Goal: Task Accomplishment & Management: Complete application form

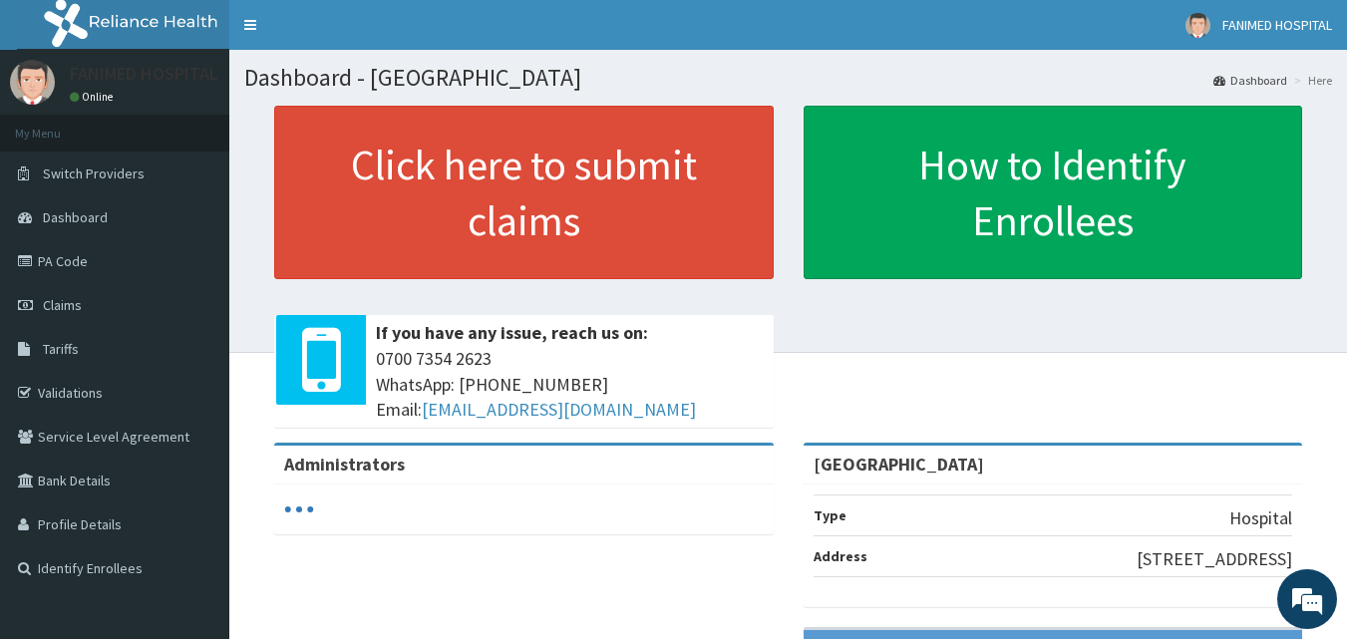
click at [65, 257] on link "PA Code" at bounding box center [114, 261] width 229 height 44
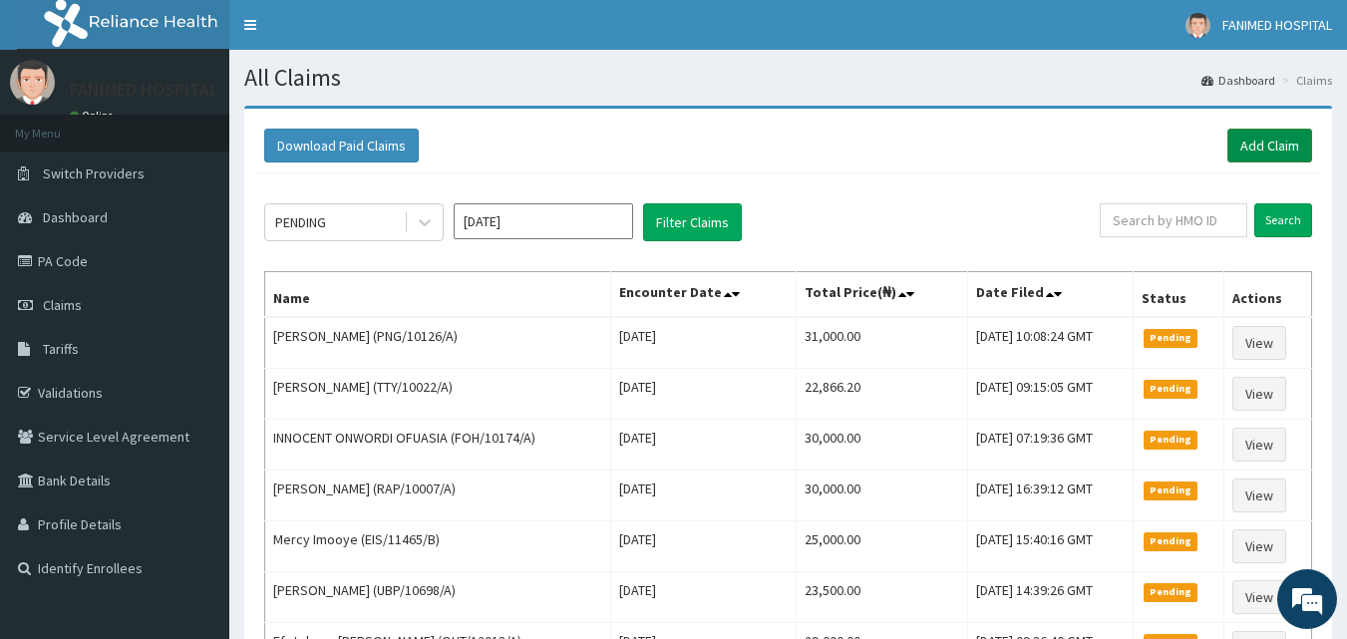
click at [1253, 141] on link "Add Claim" at bounding box center [1269, 146] width 85 height 34
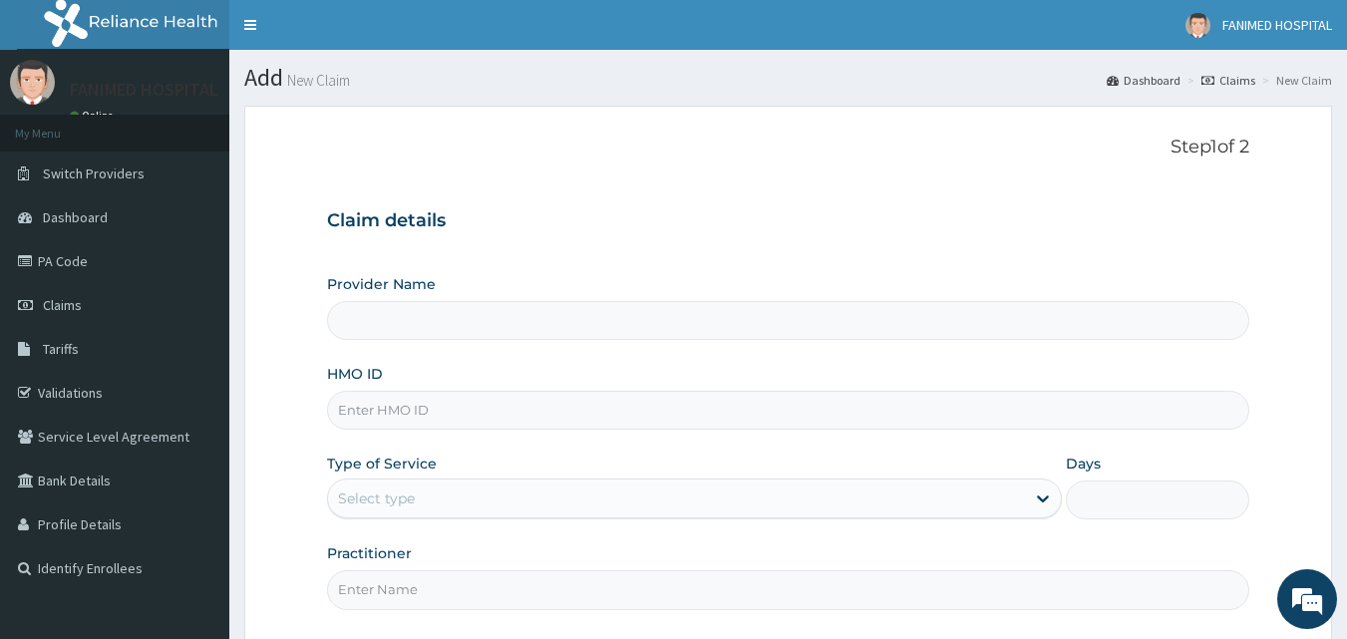
type input "[GEOGRAPHIC_DATA]"
click at [626, 417] on input "HMO ID" at bounding box center [788, 410] width 923 height 39
paste input "PAY/10100/A"
type input "PAY/10100/A"
click at [593, 494] on div "Select type" at bounding box center [676, 499] width 697 height 32
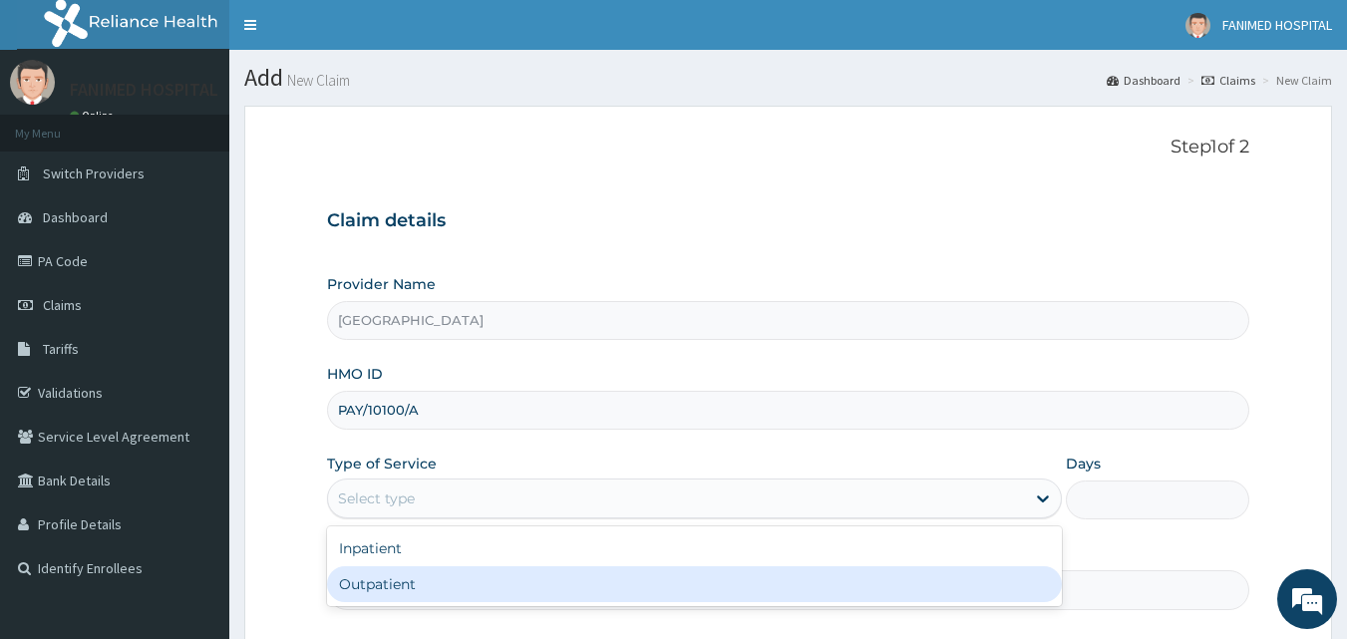
click at [571, 575] on div "Outpatient" at bounding box center [694, 584] width 735 height 36
type input "1"
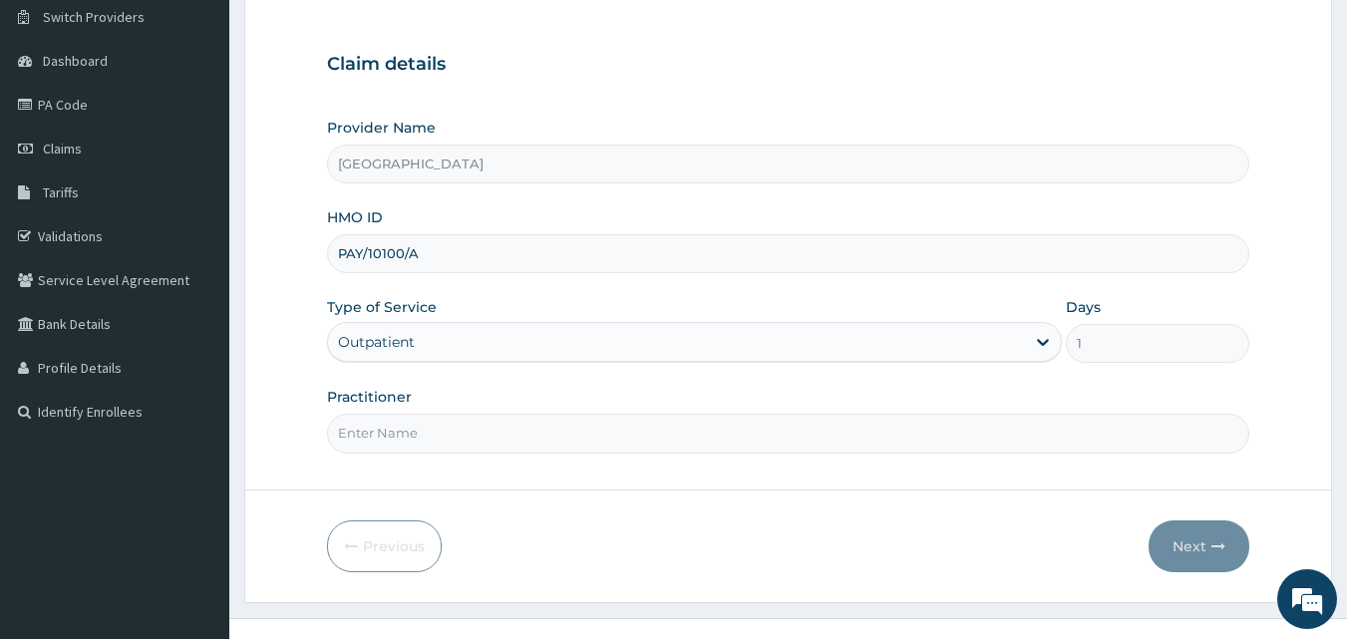
scroll to position [162, 0]
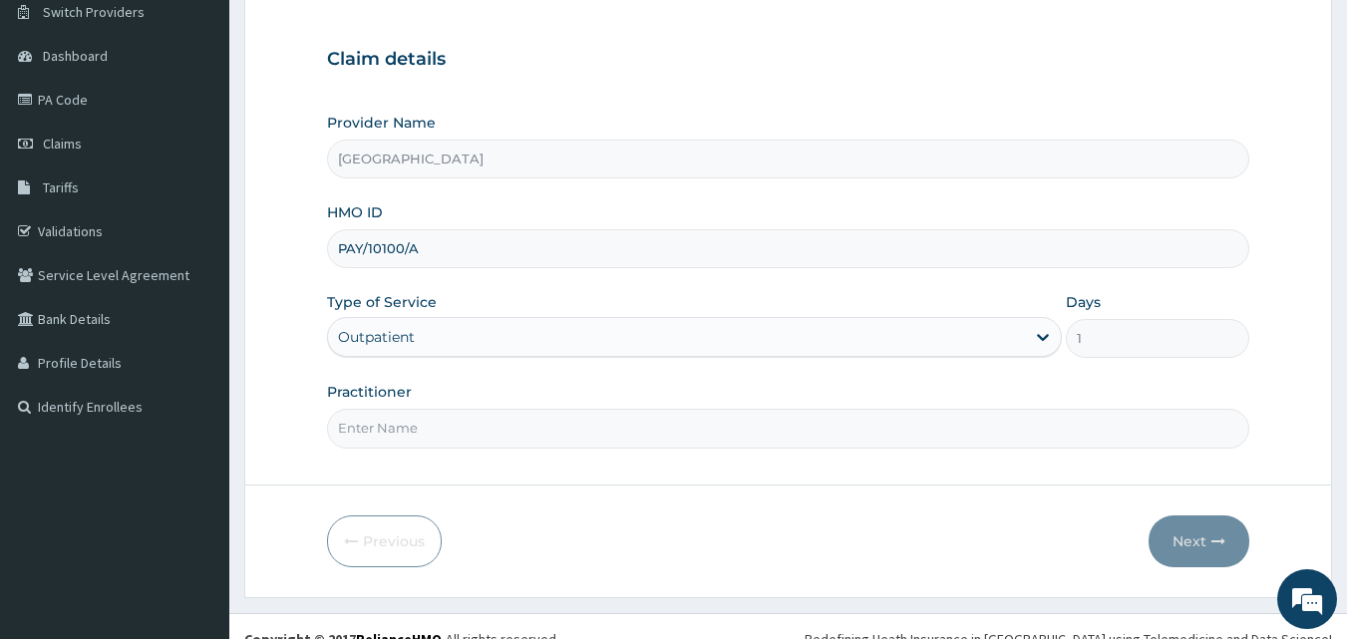
click at [710, 430] on input "Practitioner" at bounding box center [788, 428] width 923 height 39
click at [543, 438] on input "Practitioner" at bounding box center [788, 428] width 923 height 39
type input "DR. ODUNOWO"
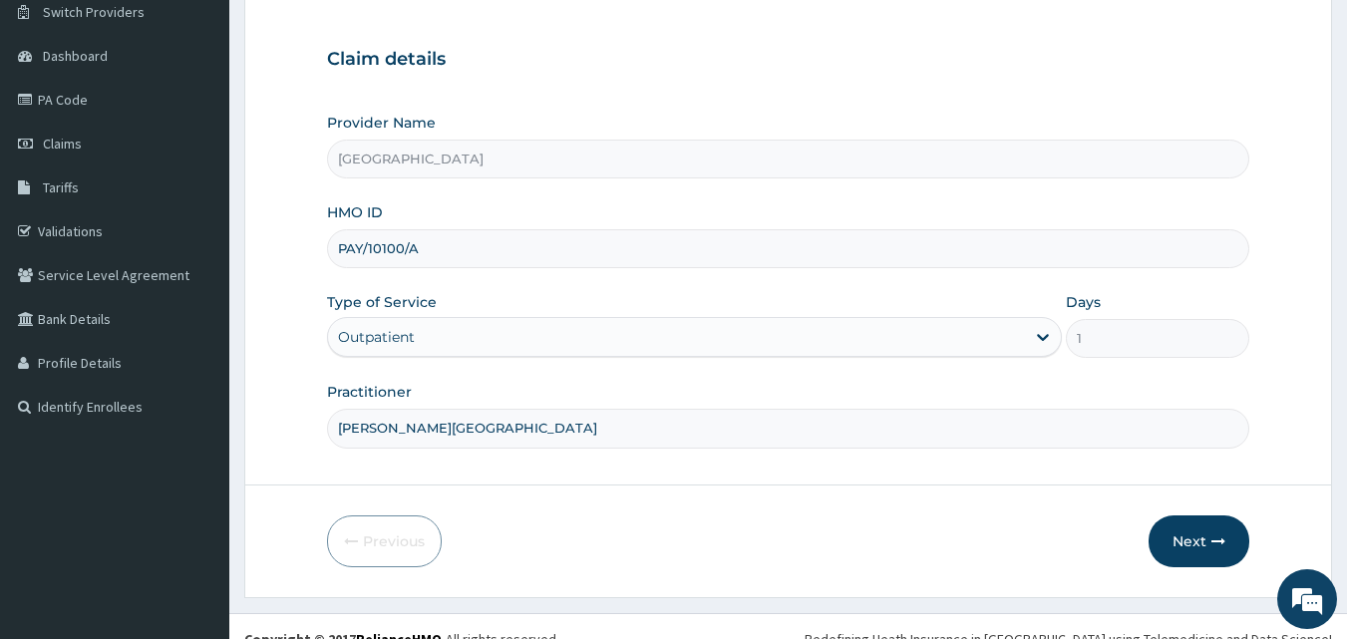
click at [658, 417] on input "DR. ODUNOWO" at bounding box center [788, 428] width 923 height 39
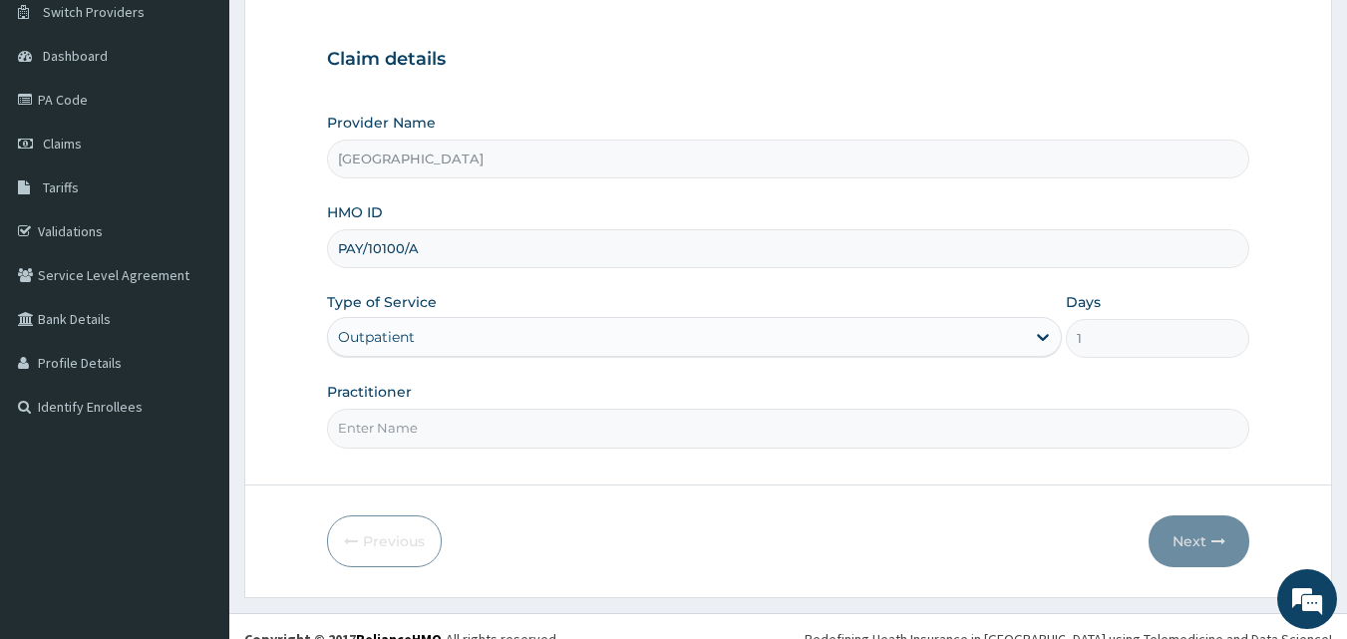
click at [804, 424] on input "Practitioner" at bounding box center [788, 428] width 923 height 39
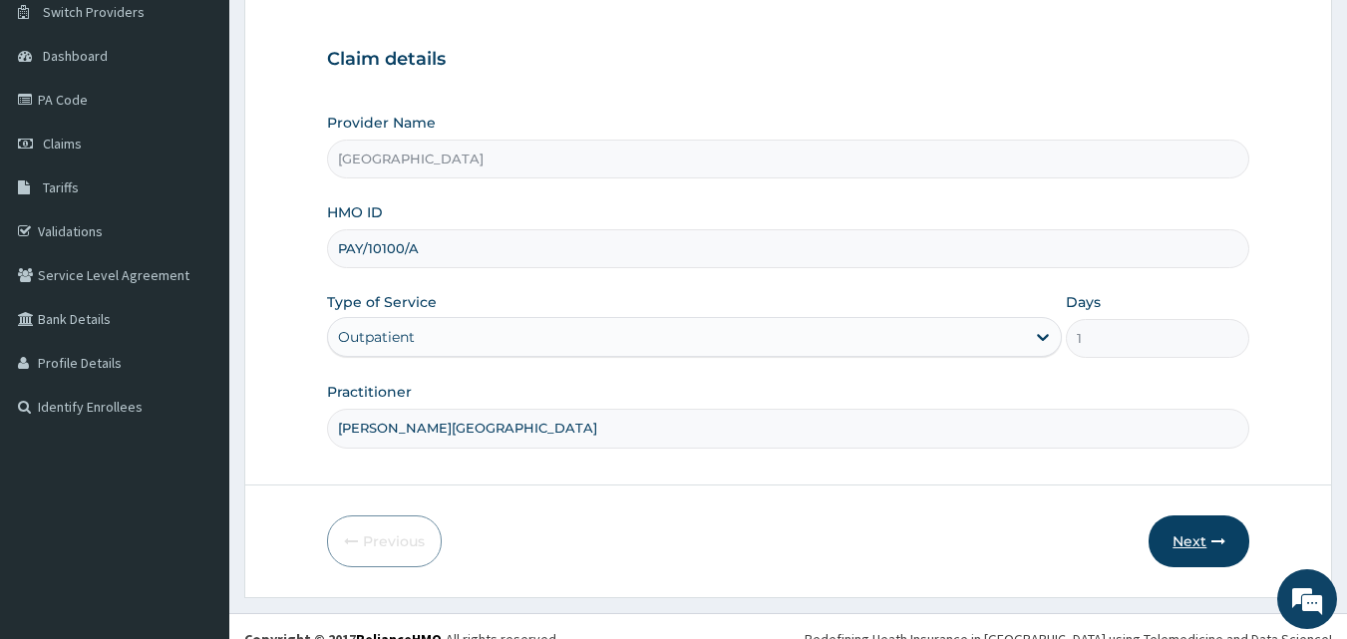
type input "DR. AJAYI"
click at [1182, 544] on button "Next" at bounding box center [1198, 541] width 101 height 52
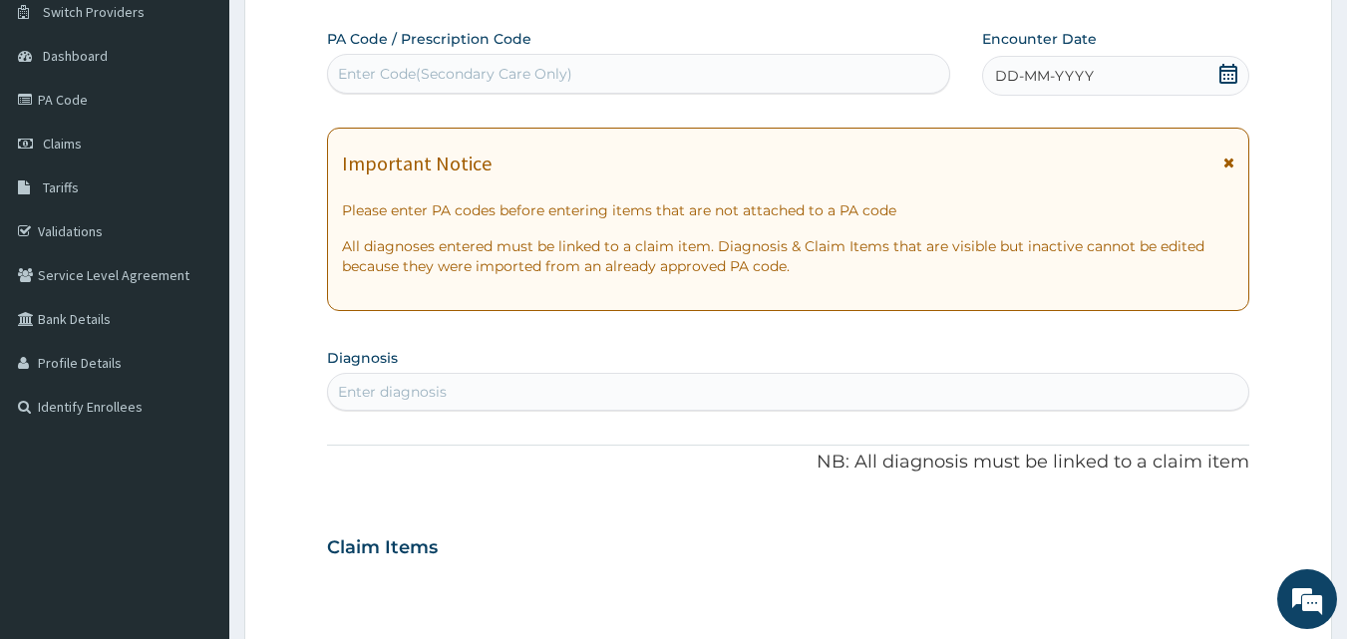
click at [583, 75] on div "Enter Code(Secondary Care Only)" at bounding box center [639, 74] width 622 height 32
paste input "PA/48C1C6"
type input "PA/48C1C6"
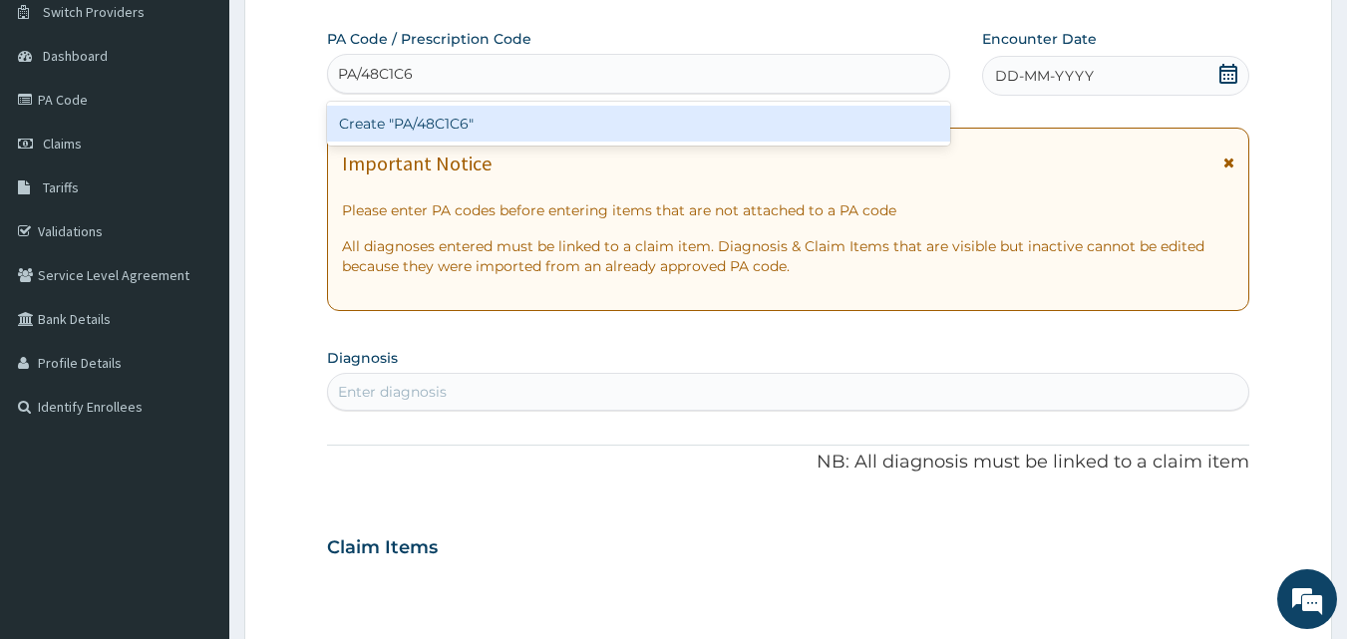
click at [562, 110] on div "Create "PA/48C1C6"" at bounding box center [639, 124] width 624 height 36
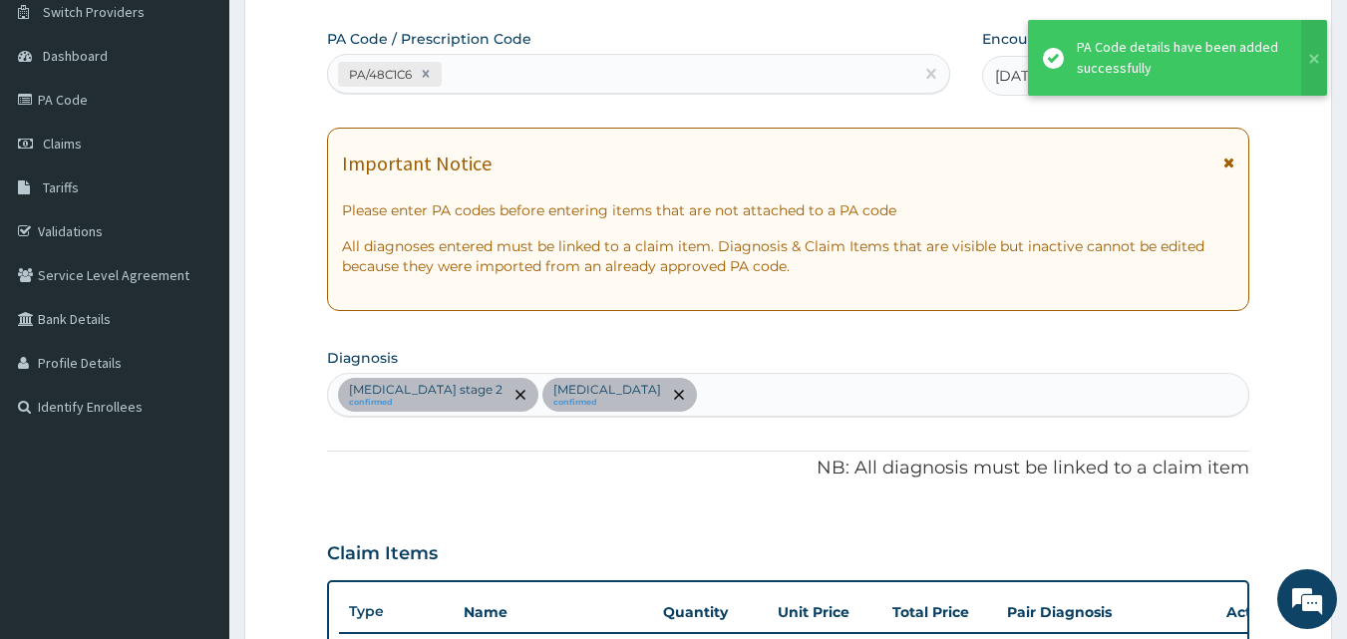
scroll to position [515, 0]
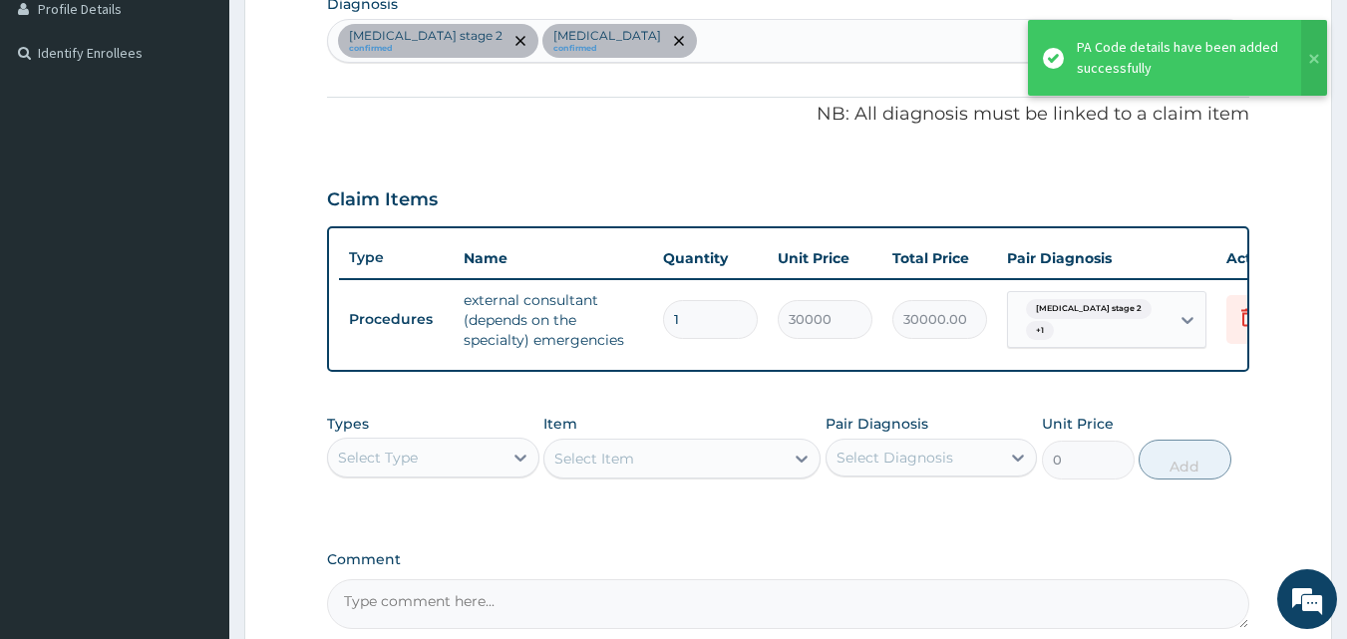
drag, startPoint x: 1342, startPoint y: 180, endPoint x: 1339, endPoint y: 233, distance: 52.9
click at [1339, 233] on section "Step 2 of 2 PA Code / Prescription Code PA/48C1C6 Encounter Date 13-09-2025 Imp…" at bounding box center [788, 180] width 1118 height 1211
click at [1286, 202] on form "Step 2 of 2 PA Code / Prescription Code PA/48C1C6 Encounter Date 13-09-2025 Imp…" at bounding box center [788, 180] width 1088 height 1181
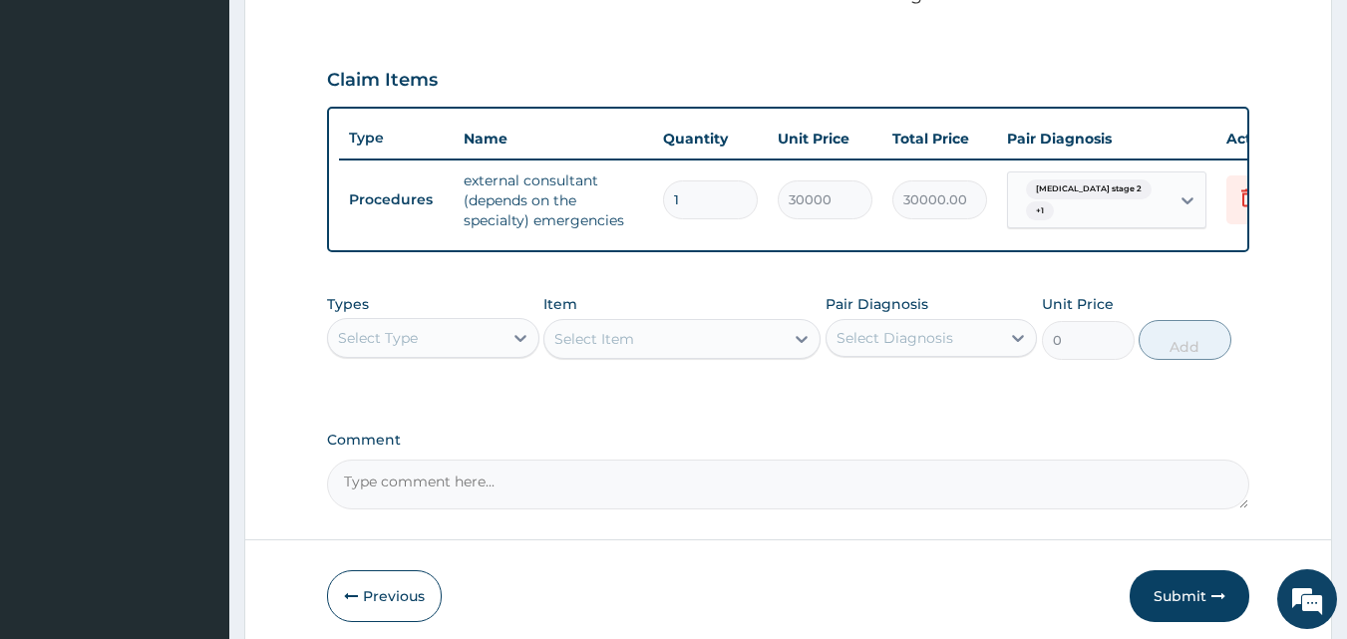
scroll to position [653, 0]
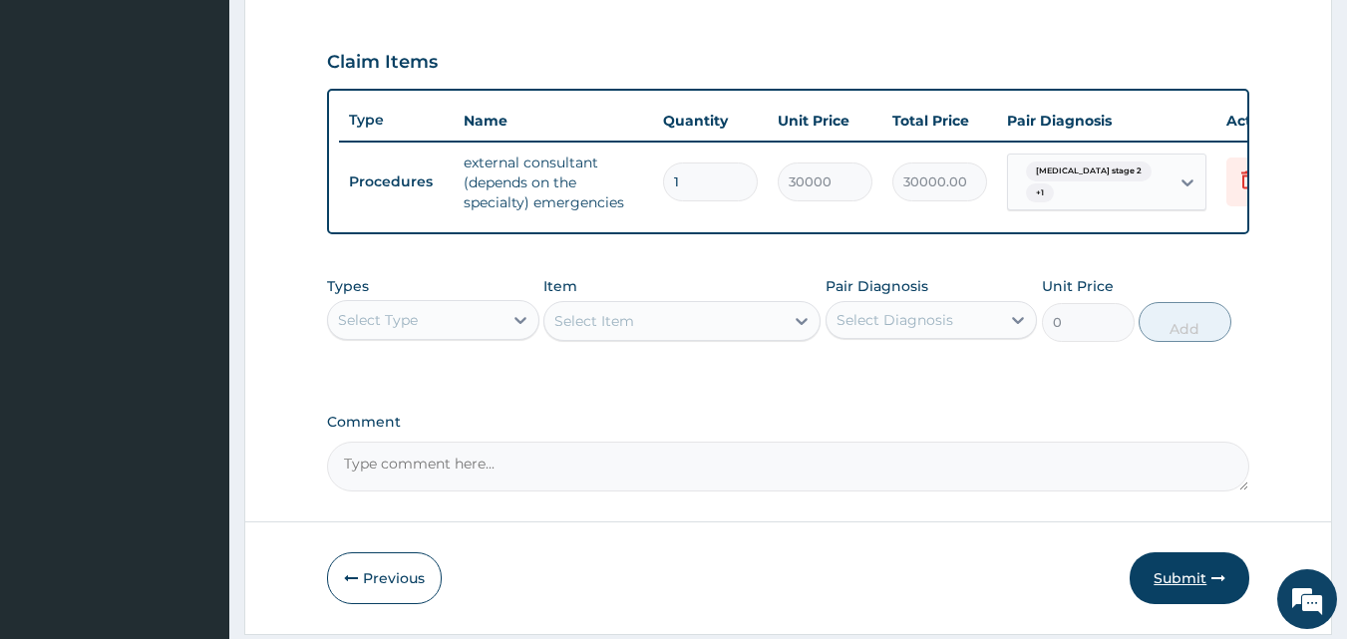
click at [1181, 600] on button "Submit" at bounding box center [1190, 578] width 120 height 52
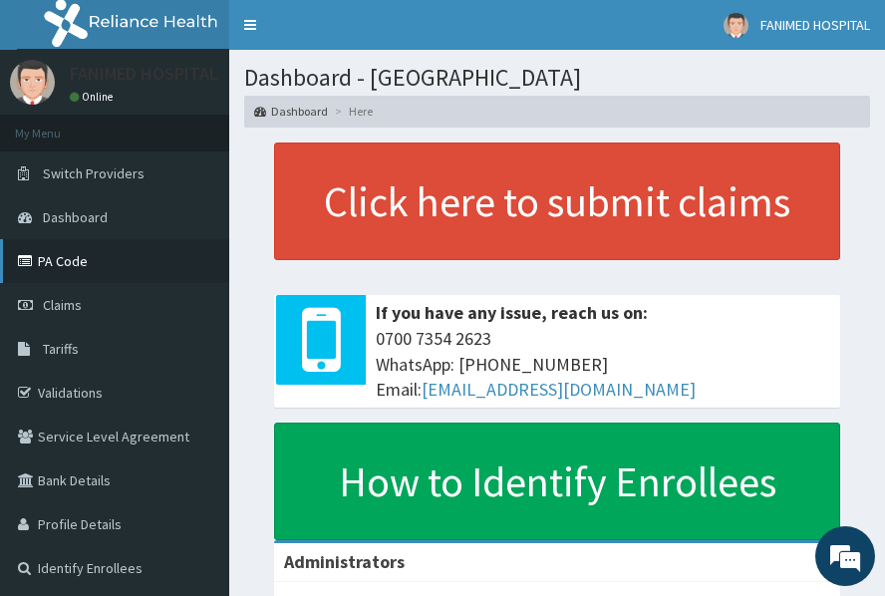
click at [58, 259] on link "PA Code" at bounding box center [114, 261] width 229 height 44
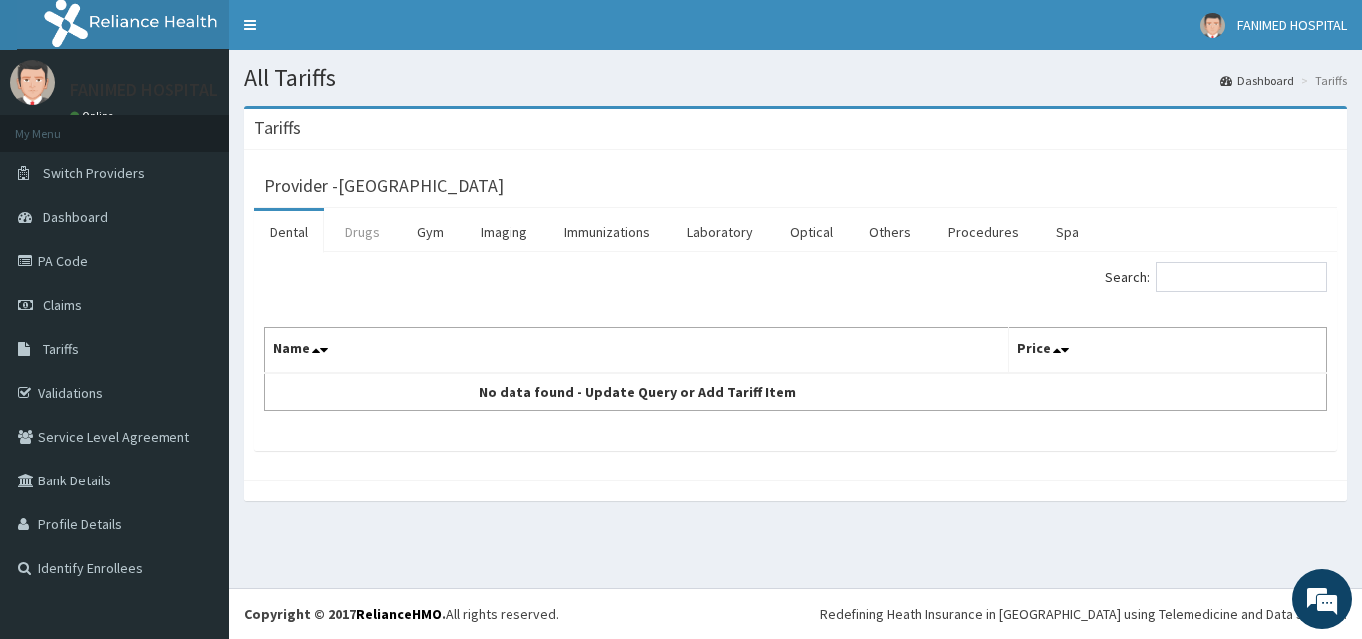
click at [358, 232] on link "Drugs" at bounding box center [362, 232] width 67 height 42
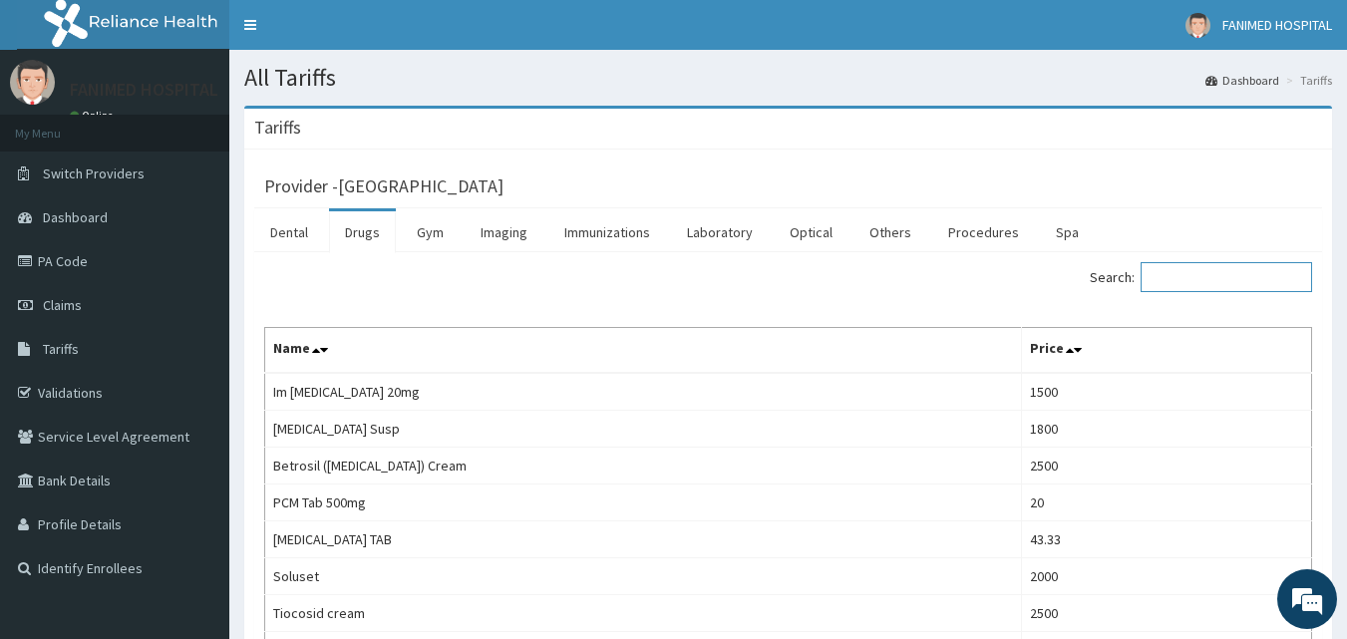
click at [1223, 283] on input "Search:" at bounding box center [1226, 277] width 171 height 30
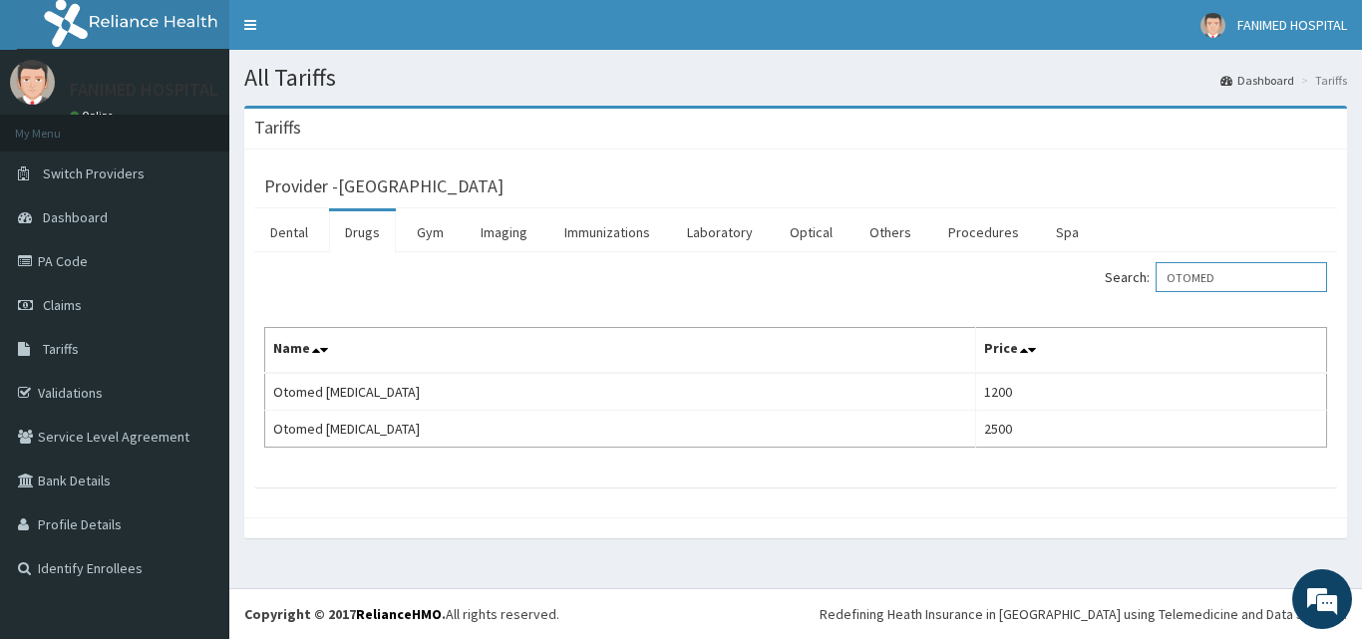
type input "OTOMED"
click at [996, 224] on link "Procedures" at bounding box center [983, 232] width 103 height 42
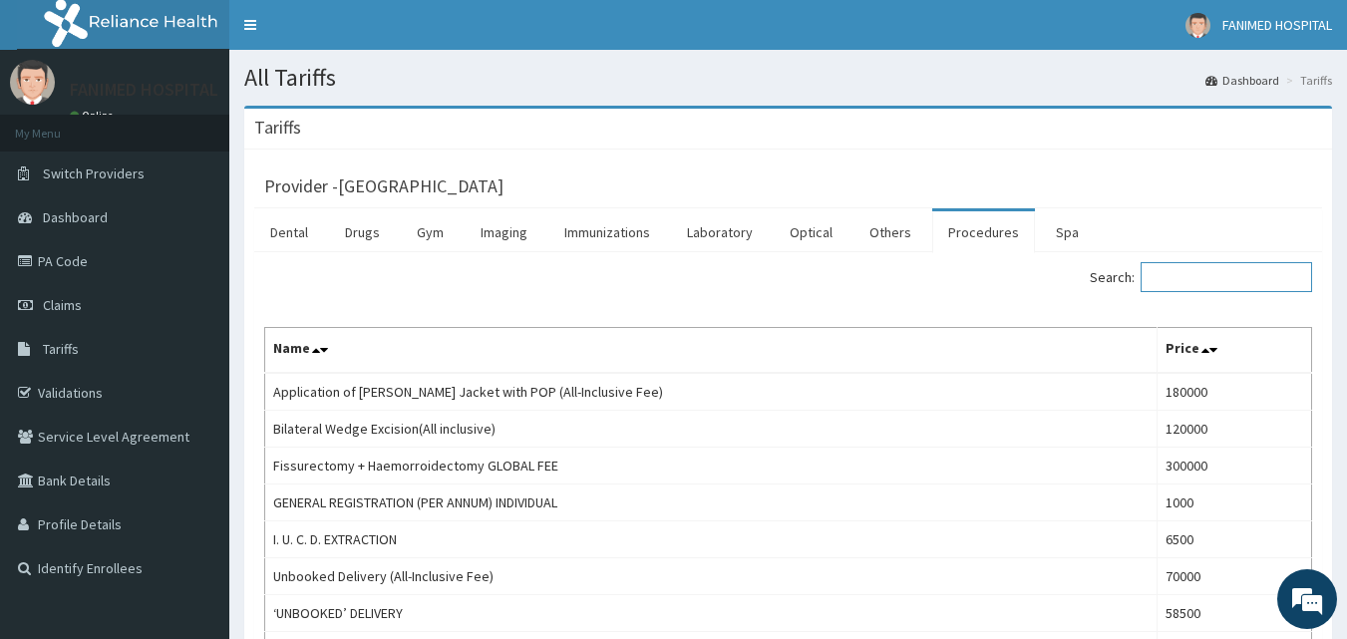
click at [1236, 283] on input "Search:" at bounding box center [1226, 277] width 171 height 30
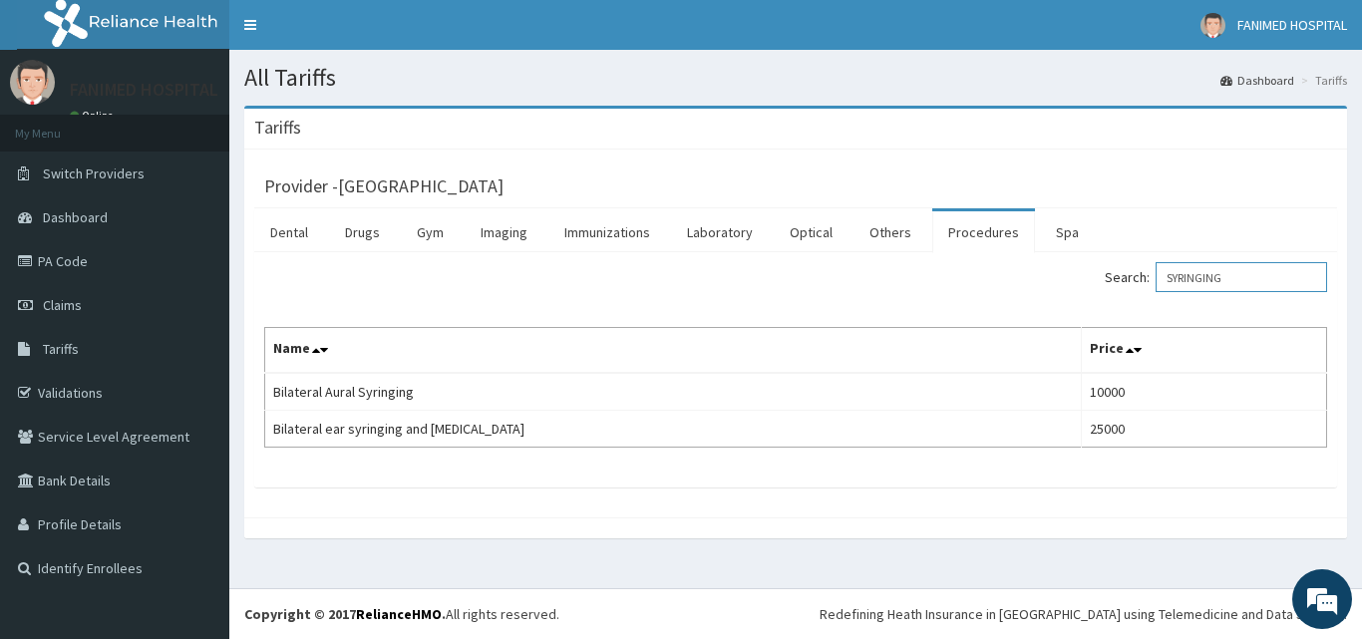
type input "SYRINGING"
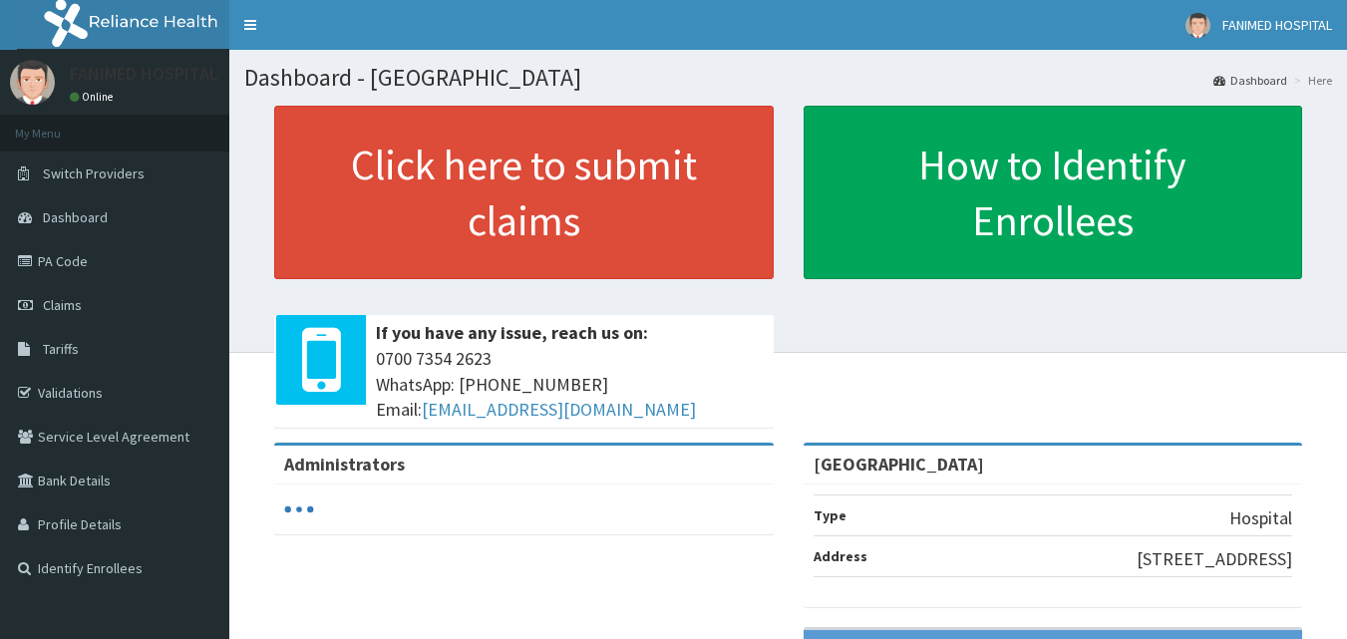
click at [61, 248] on link "PA Code" at bounding box center [114, 261] width 229 height 44
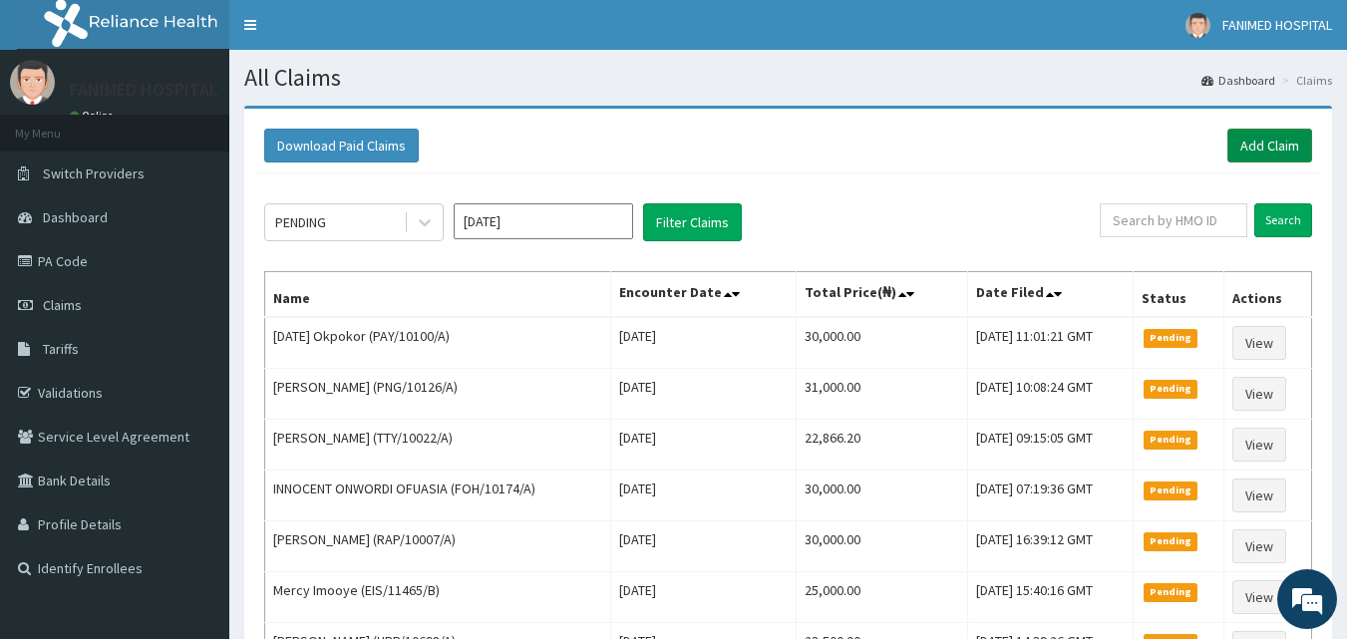
click at [1288, 140] on link "Add Claim" at bounding box center [1269, 146] width 85 height 34
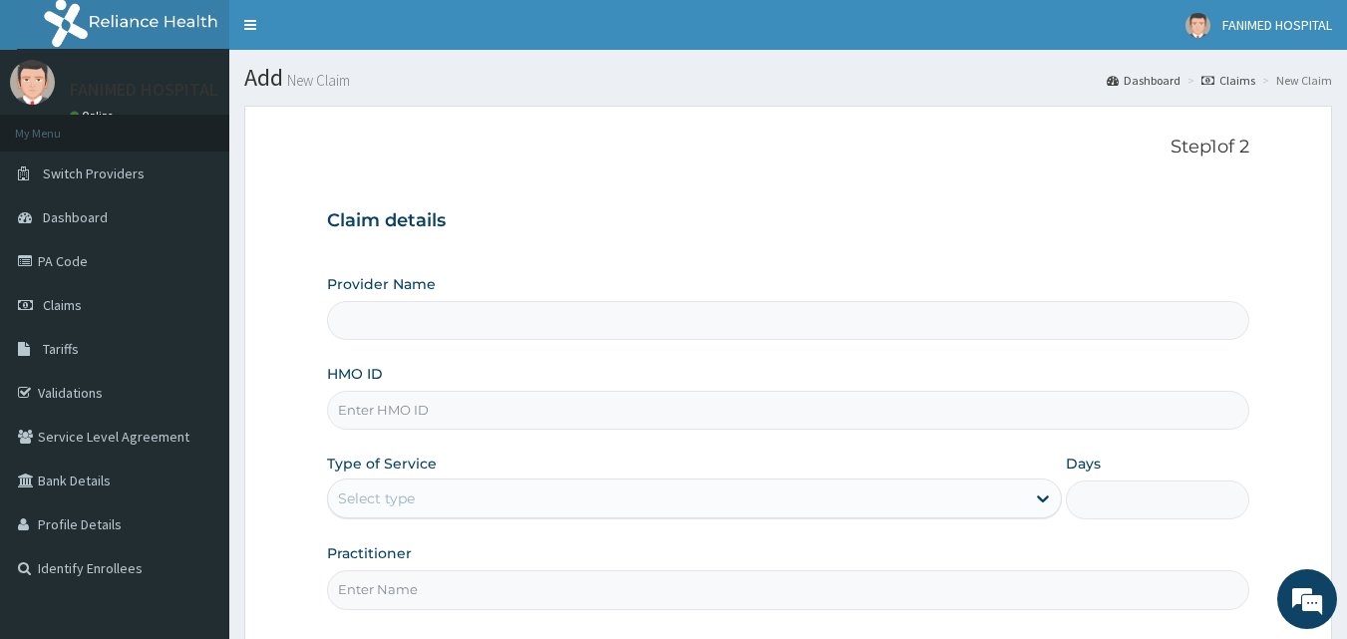
type input "[GEOGRAPHIC_DATA]"
click at [589, 411] on input "HMO ID" at bounding box center [788, 410] width 923 height 39
paste input "KER/10092/E"
type input "KER/10092/E"
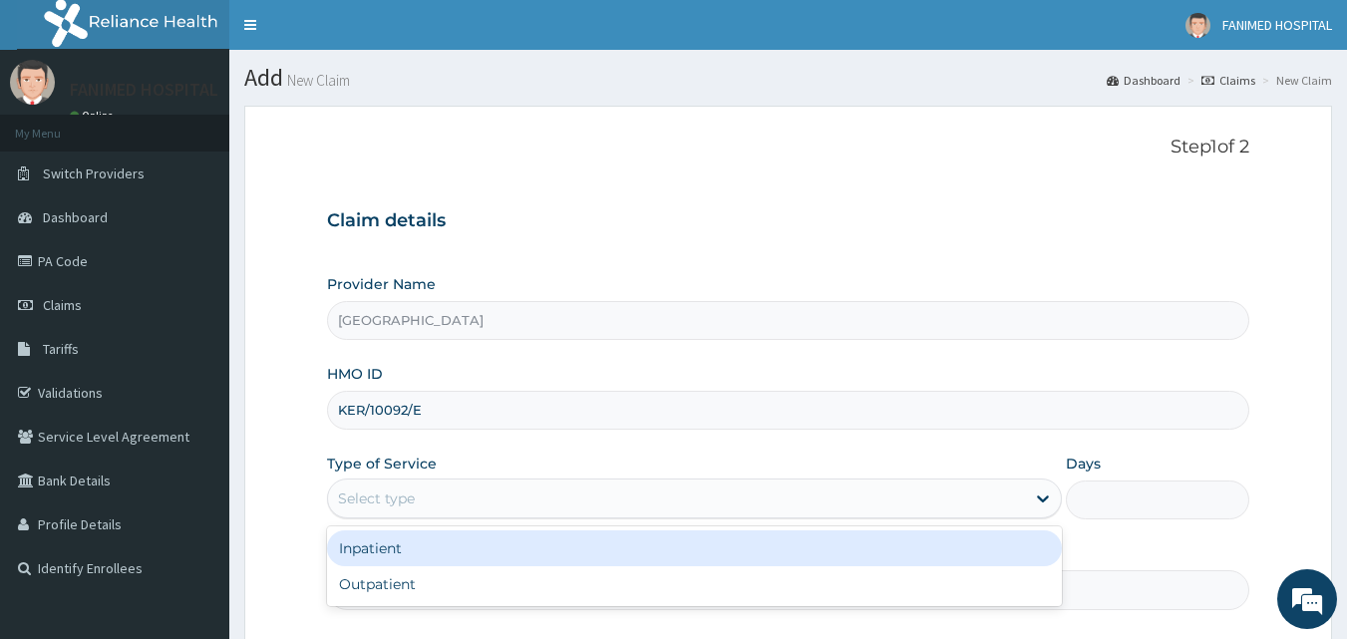
click at [563, 516] on div "Select type" at bounding box center [694, 499] width 735 height 40
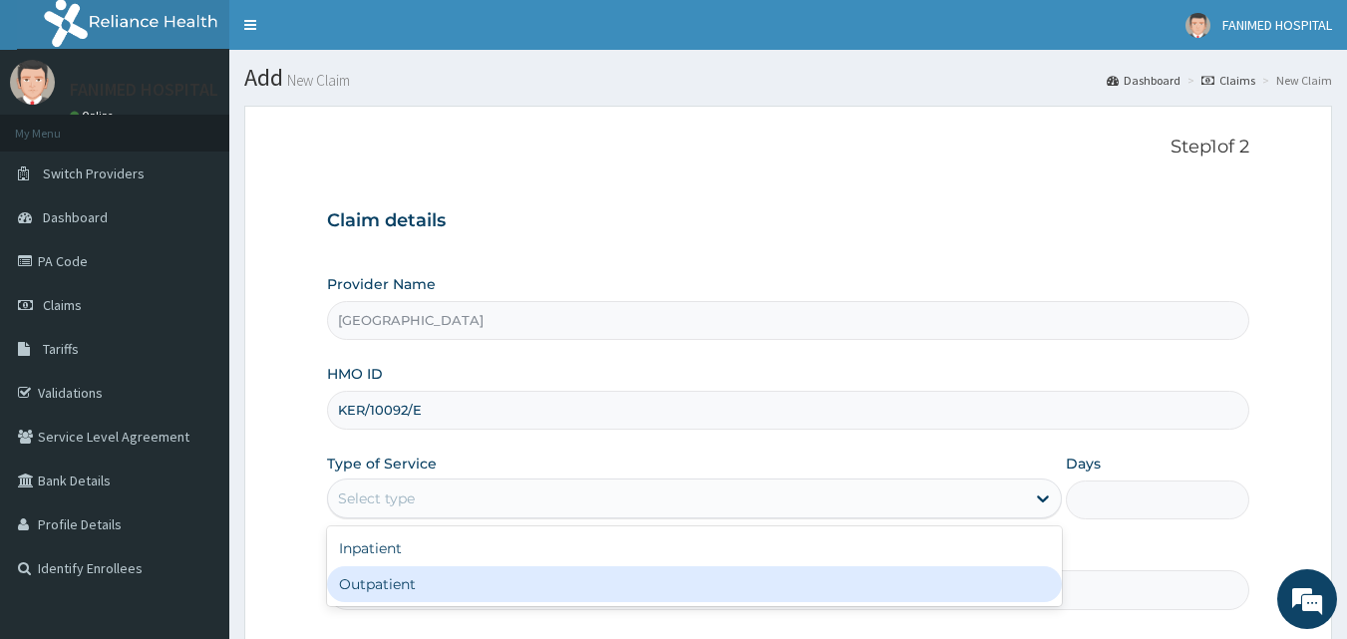
click at [502, 574] on div "Outpatient" at bounding box center [694, 584] width 735 height 36
type input "1"
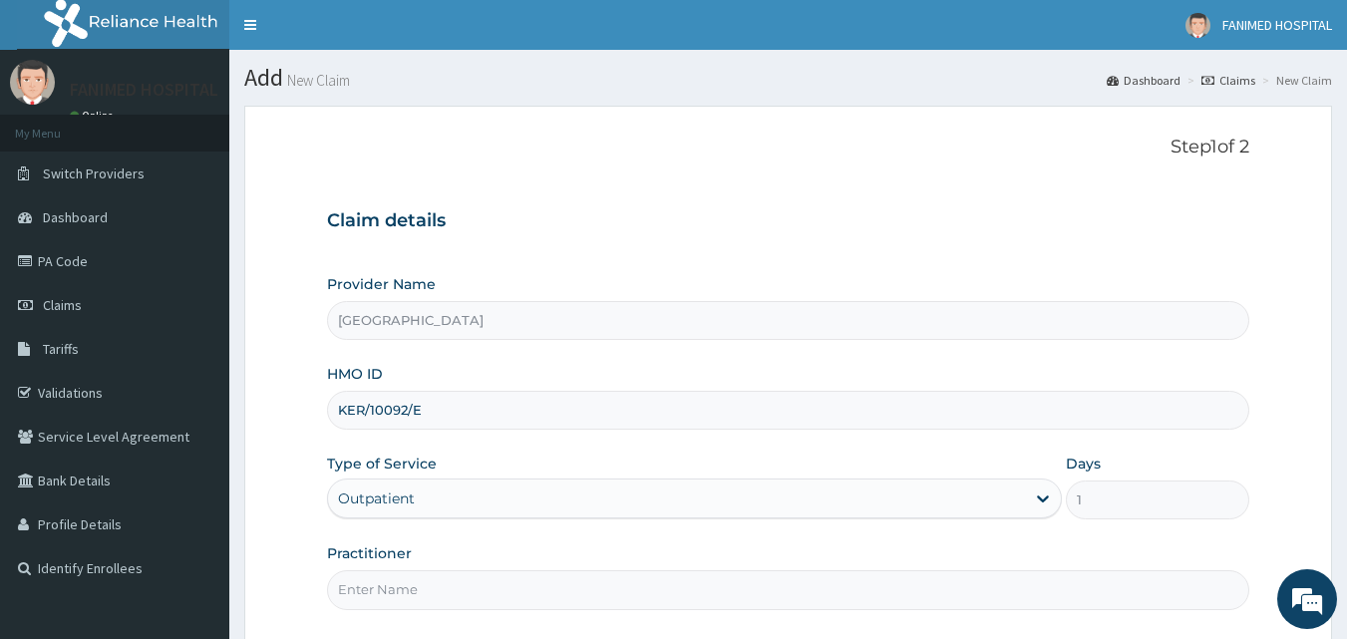
drag, startPoint x: 1346, startPoint y: 157, endPoint x: 1347, endPoint y: 242, distance: 85.7
click at [1346, 242] on html "R EL Toggle navigation FANIMED HOSPITAL FANIMED HOSPITAL - fanimed92@yahoo.com …" at bounding box center [673, 412] width 1347 height 825
click at [514, 596] on input "Practitioner" at bounding box center [788, 589] width 923 height 39
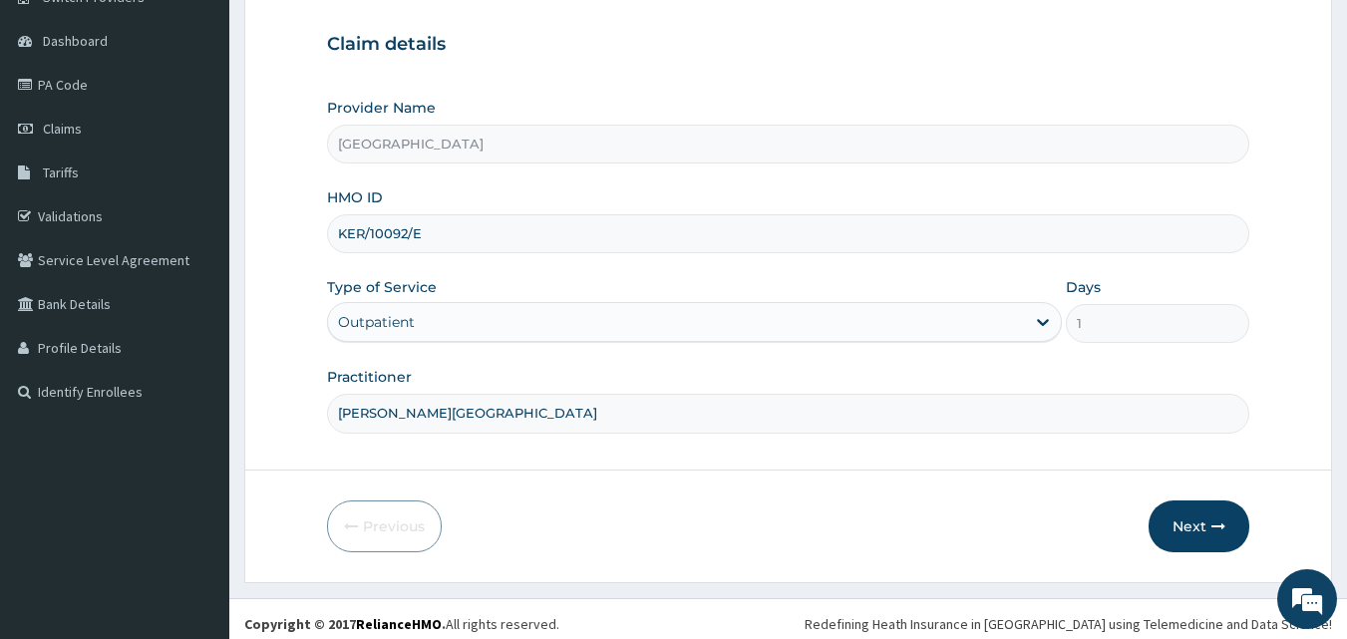
scroll to position [186, 0]
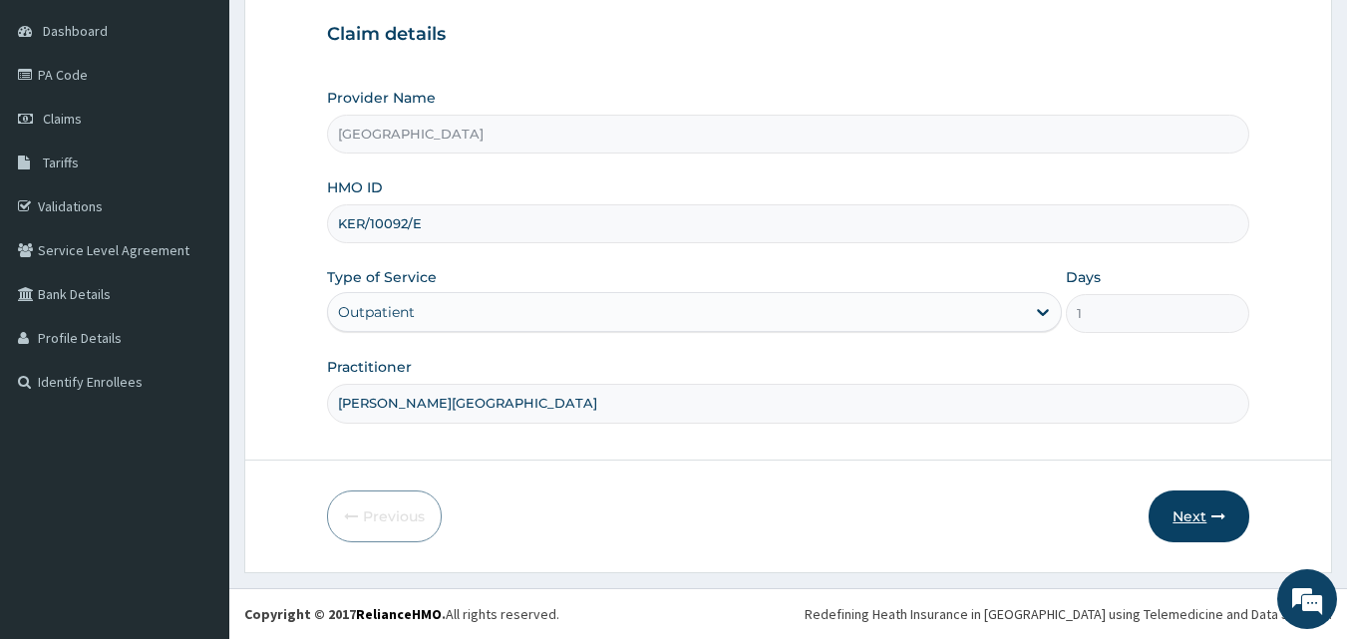
type input "DR. ODUNOWO"
click at [1202, 515] on button "Next" at bounding box center [1198, 517] width 101 height 52
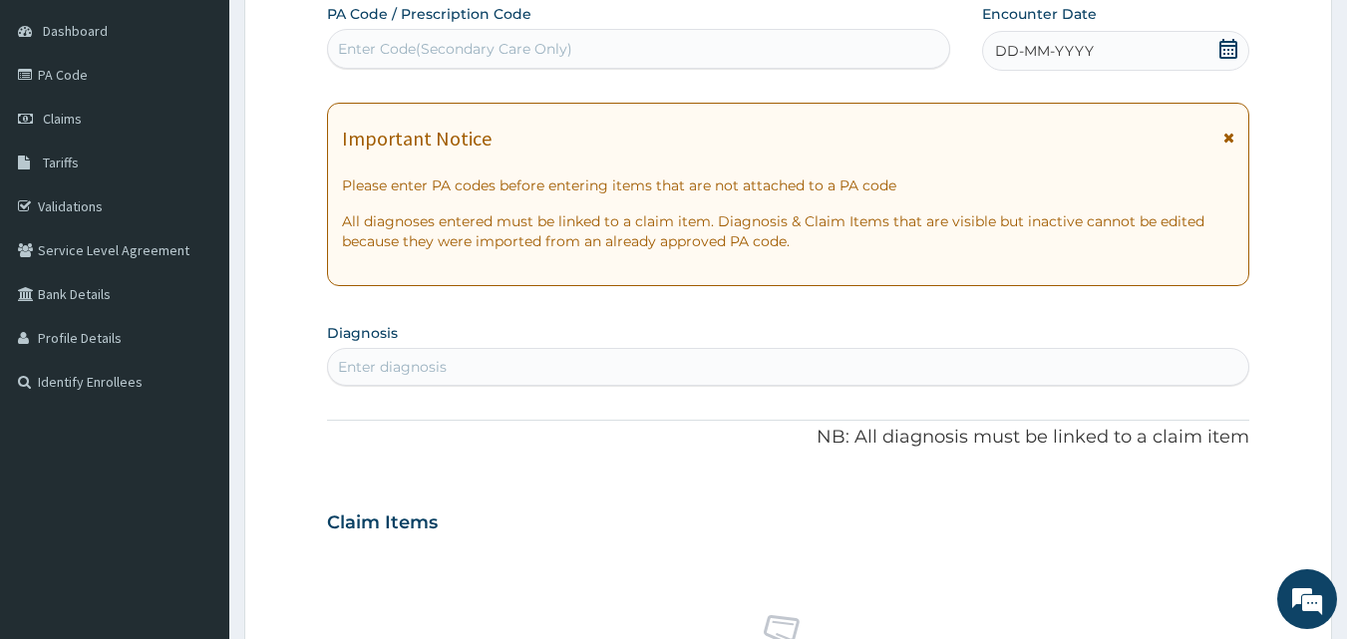
click at [660, 35] on div "Enter Code(Secondary Care Only)" at bounding box center [639, 49] width 622 height 32
paste input "PA/64FCBB"
type input "PA/64FCBB"
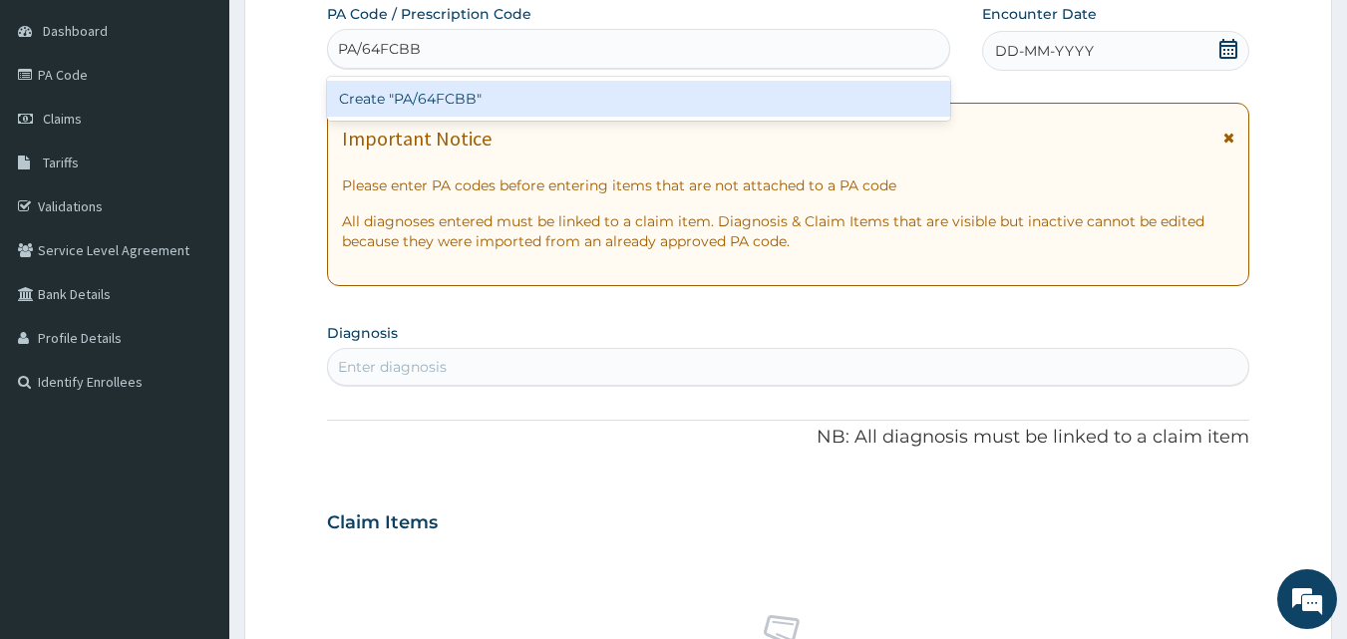
click at [660, 90] on div "Create "PA/64FCBB"" at bounding box center [639, 99] width 624 height 36
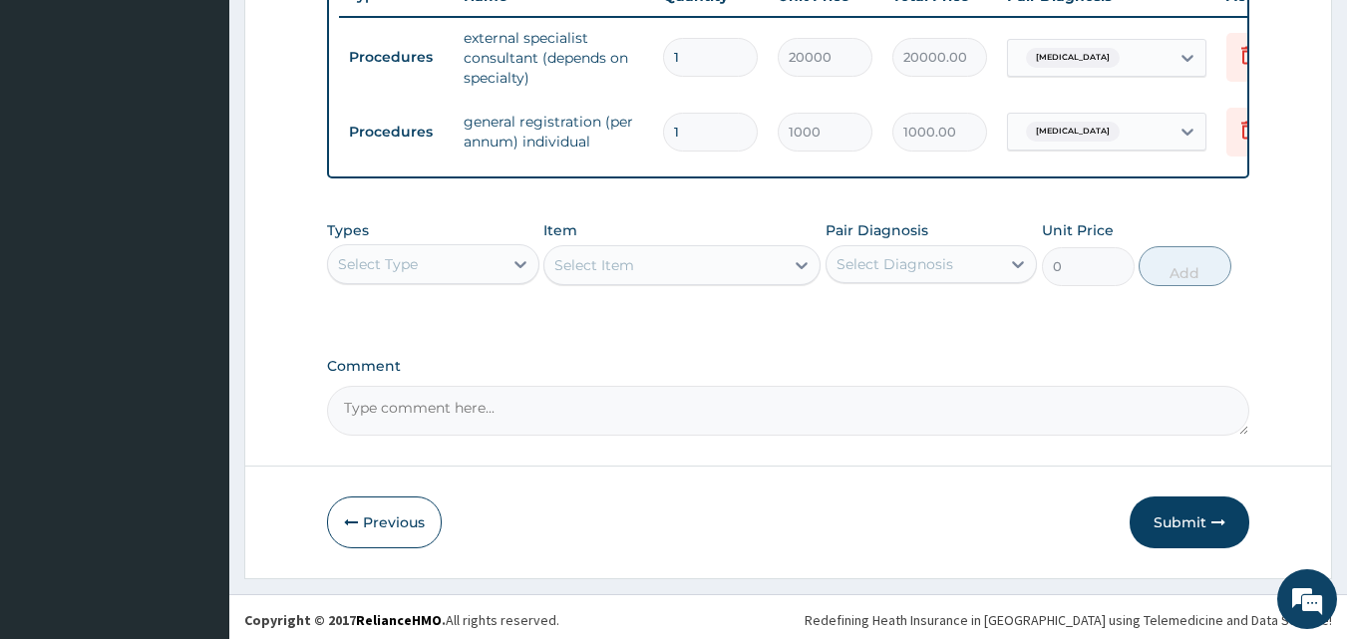
scroll to position [799, 0]
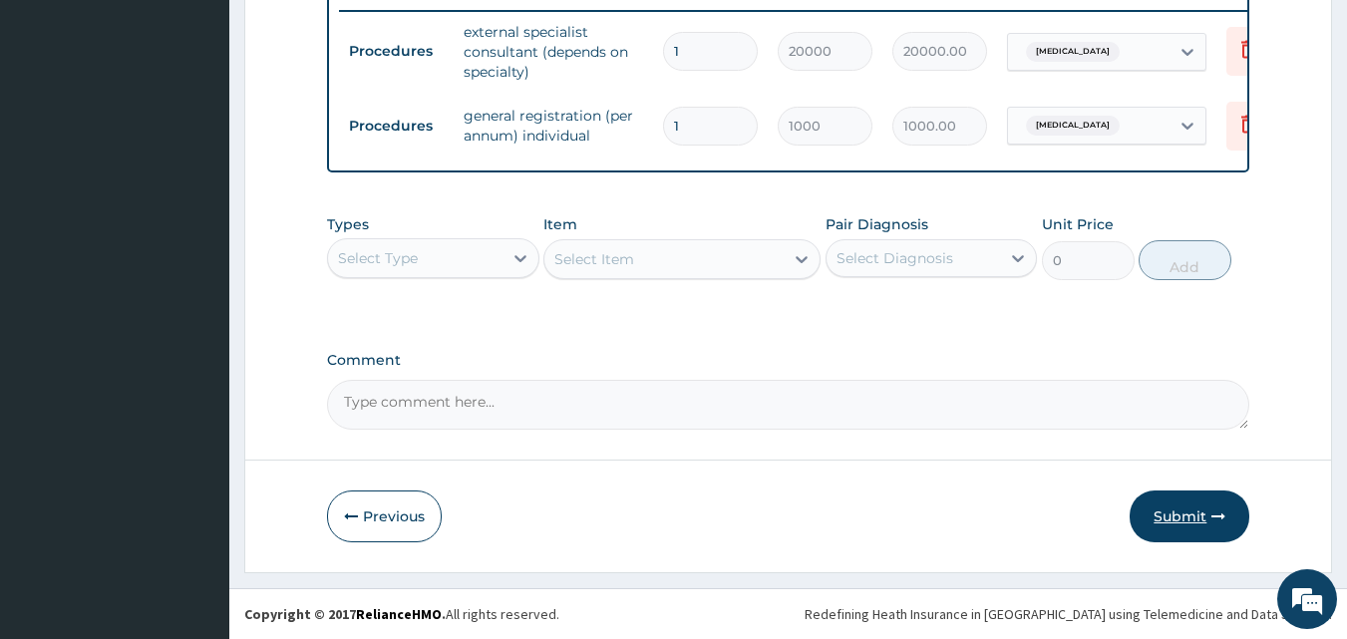
click at [1188, 517] on button "Submit" at bounding box center [1190, 517] width 120 height 52
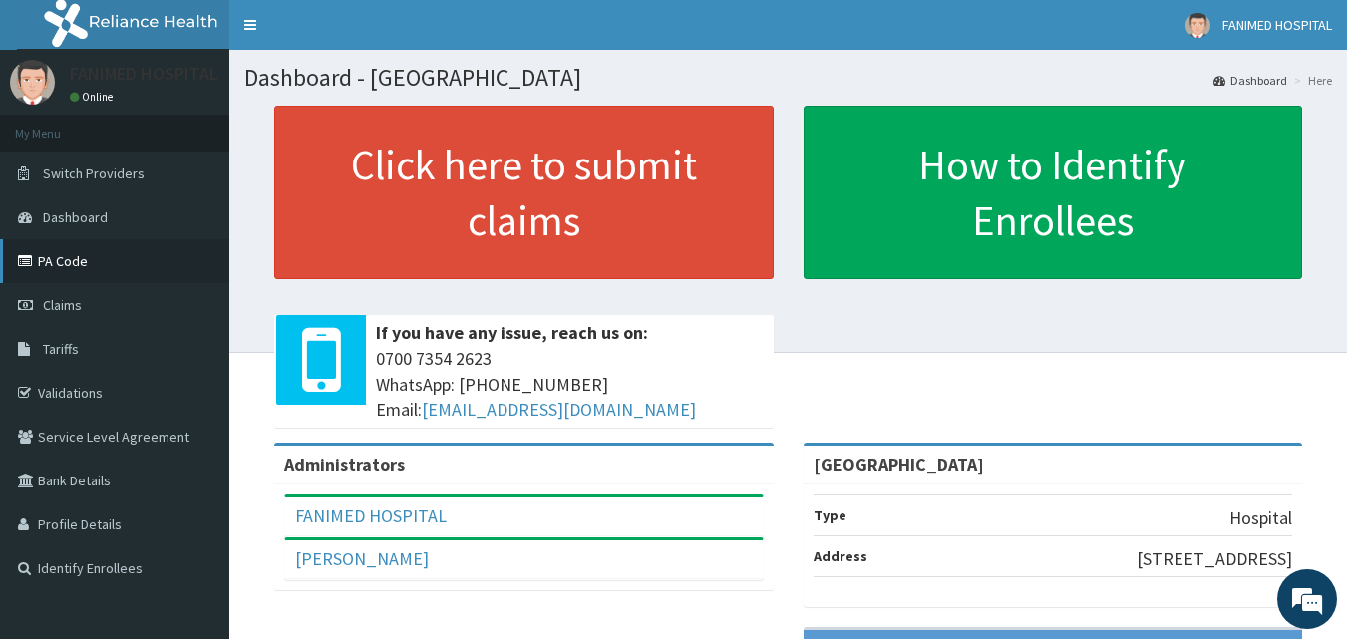
click at [71, 257] on link "PA Code" at bounding box center [114, 261] width 229 height 44
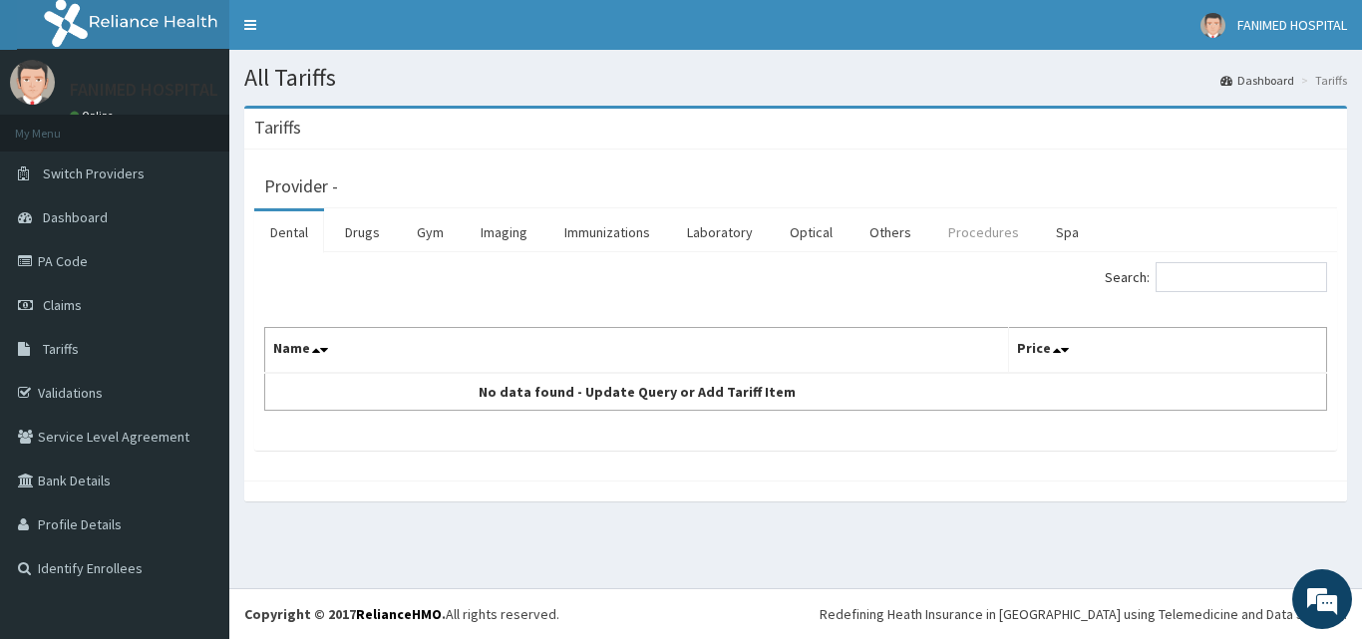
click at [974, 232] on link "Procedures" at bounding box center [983, 232] width 103 height 42
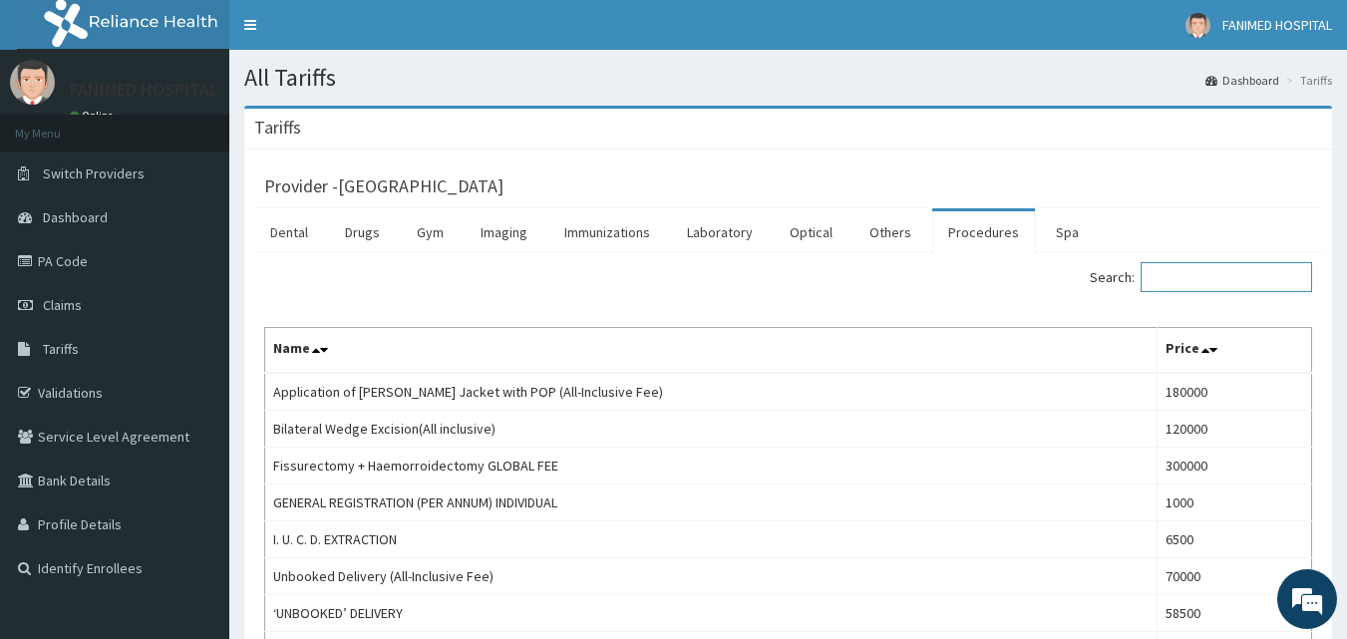
click at [1178, 282] on input "Search:" at bounding box center [1226, 277] width 171 height 30
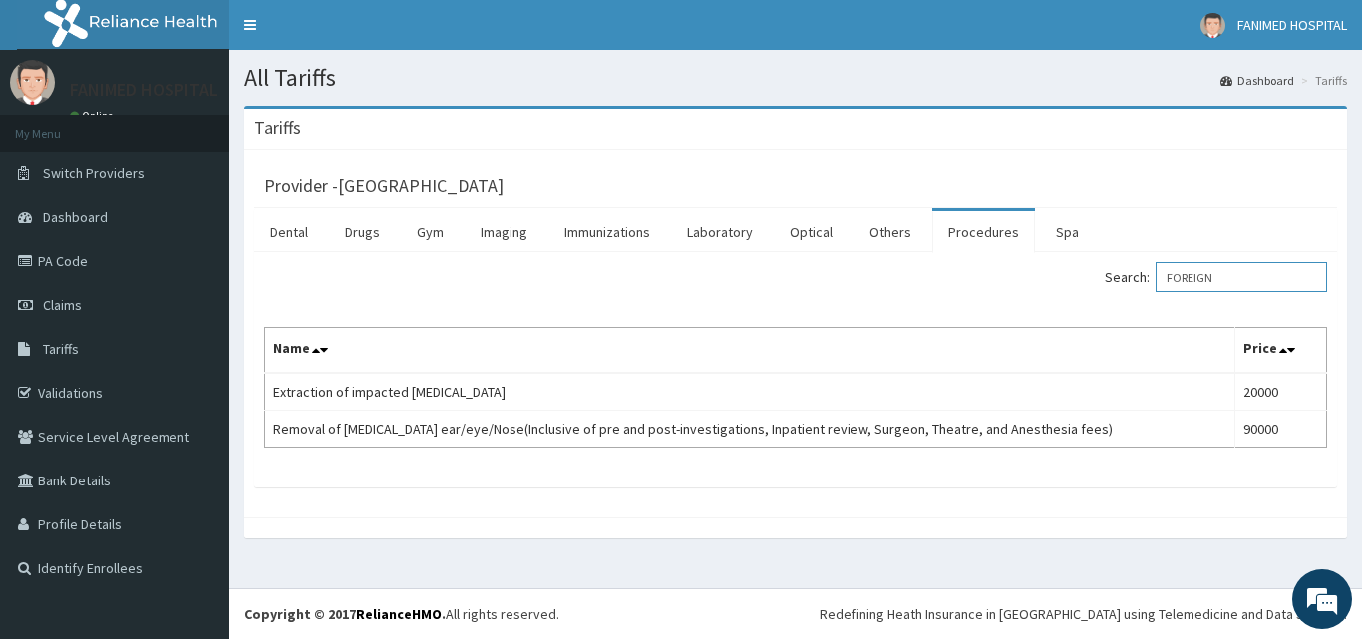
type input "FOREIGN"
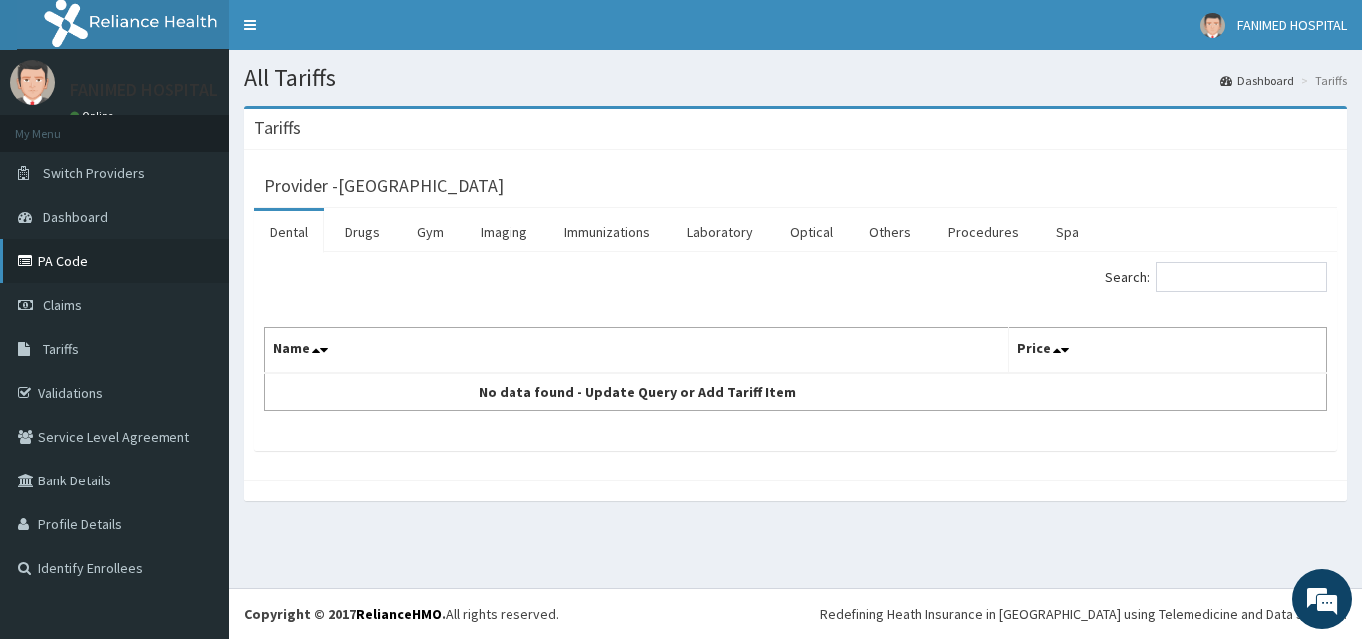
click at [72, 259] on link "PA Code" at bounding box center [114, 261] width 229 height 44
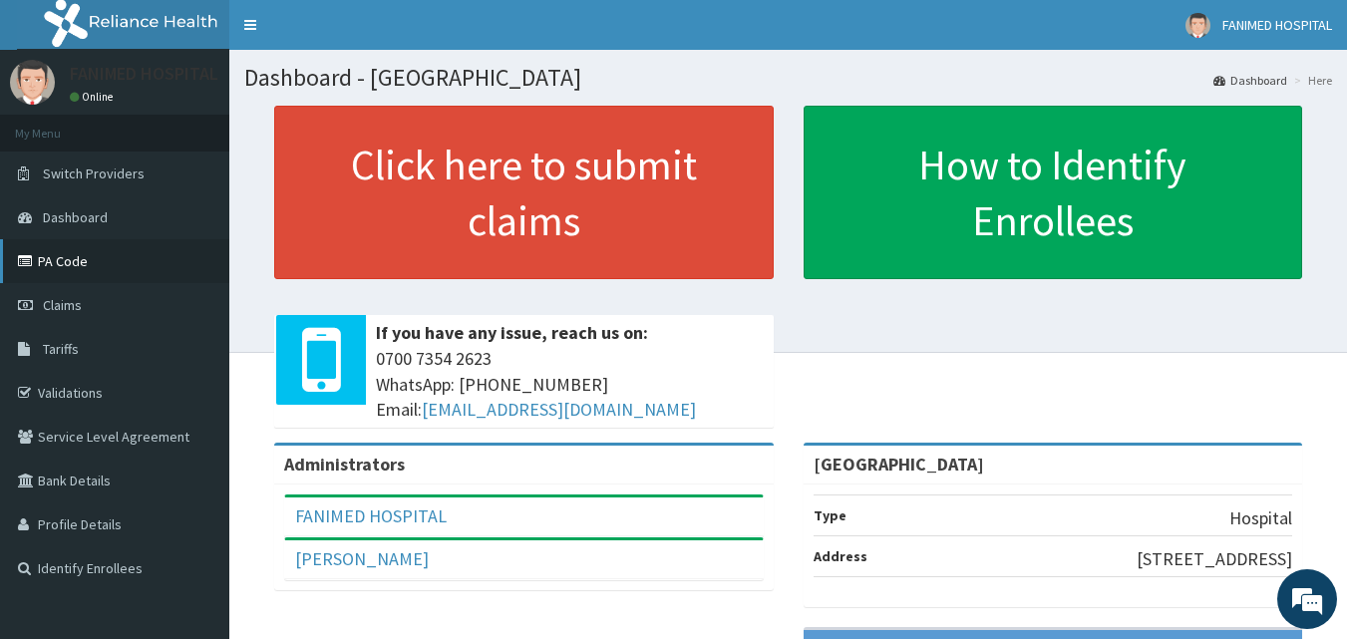
click at [57, 259] on link "PA Code" at bounding box center [114, 261] width 229 height 44
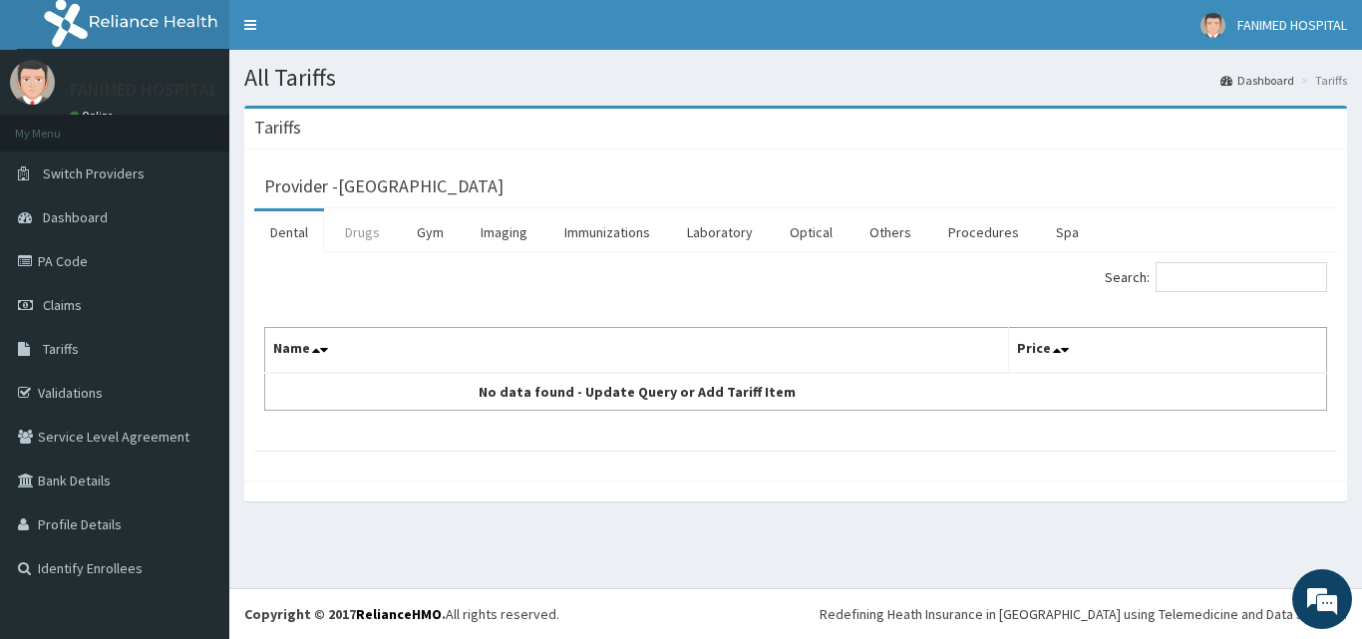
click at [367, 234] on link "Drugs" at bounding box center [362, 232] width 67 height 42
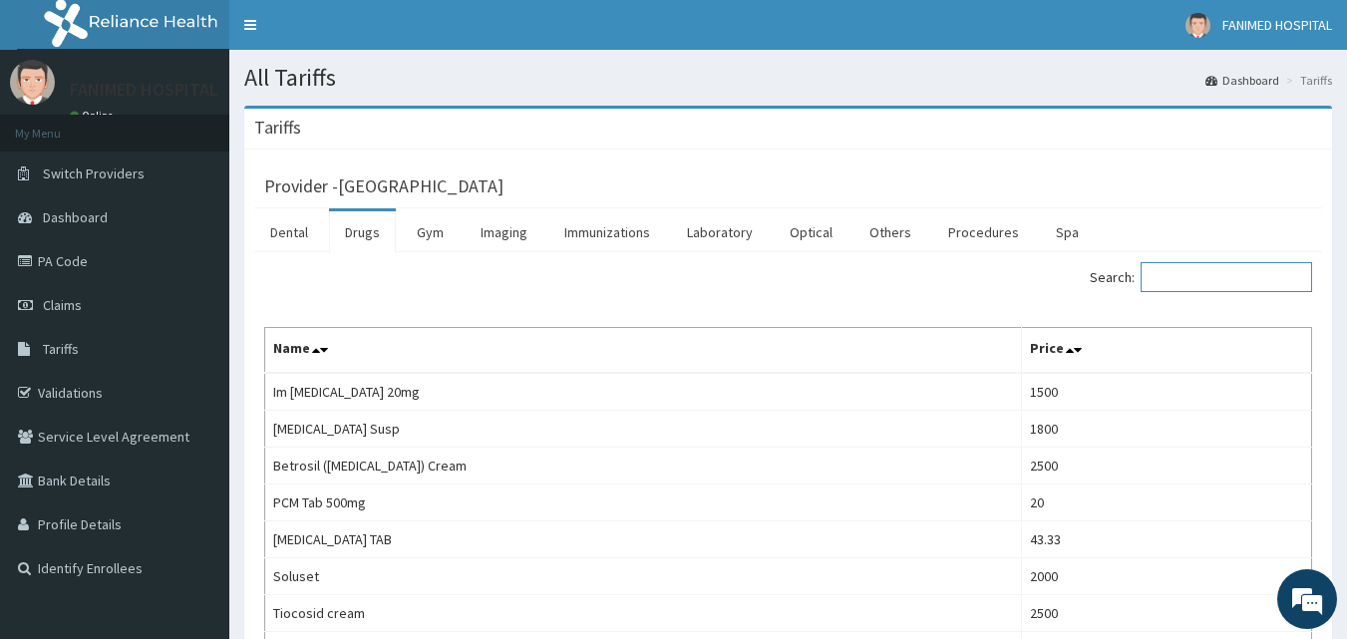
click at [1195, 276] on input "Search:" at bounding box center [1226, 277] width 171 height 30
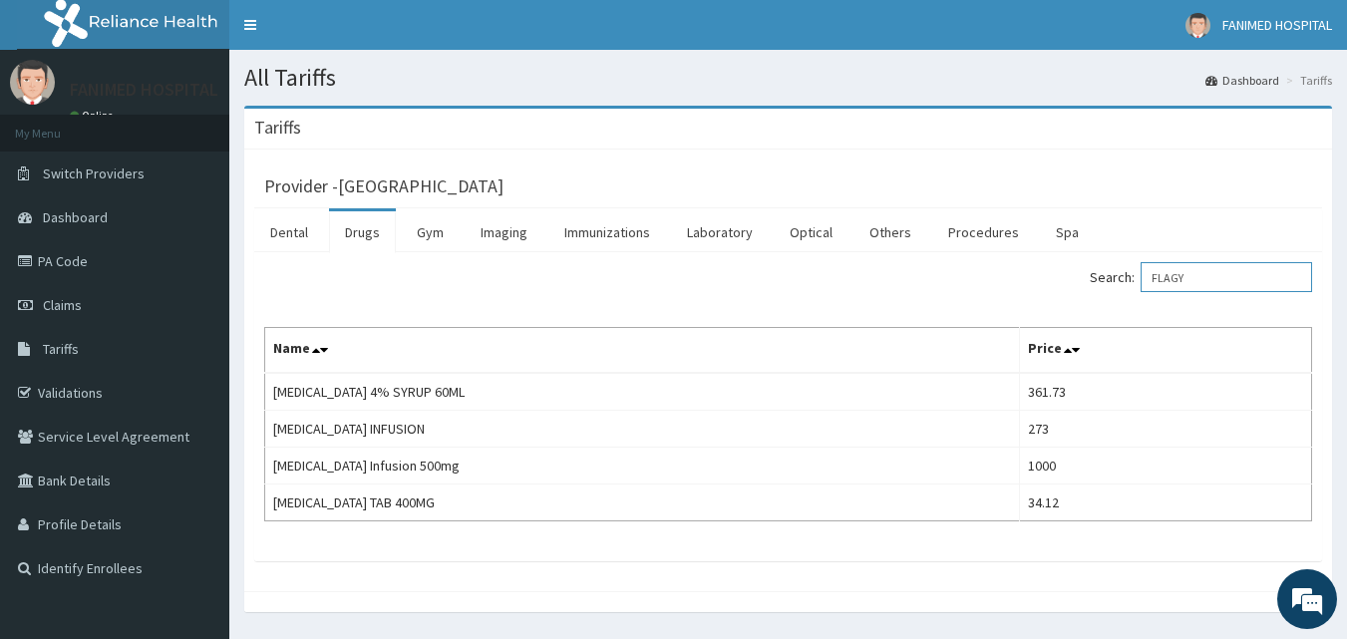
click at [1195, 276] on input "FLAGY" at bounding box center [1226, 277] width 171 height 30
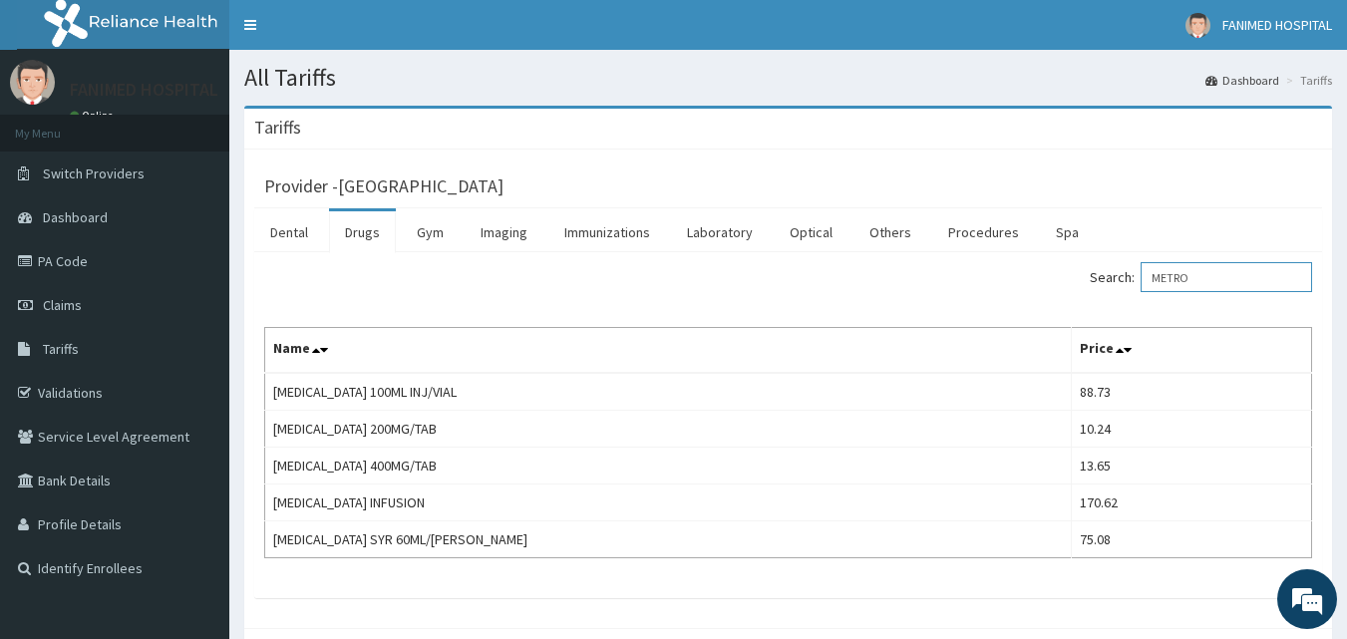
click at [1204, 275] on input "METRO" at bounding box center [1226, 277] width 171 height 30
type input "G"
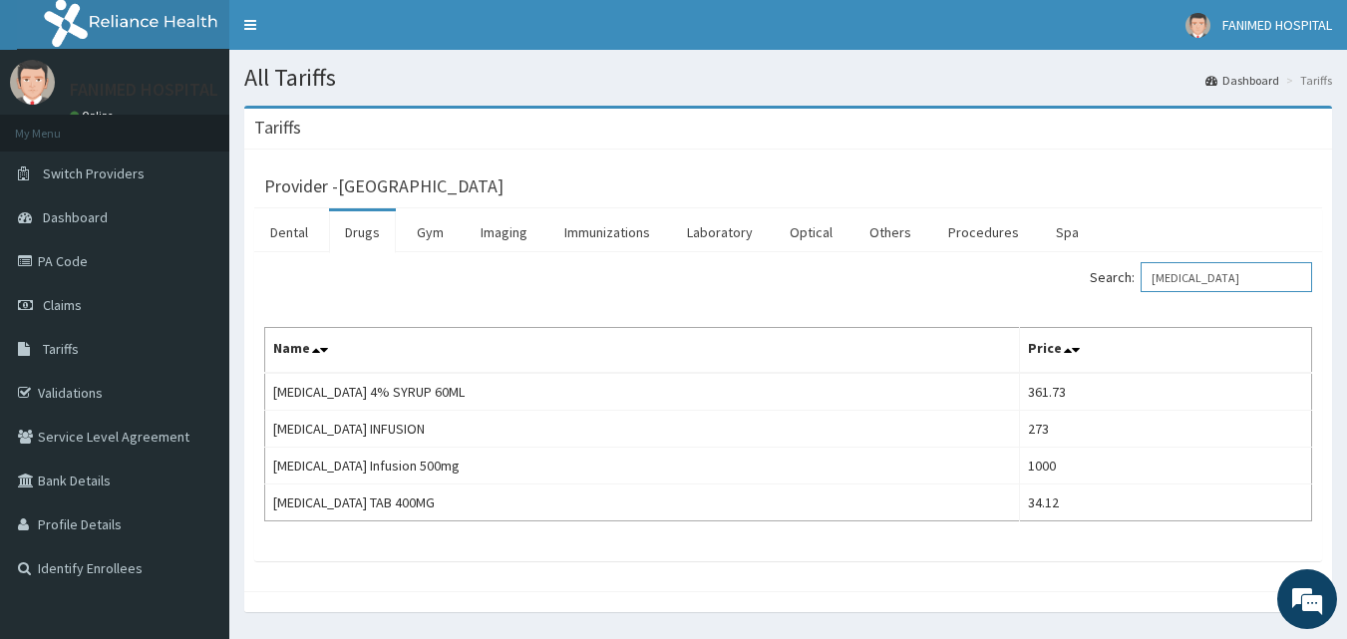
click at [1215, 279] on input "FLAGYL" at bounding box center [1226, 277] width 171 height 30
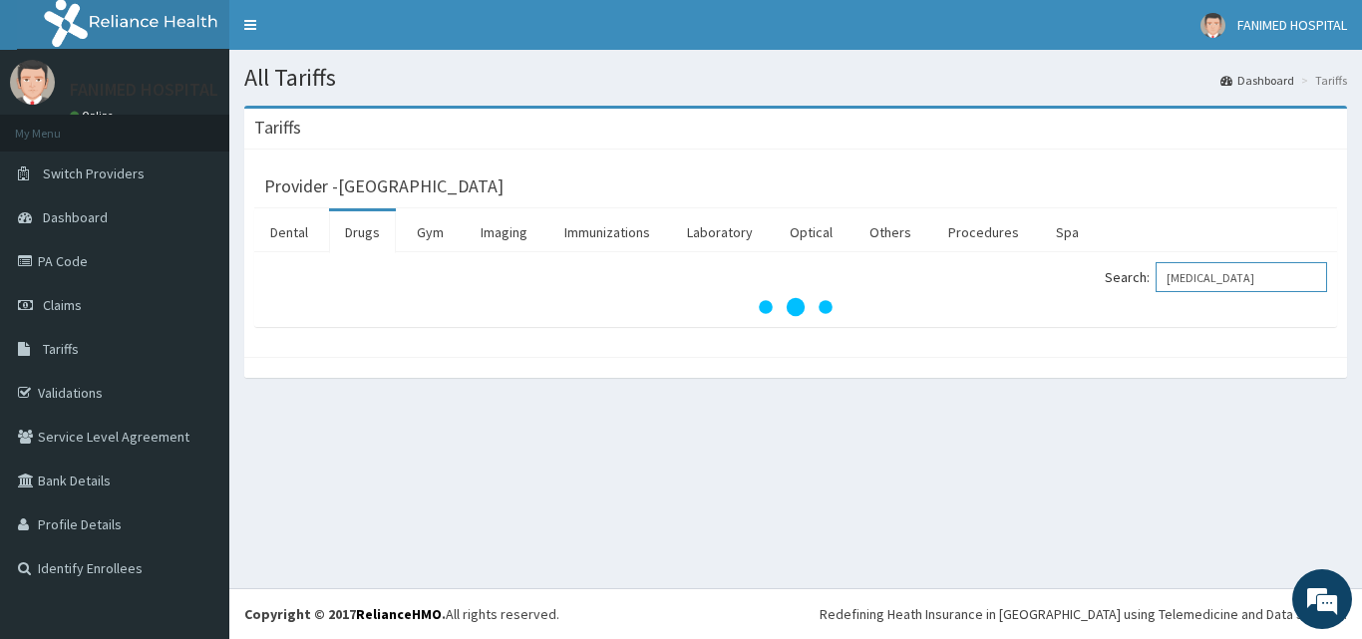
type input "OMEPRAZOLE"
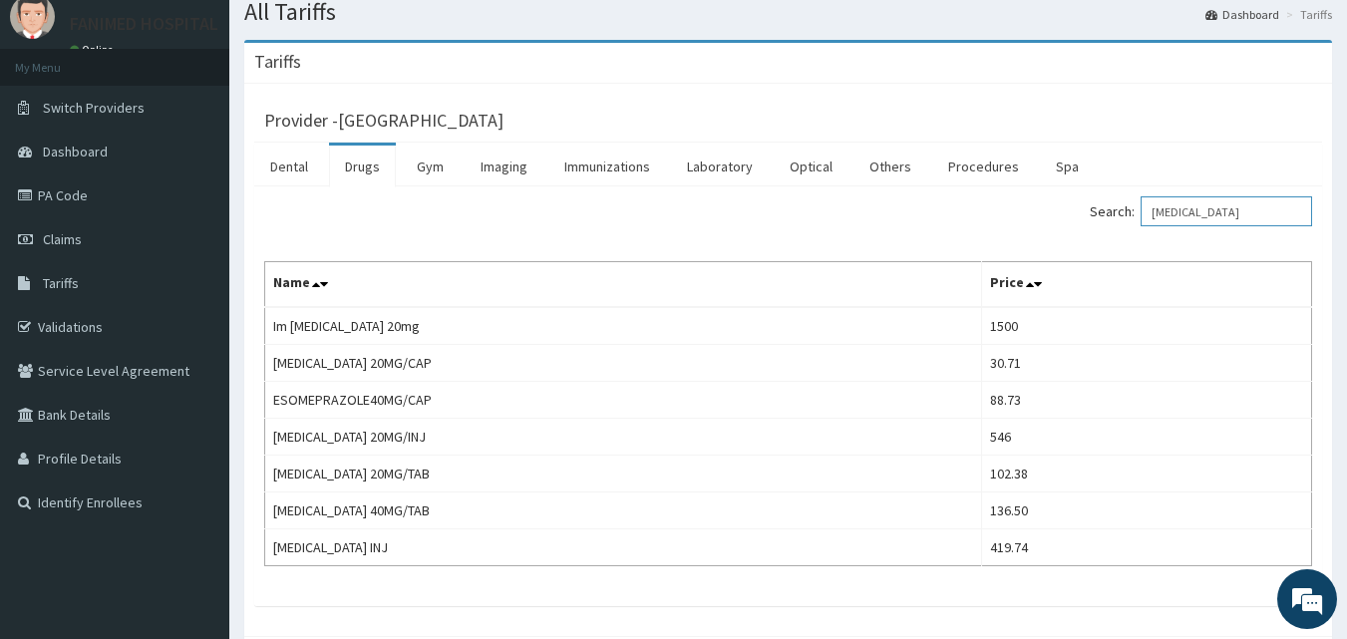
scroll to position [169, 0]
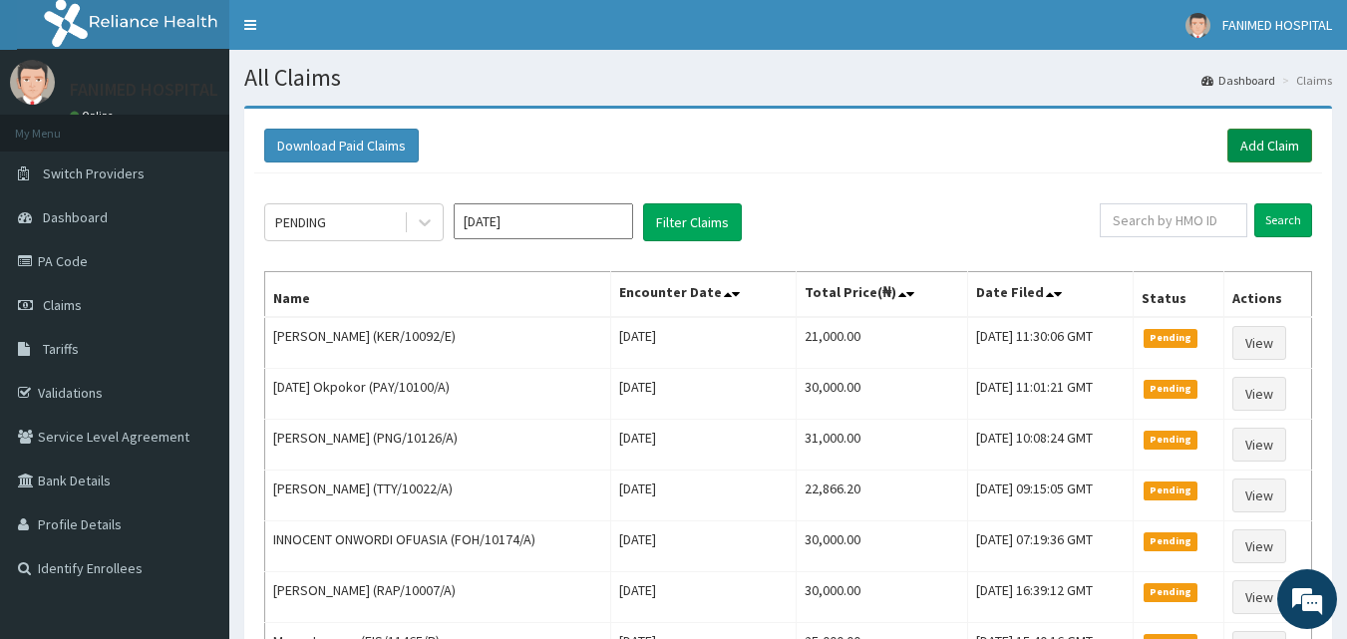
click at [1259, 140] on link "Add Claim" at bounding box center [1269, 146] width 85 height 34
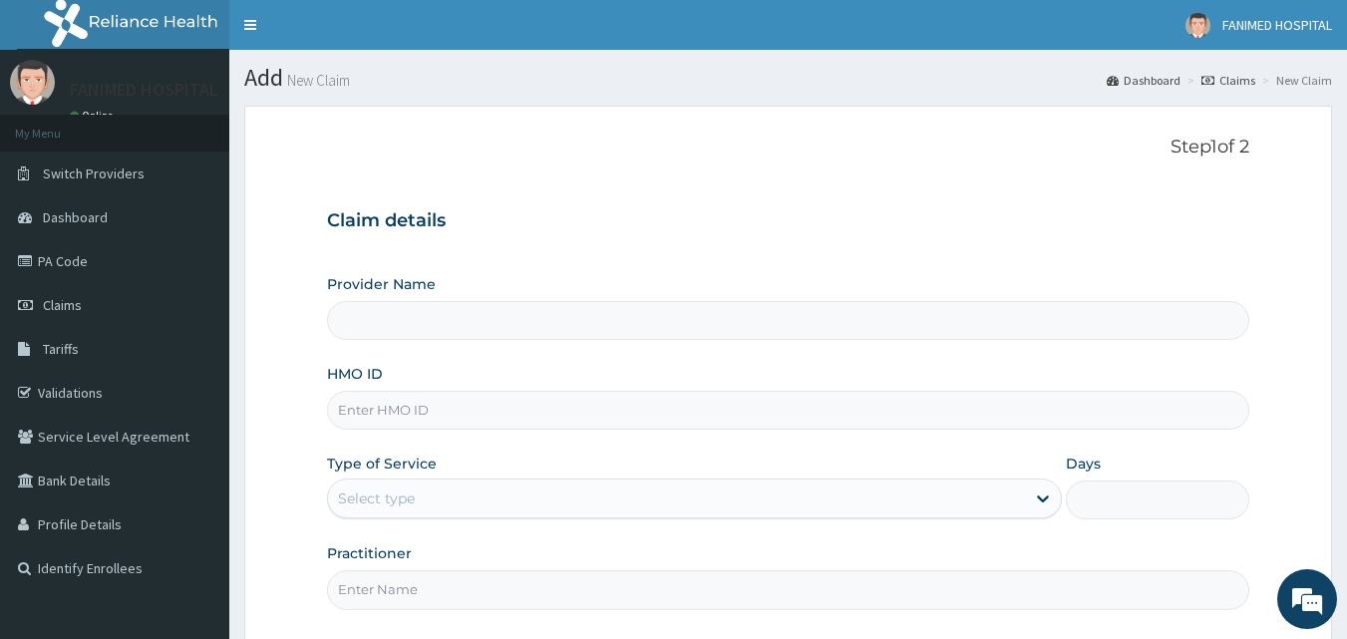
type input "[GEOGRAPHIC_DATA]"
click at [511, 403] on input "HMO ID" at bounding box center [788, 410] width 923 height 39
paste input "ABP/10015/A"
type input "ABP/10015/A"
click at [484, 499] on div "Select type" at bounding box center [676, 499] width 697 height 32
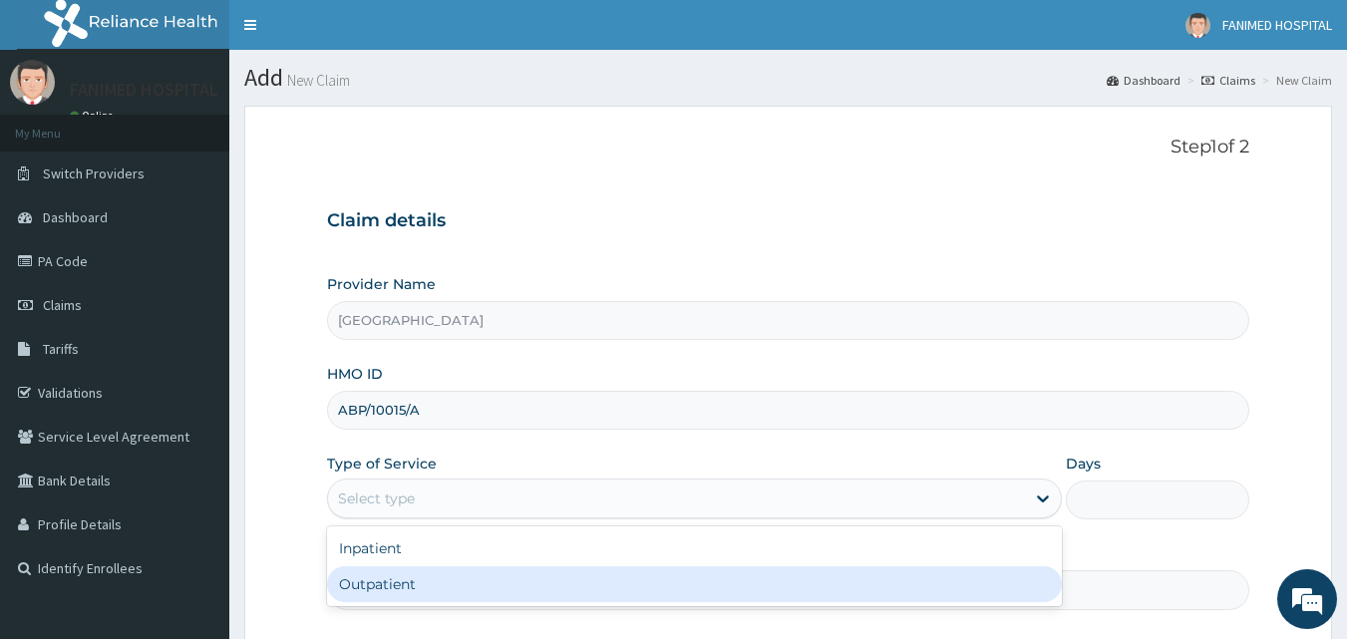
click at [474, 579] on div "Outpatient" at bounding box center [694, 584] width 735 height 36
type input "1"
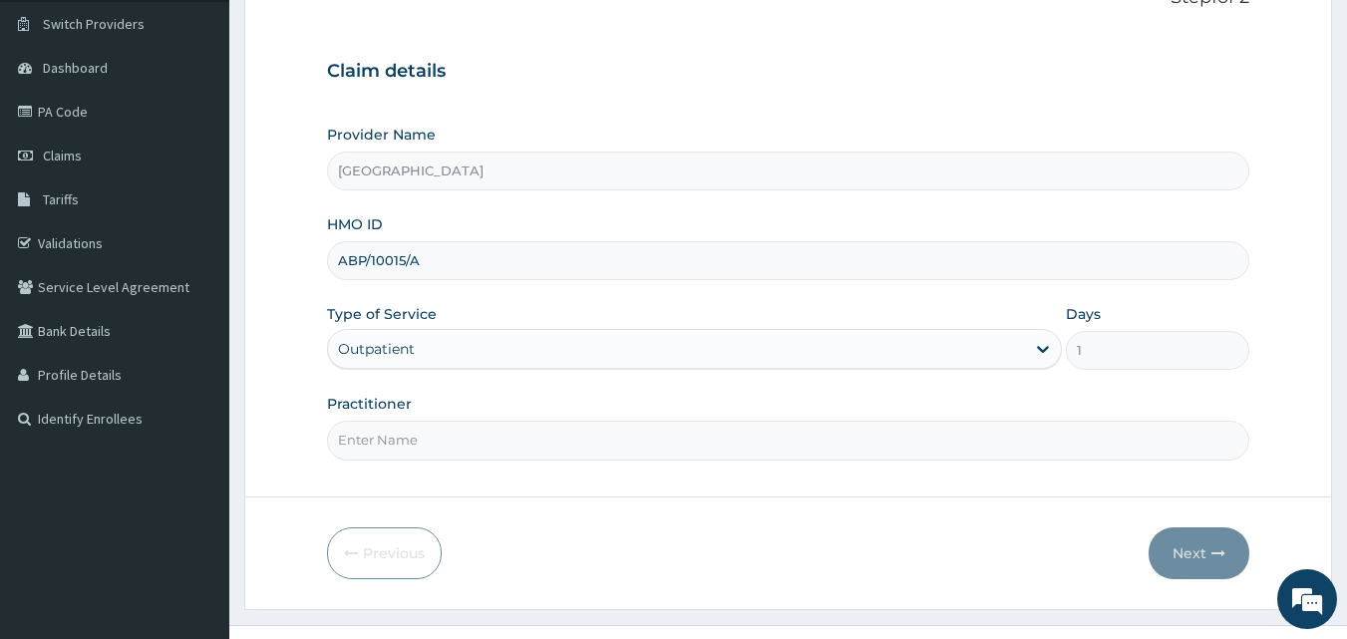
scroll to position [162, 0]
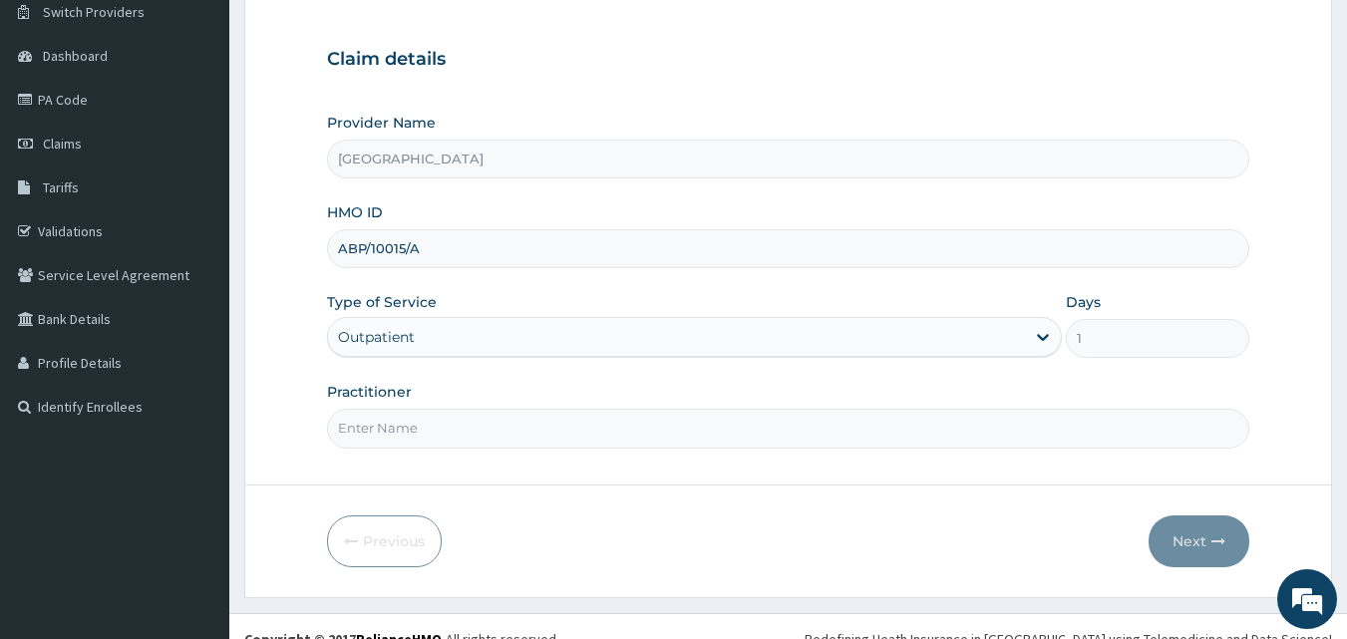
click at [824, 432] on input "Practitioner" at bounding box center [788, 428] width 923 height 39
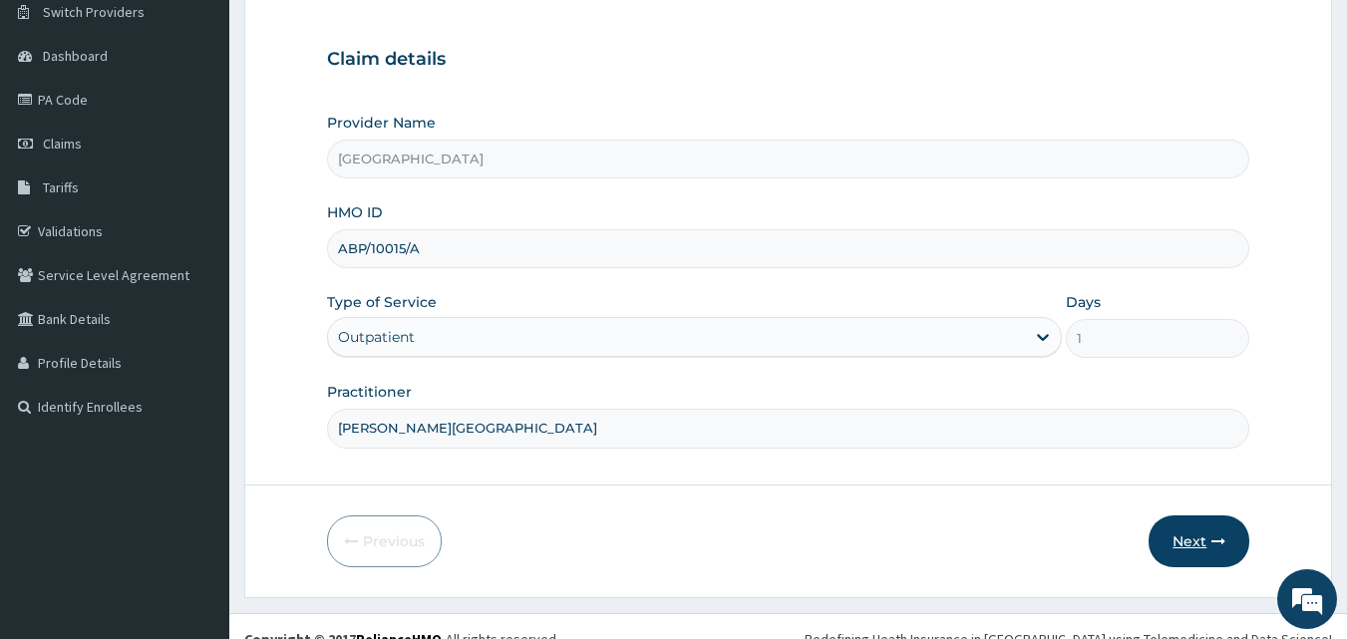
type input "[PERSON_NAME][GEOGRAPHIC_DATA]"
click at [1188, 537] on button "Next" at bounding box center [1198, 541] width 101 height 52
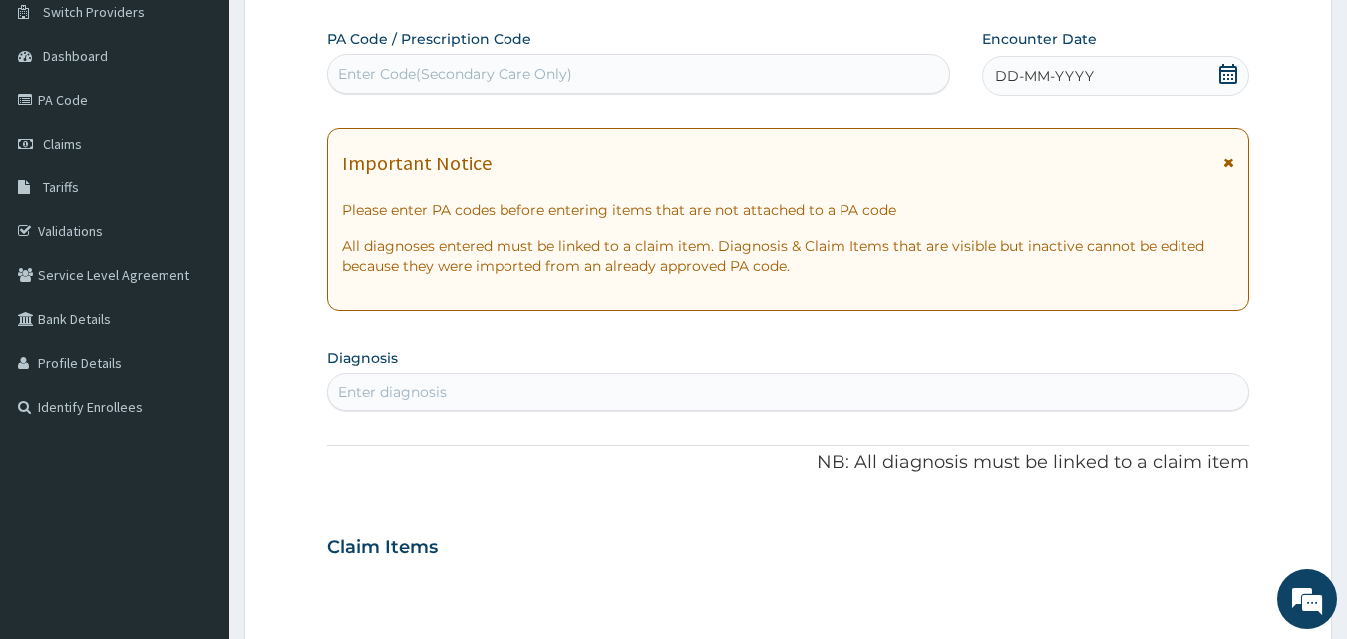
click at [627, 66] on div "Enter Code(Secondary Care Only)" at bounding box center [639, 74] width 622 height 32
paste input "PA/5D9C63"
type input "PA/5D9C63"
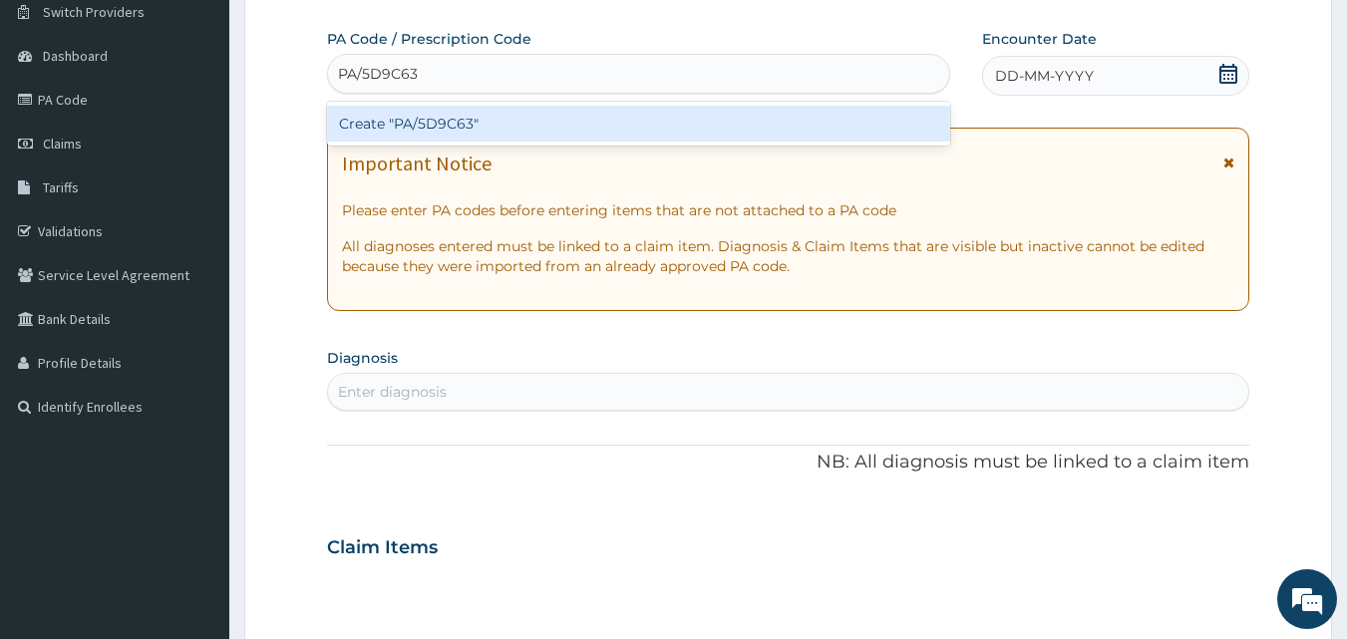
click at [629, 124] on div "Create "PA/5D9C63"" at bounding box center [639, 124] width 624 height 36
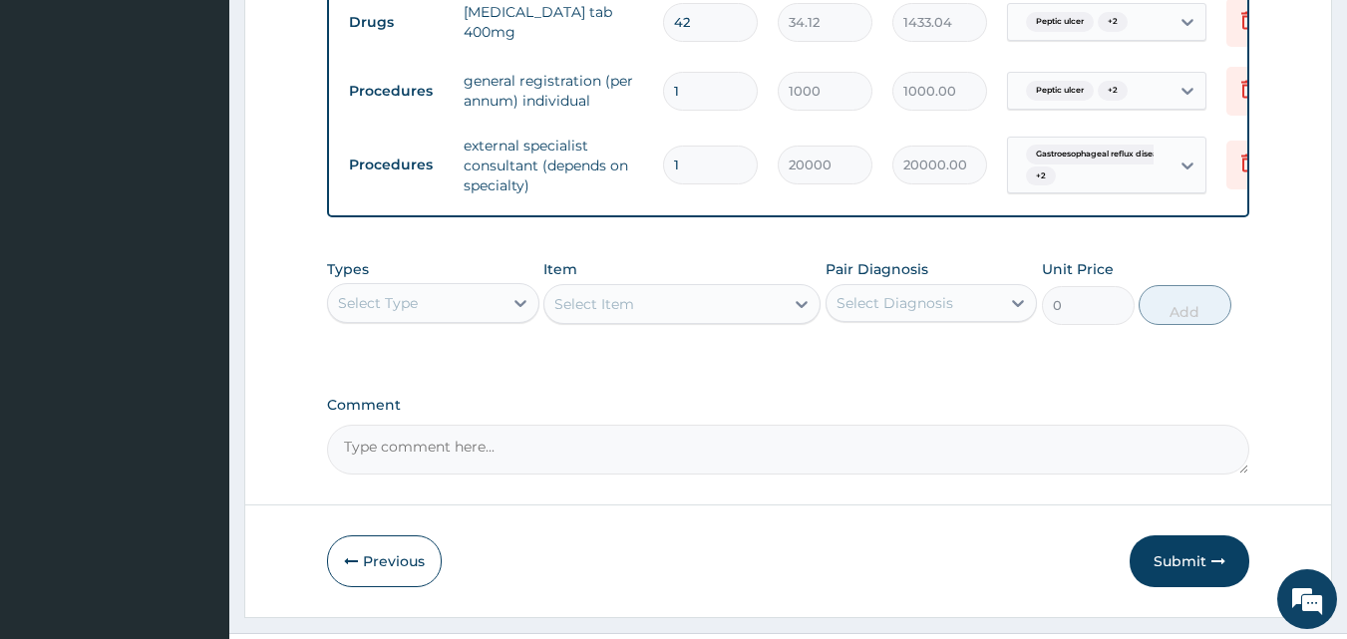
scroll to position [936, 0]
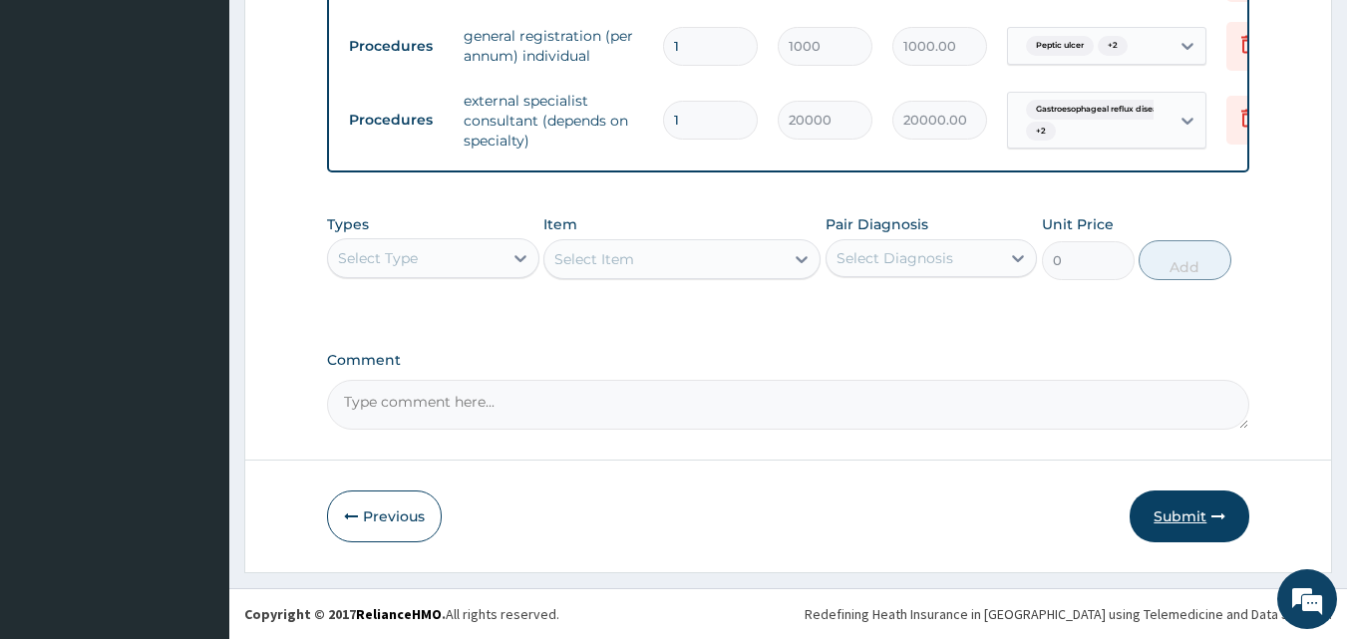
click at [1181, 506] on button "Submit" at bounding box center [1190, 517] width 120 height 52
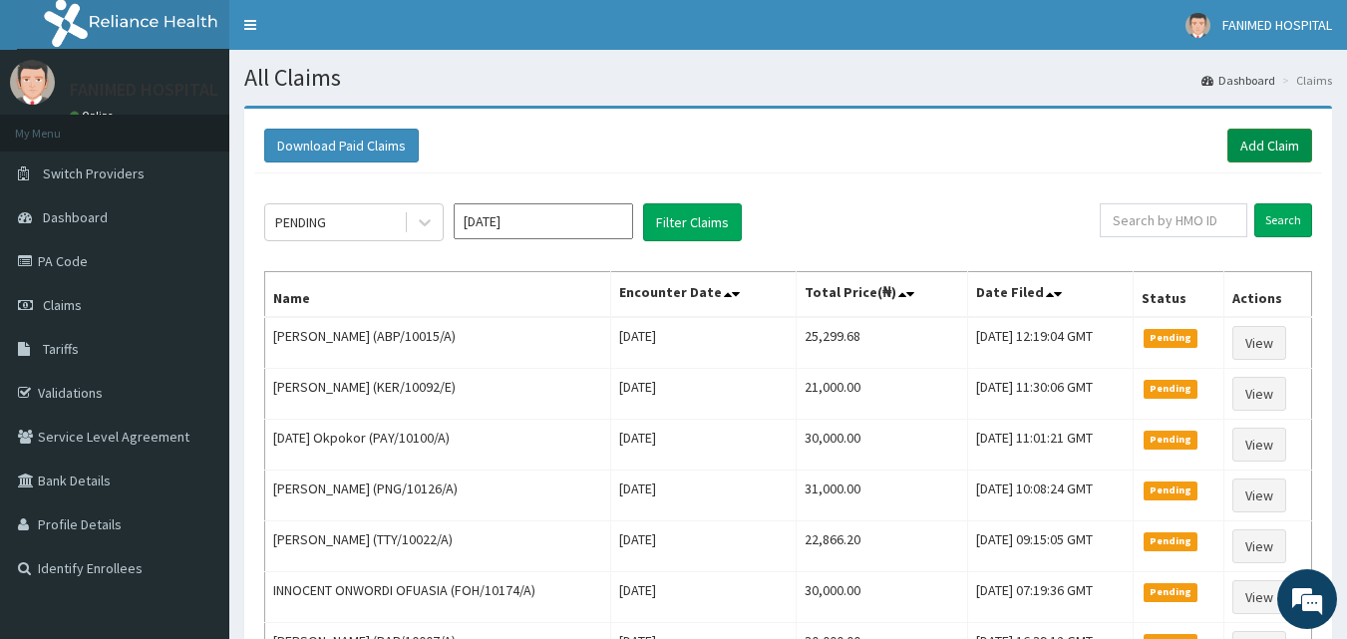
click at [1270, 153] on link "Add Claim" at bounding box center [1269, 146] width 85 height 34
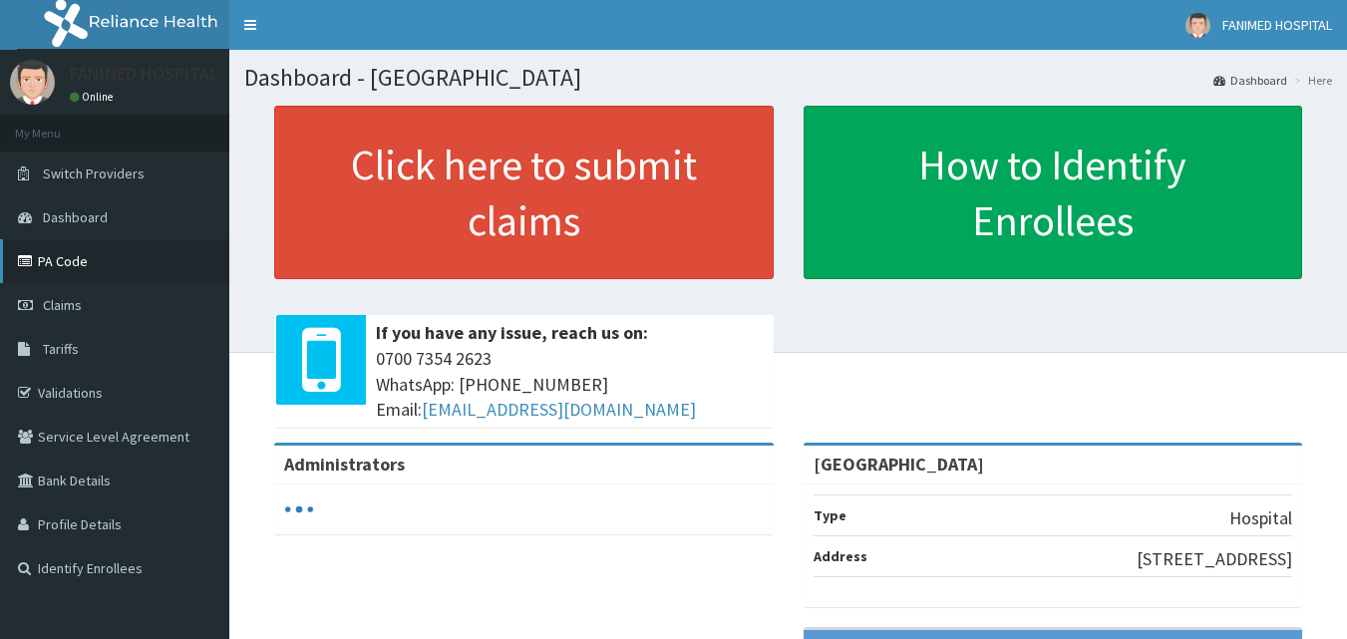
click at [57, 256] on link "PA Code" at bounding box center [114, 261] width 229 height 44
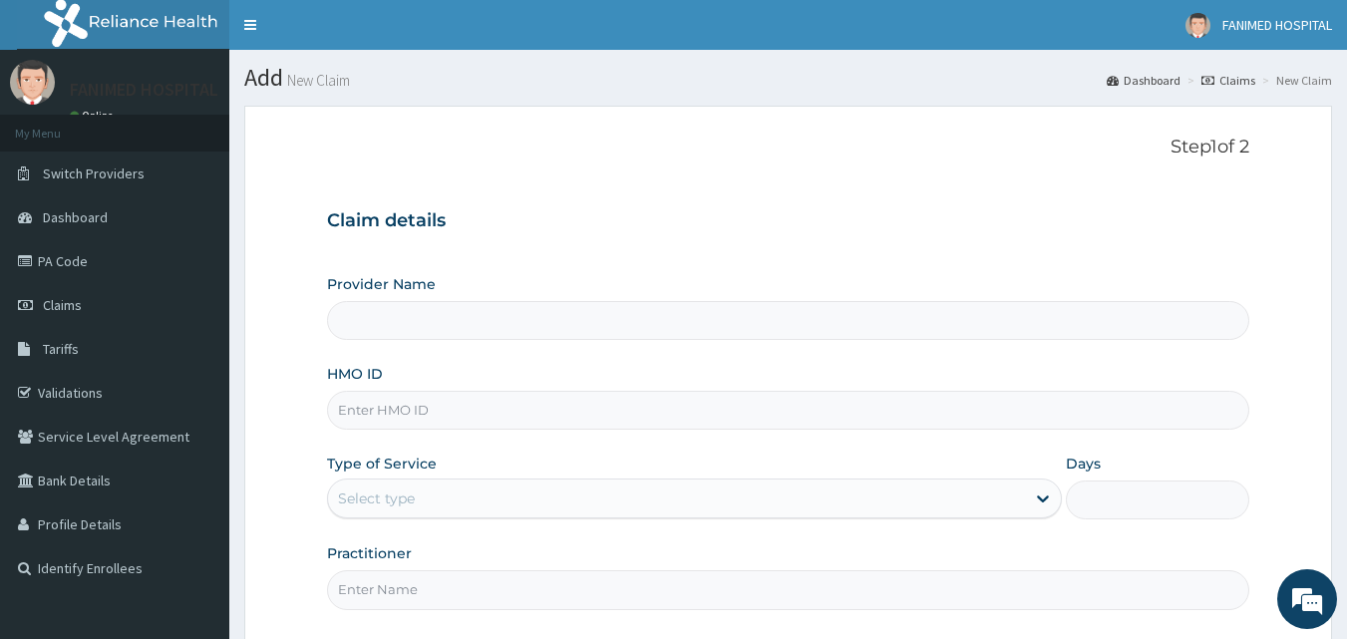
type input "[GEOGRAPHIC_DATA]"
click at [552, 413] on input "HMO ID" at bounding box center [788, 410] width 923 height 39
paste input "SOA/10049/E"
type input "SOA/10049/E"
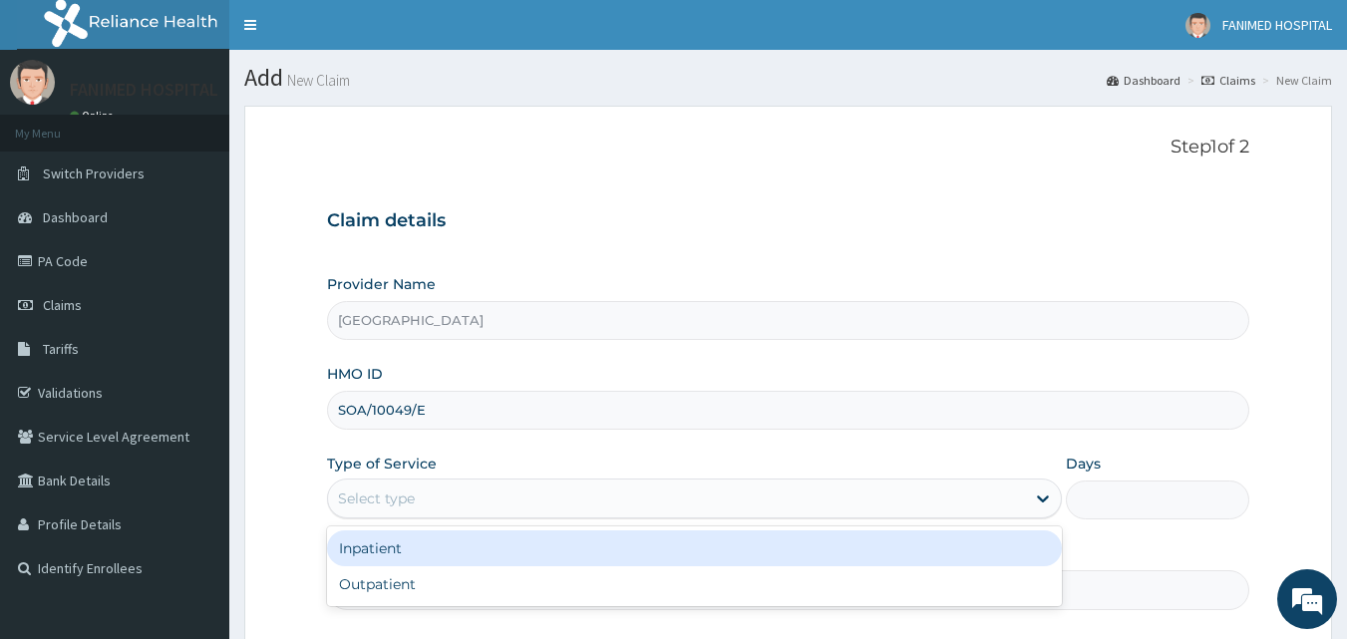
click at [544, 509] on div "Select type" at bounding box center [676, 499] width 697 height 32
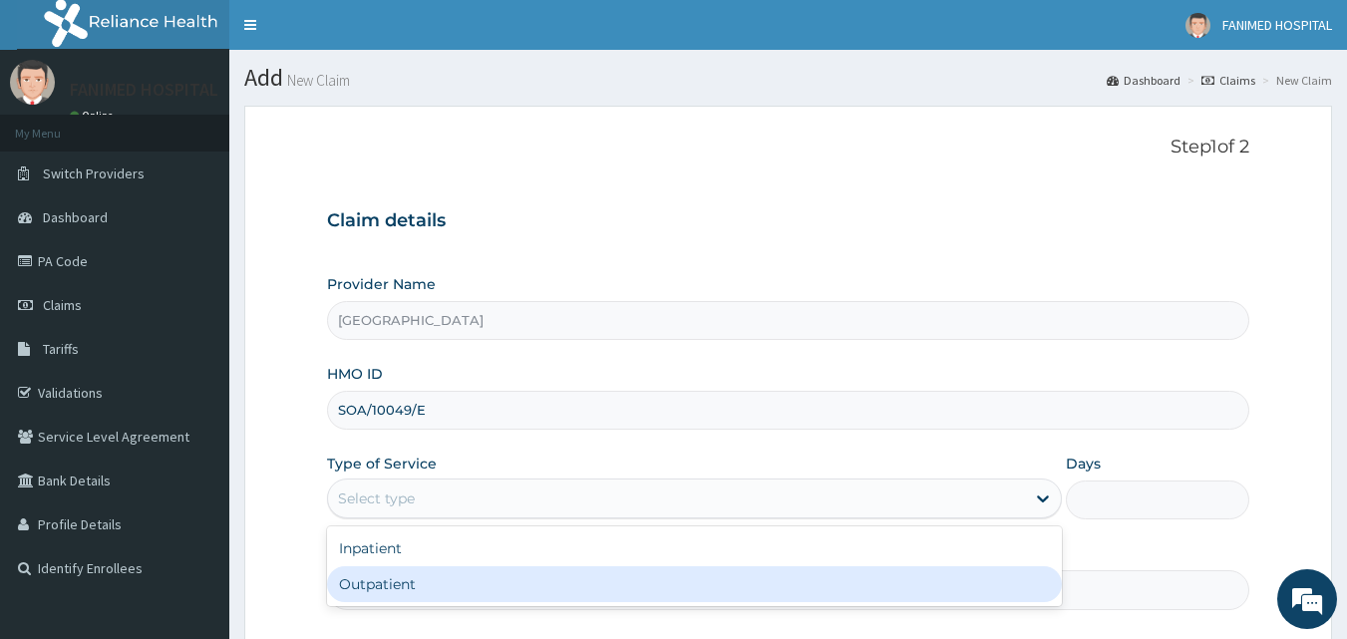
click at [508, 575] on div "Outpatient" at bounding box center [694, 584] width 735 height 36
type input "1"
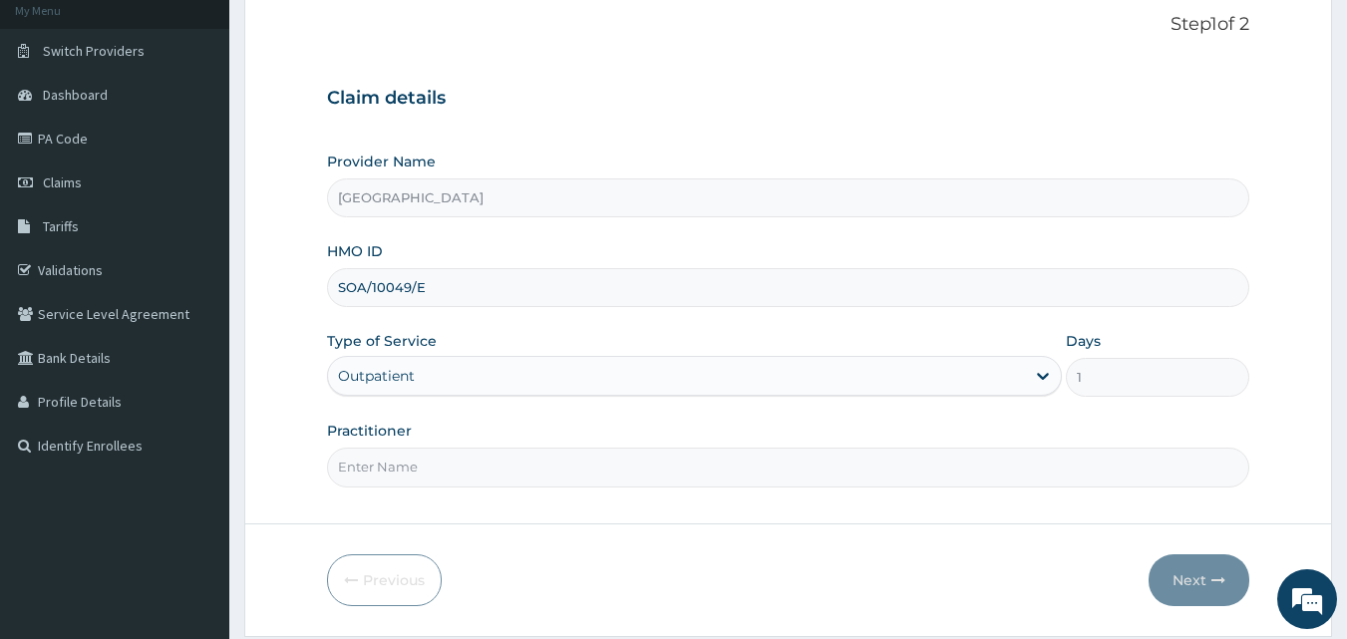
scroll to position [124, 0]
click at [738, 474] on input "Practitioner" at bounding box center [788, 466] width 923 height 39
type input "[PERSON_NAME][GEOGRAPHIC_DATA]"
click at [1191, 576] on button "Next" at bounding box center [1198, 579] width 101 height 52
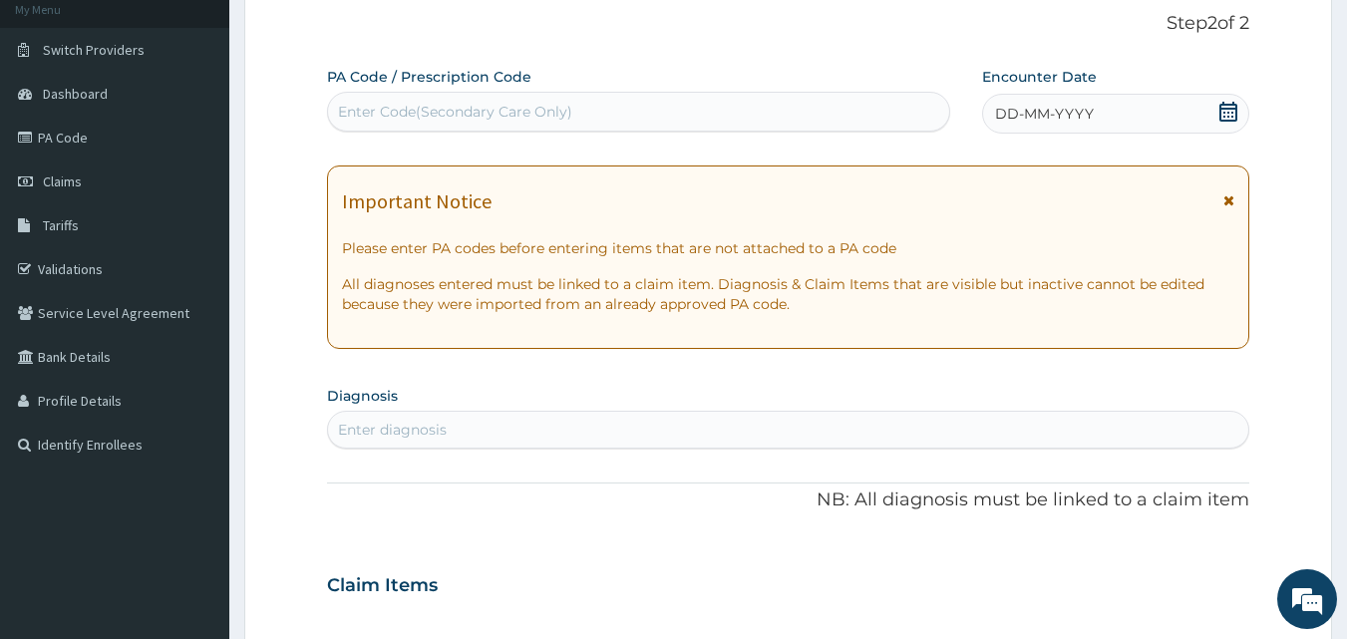
click at [568, 120] on div "Enter Code(Secondary Care Only)" at bounding box center [455, 112] width 234 height 20
paste input "PA/CD17E3"
type input "PA/CD17E3"
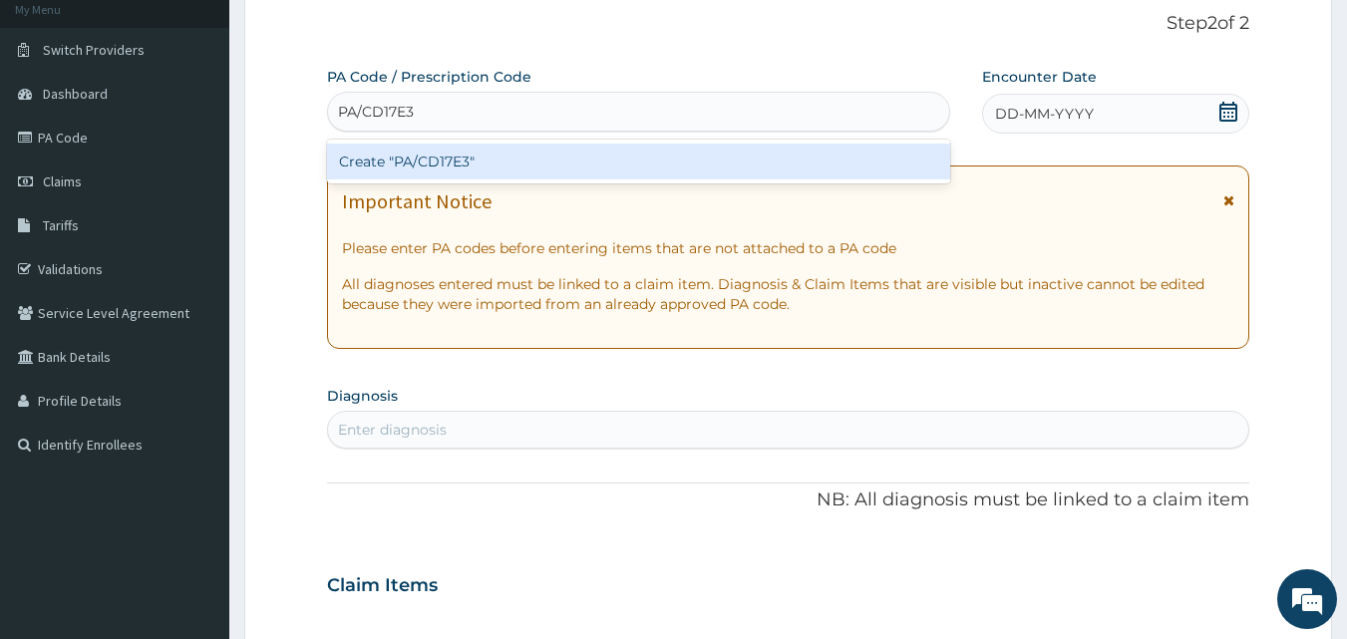
click at [553, 170] on div "Create "PA/CD17E3"" at bounding box center [639, 162] width 624 height 36
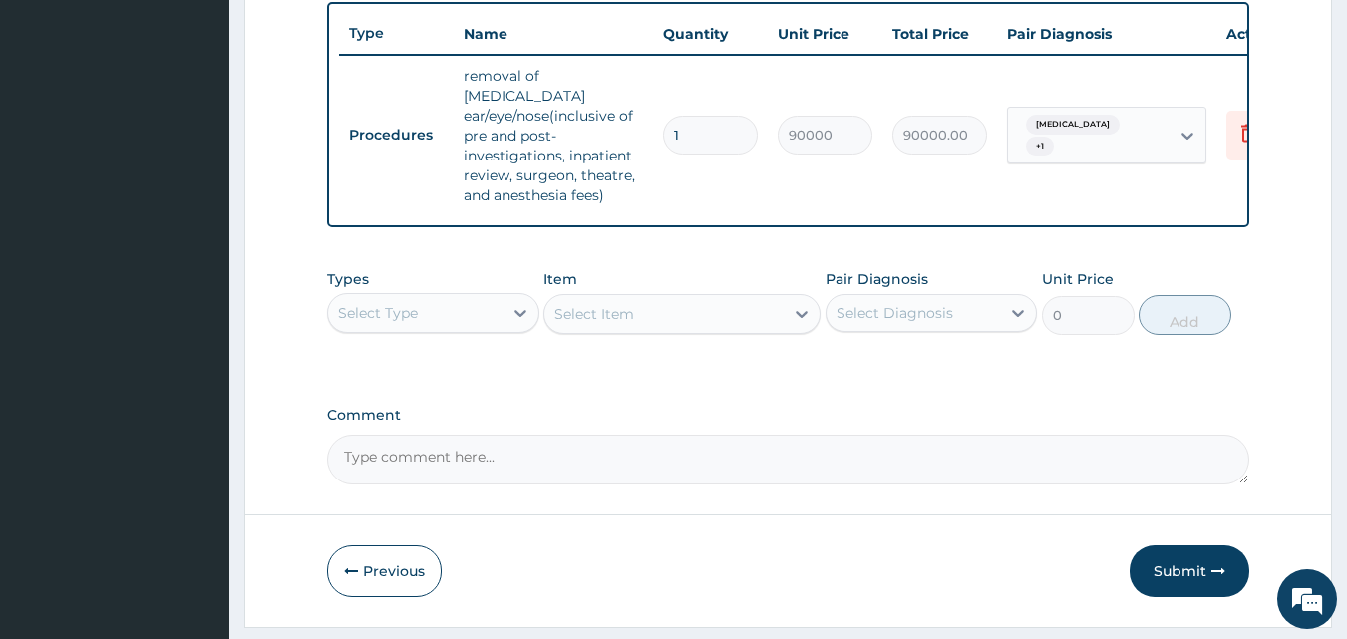
scroll to position [790, 0]
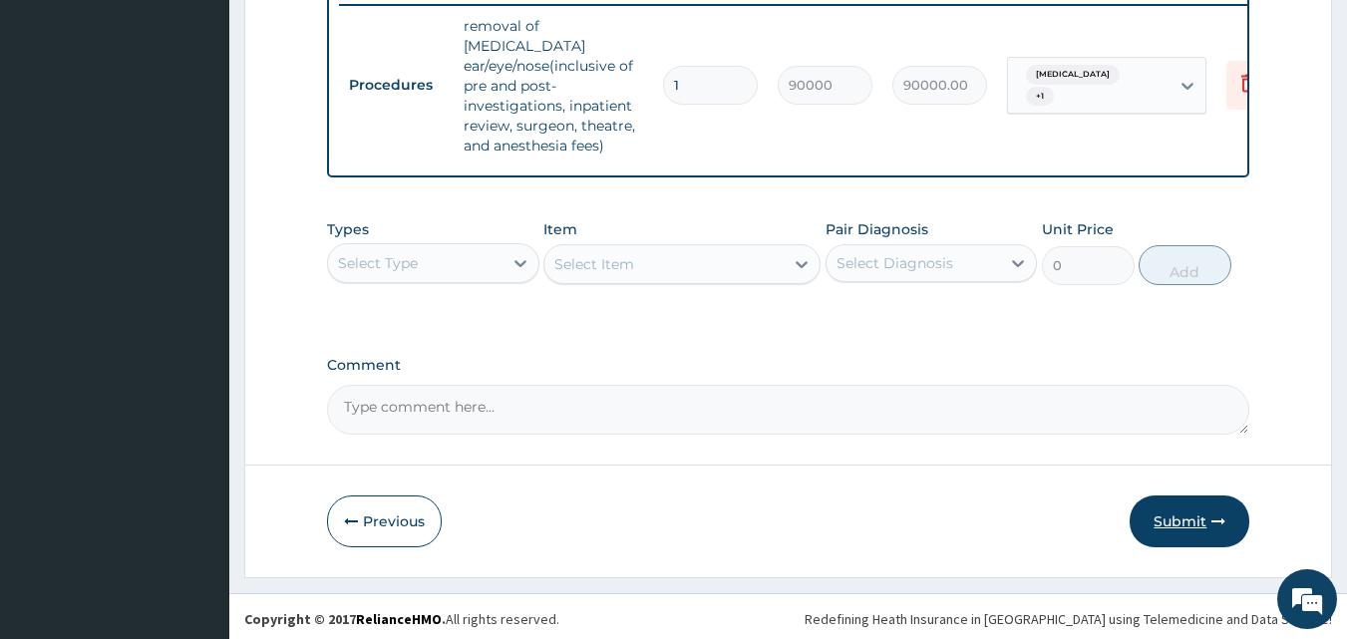
click at [1171, 506] on button "Submit" at bounding box center [1190, 521] width 120 height 52
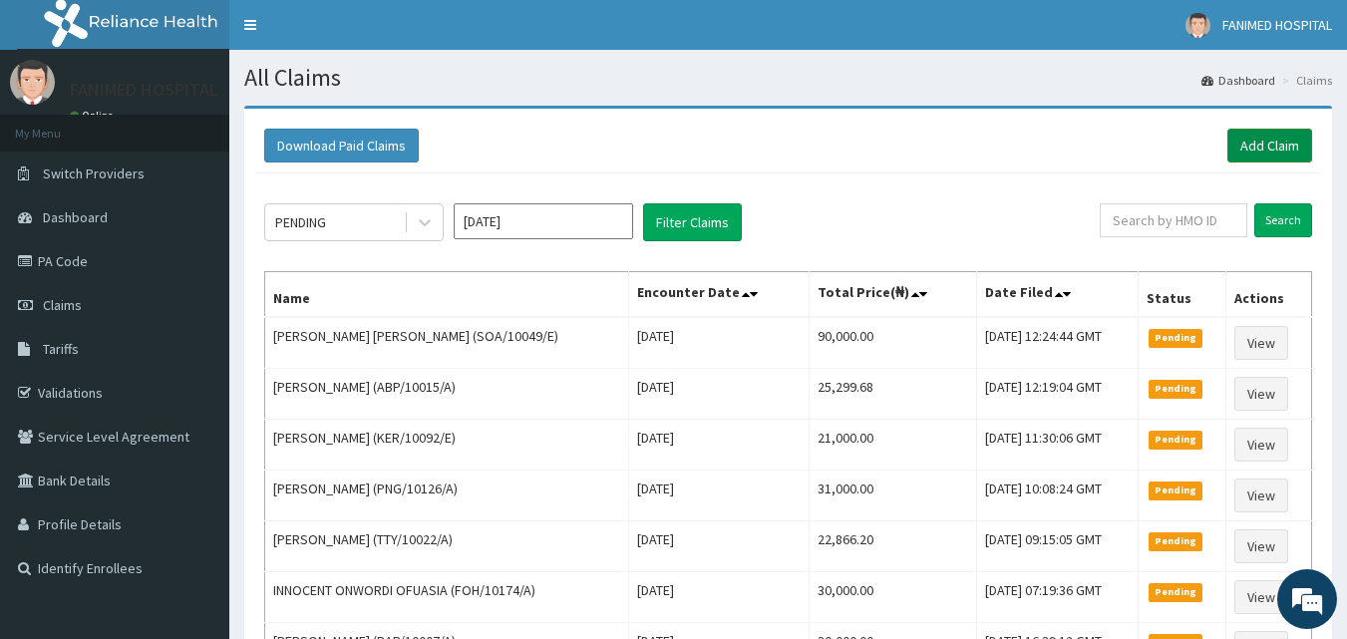
click at [1252, 145] on link "Add Claim" at bounding box center [1269, 146] width 85 height 34
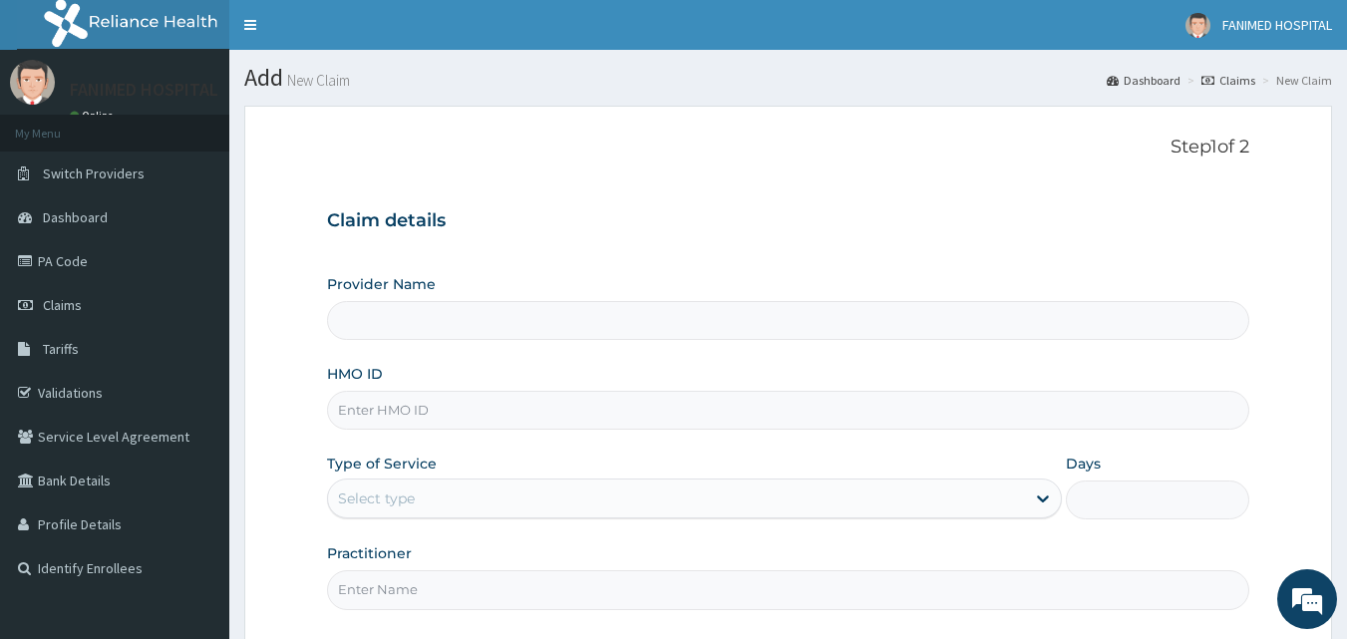
type input "[GEOGRAPHIC_DATA]"
click at [460, 430] on input "HMO ID" at bounding box center [788, 410] width 923 height 39
paste input "SOA/10049/E"
type input "SOA/10049/E"
click at [500, 499] on div "Select type" at bounding box center [676, 499] width 697 height 32
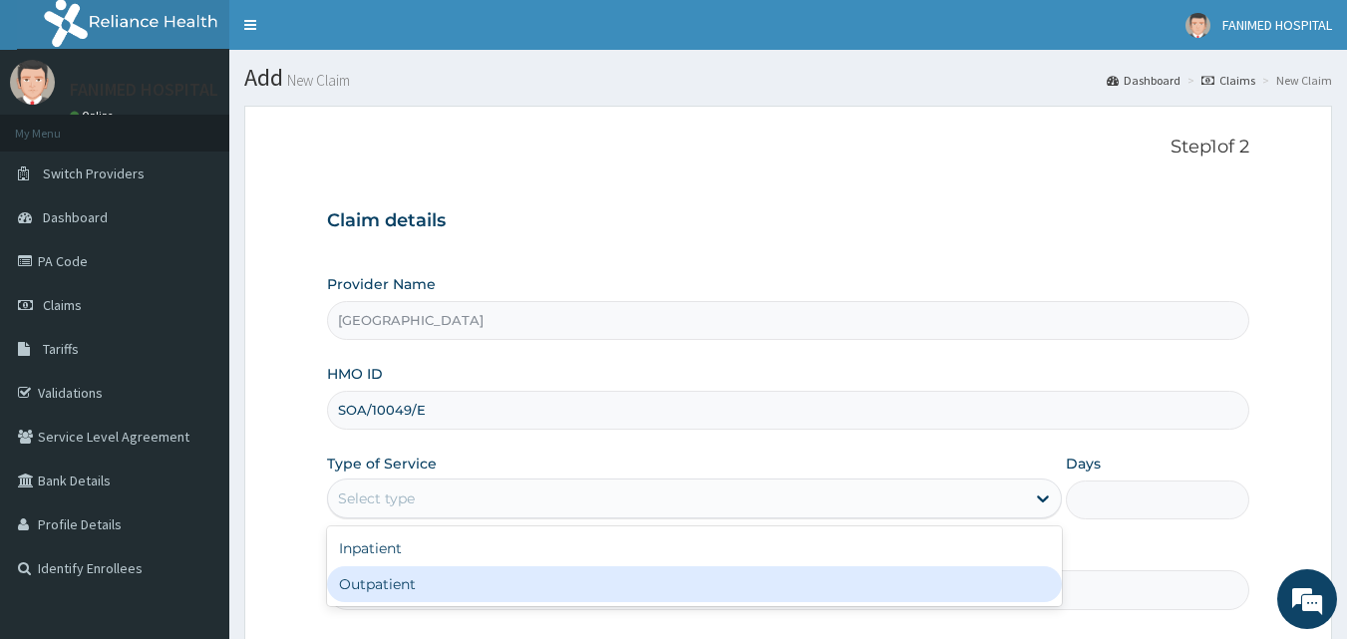
click at [471, 574] on div "Outpatient" at bounding box center [694, 584] width 735 height 36
type input "1"
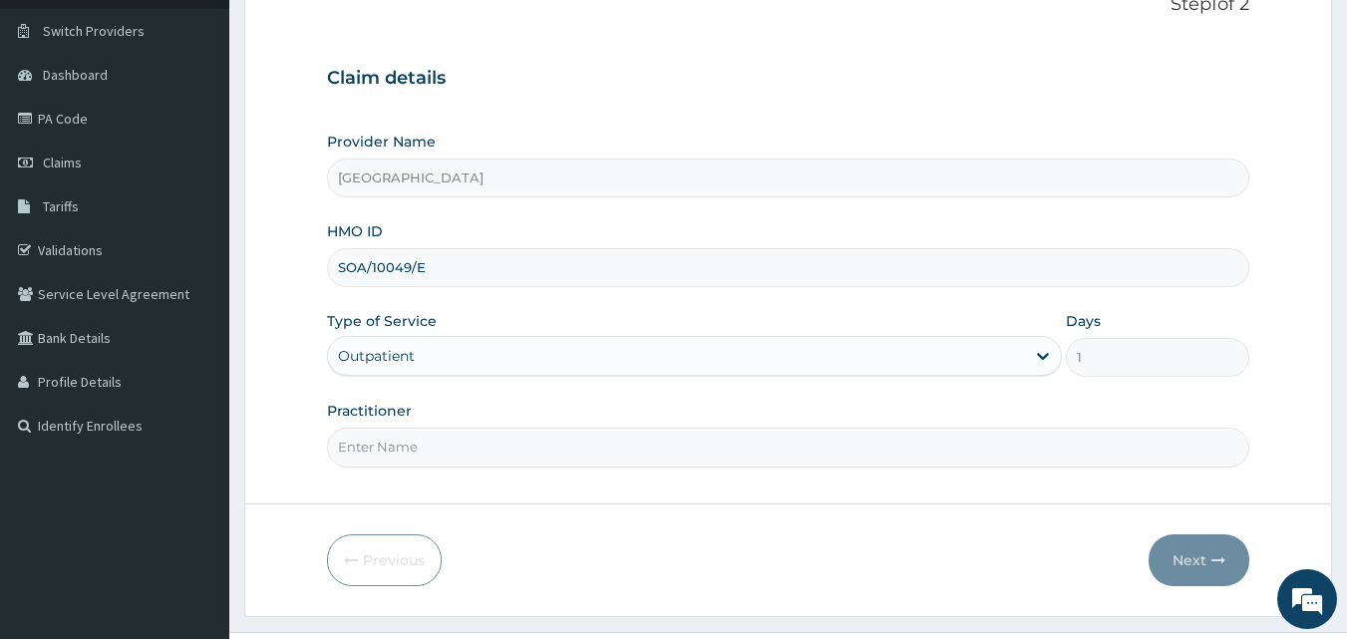
scroll to position [149, 0]
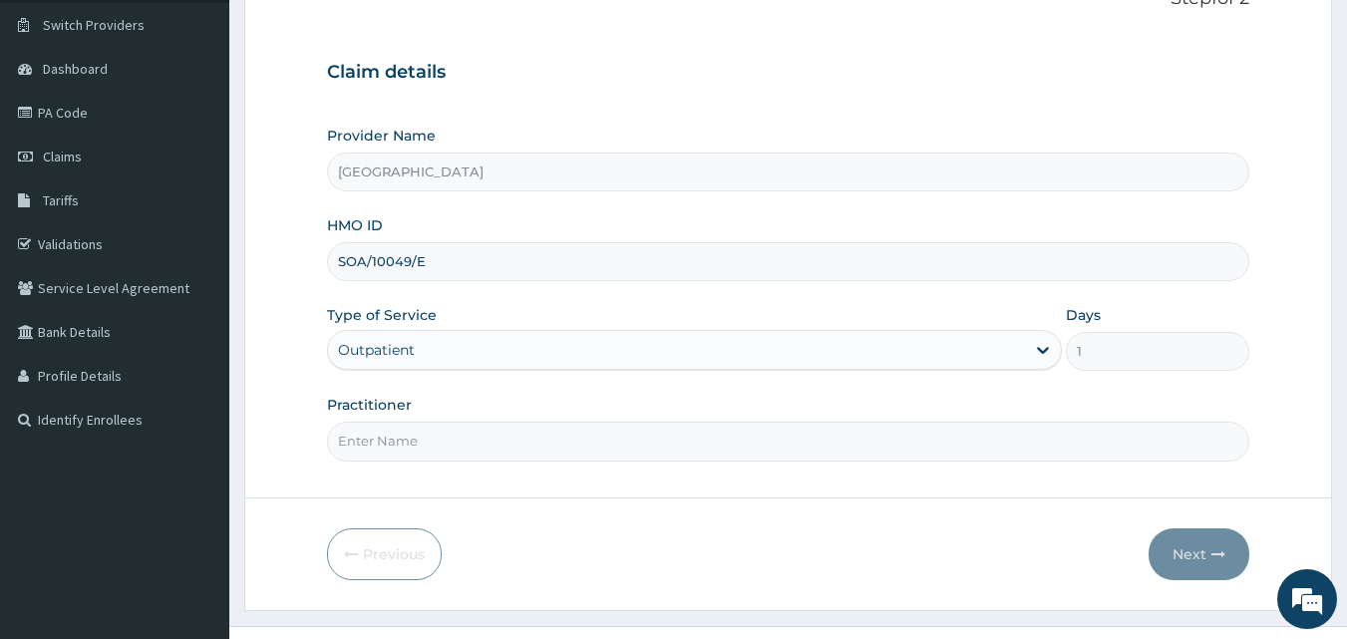
click at [780, 436] on input "Practitioner" at bounding box center [788, 441] width 923 height 39
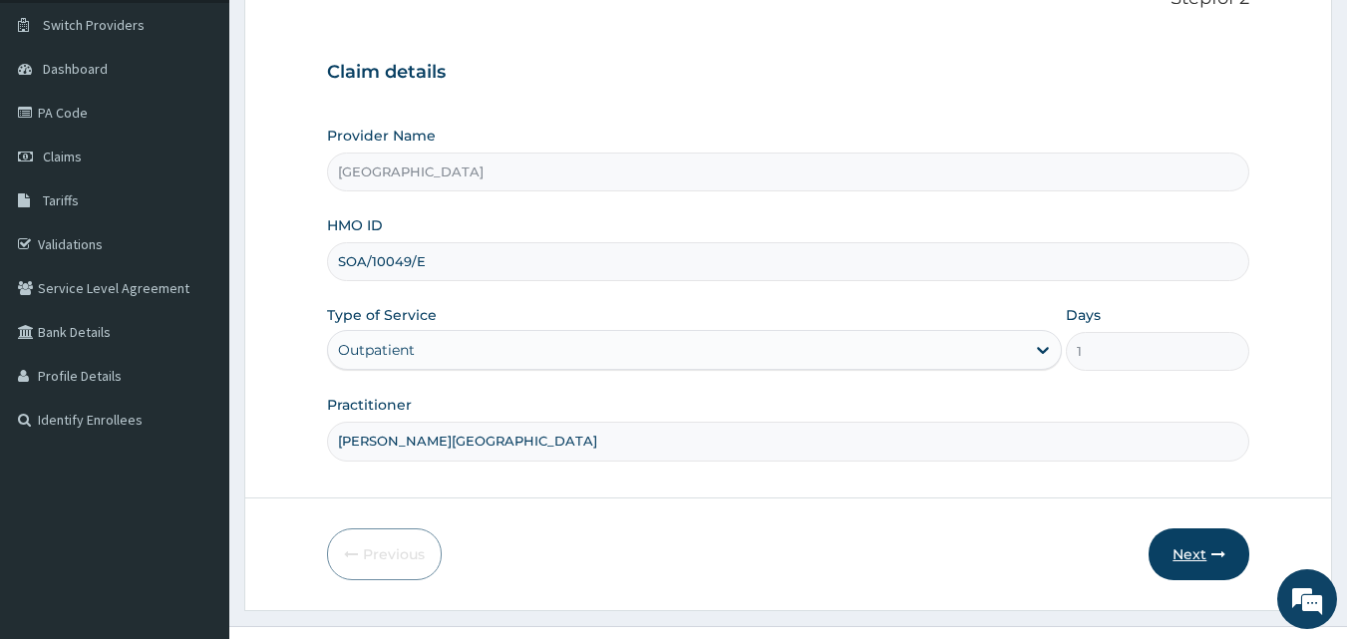
type input "[PERSON_NAME][GEOGRAPHIC_DATA]"
click at [1178, 546] on button "Next" at bounding box center [1198, 554] width 101 height 52
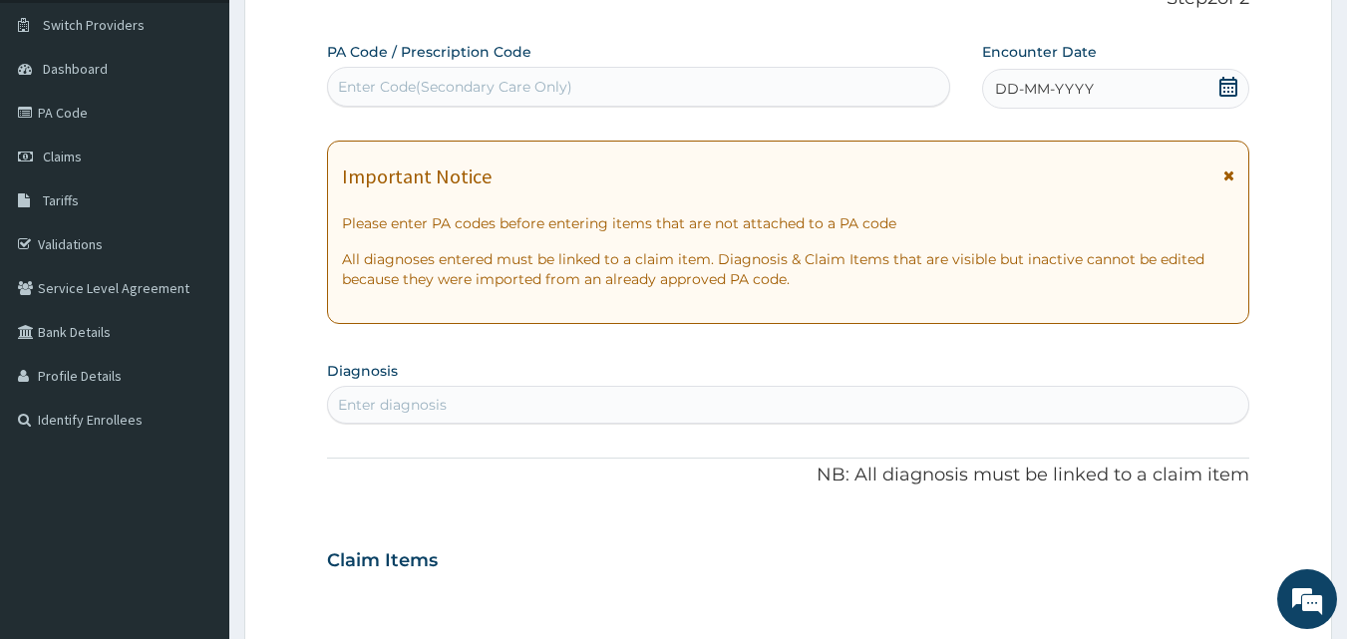
click at [607, 88] on div "Enter Code(Secondary Care Only)" at bounding box center [639, 87] width 622 height 32
paste input "PA/8ADB6E"
type input "PA/8ADB6E"
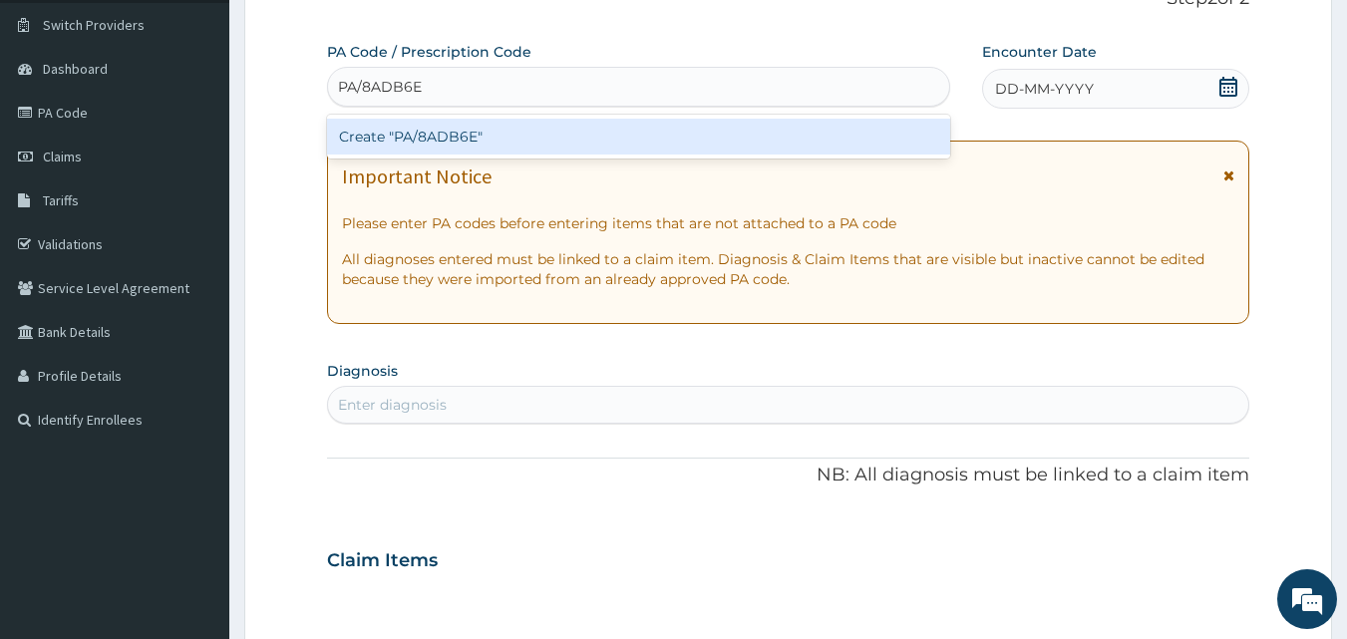
click at [626, 137] on div "Create "PA/8ADB6E"" at bounding box center [639, 137] width 624 height 36
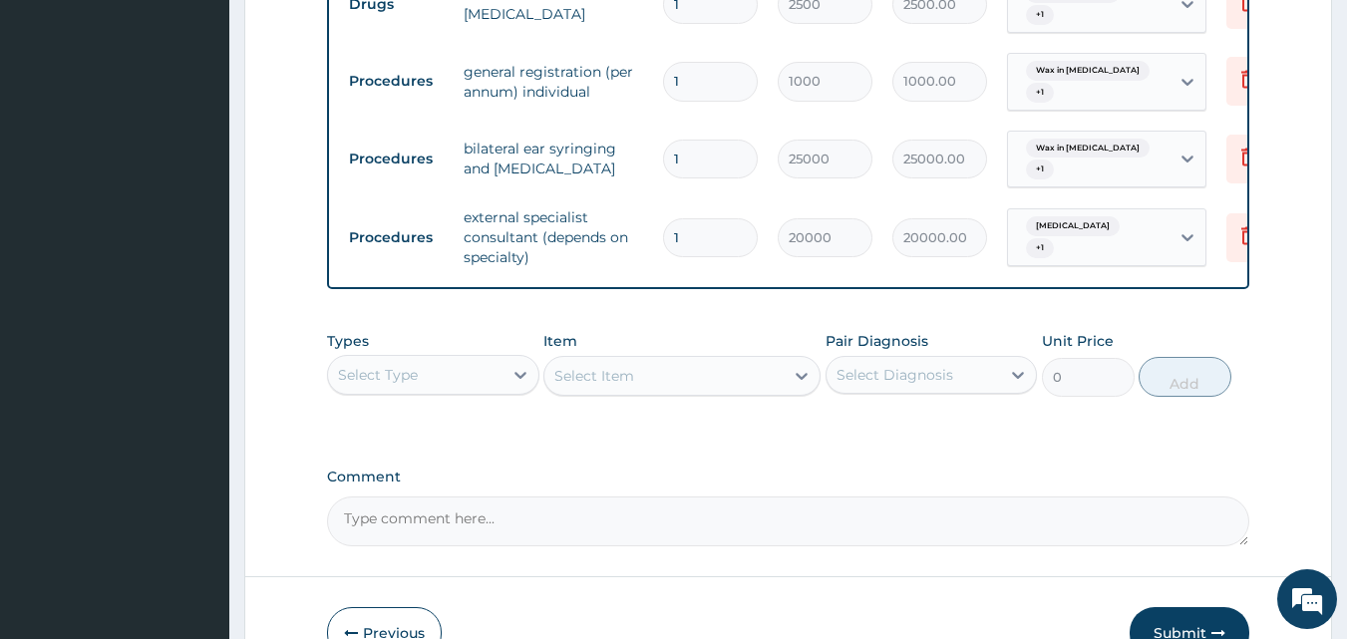
scroll to position [944, 0]
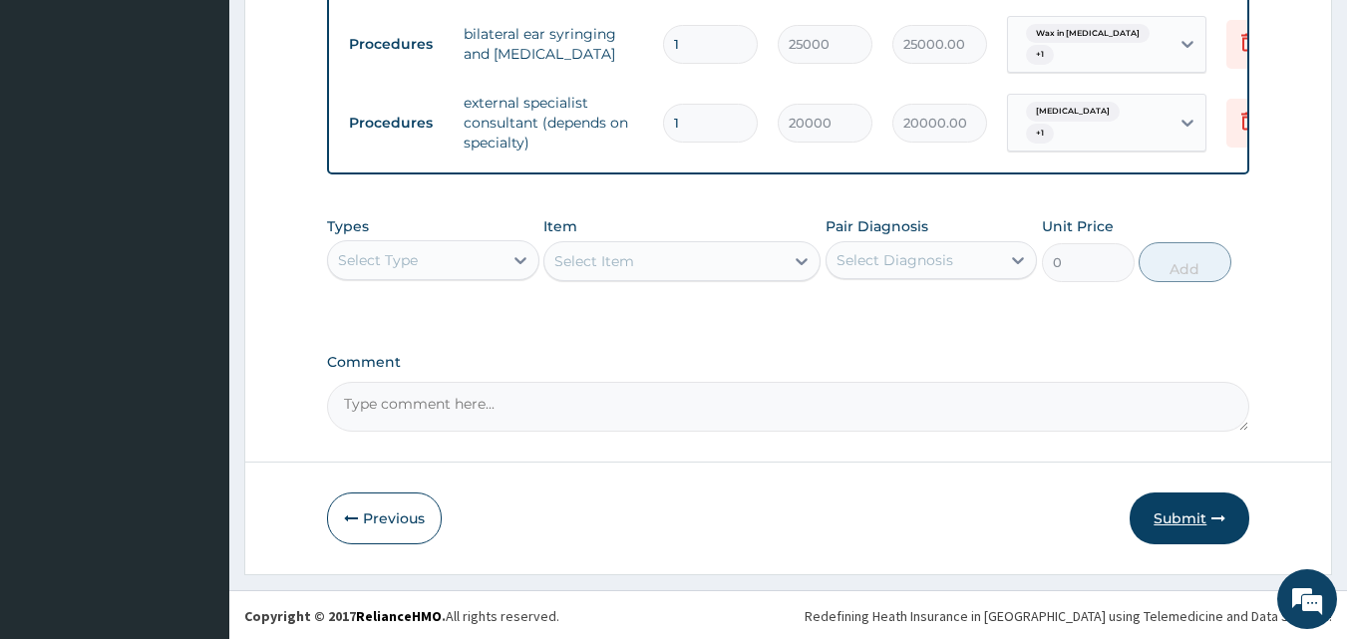
click at [1180, 507] on button "Submit" at bounding box center [1190, 518] width 120 height 52
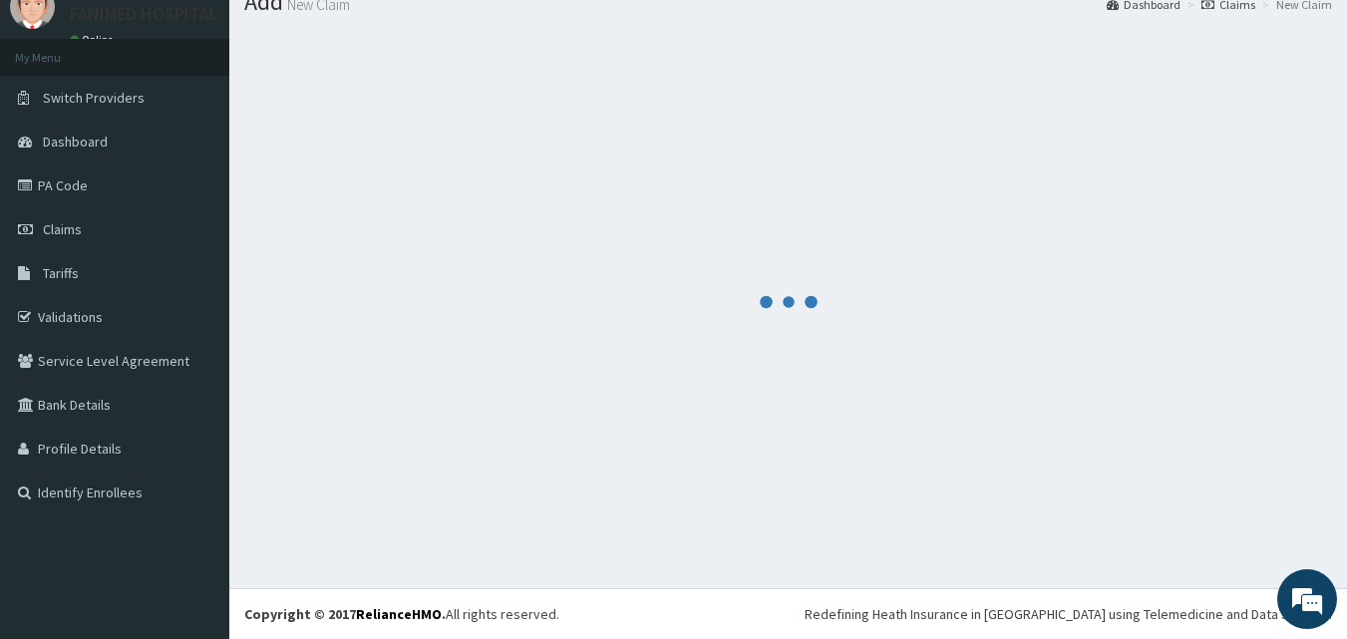
scroll to position [76, 0]
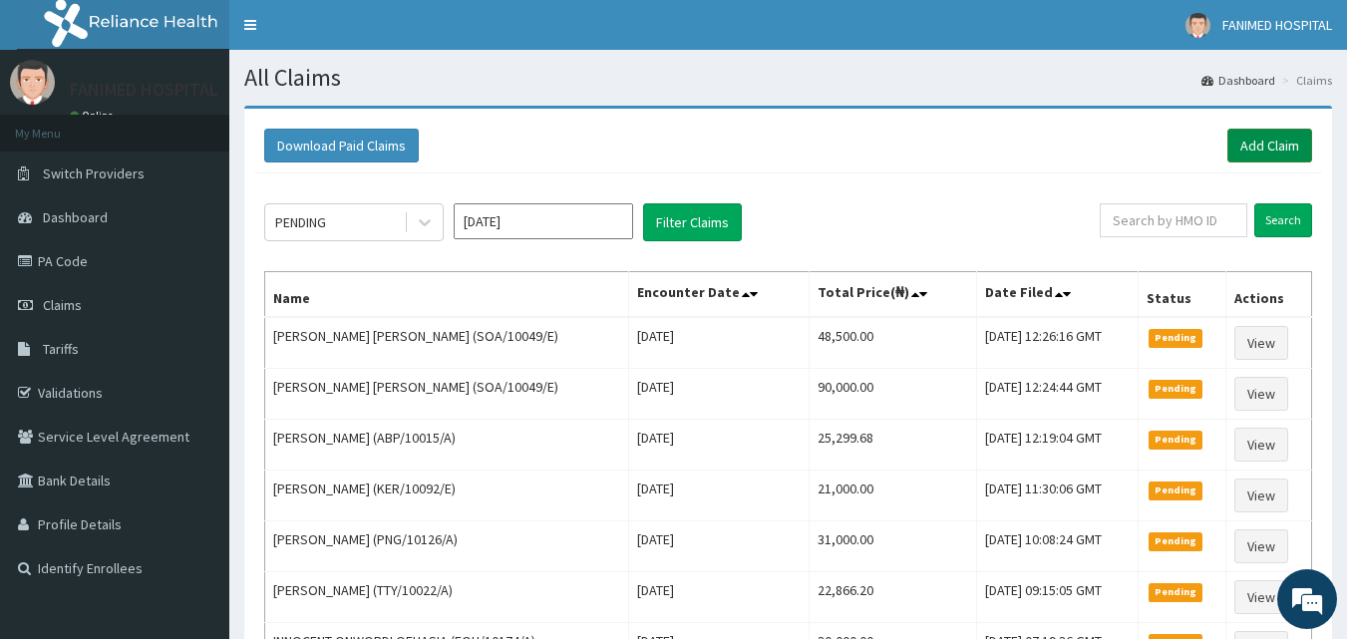
click at [1258, 149] on link "Add Claim" at bounding box center [1269, 146] width 85 height 34
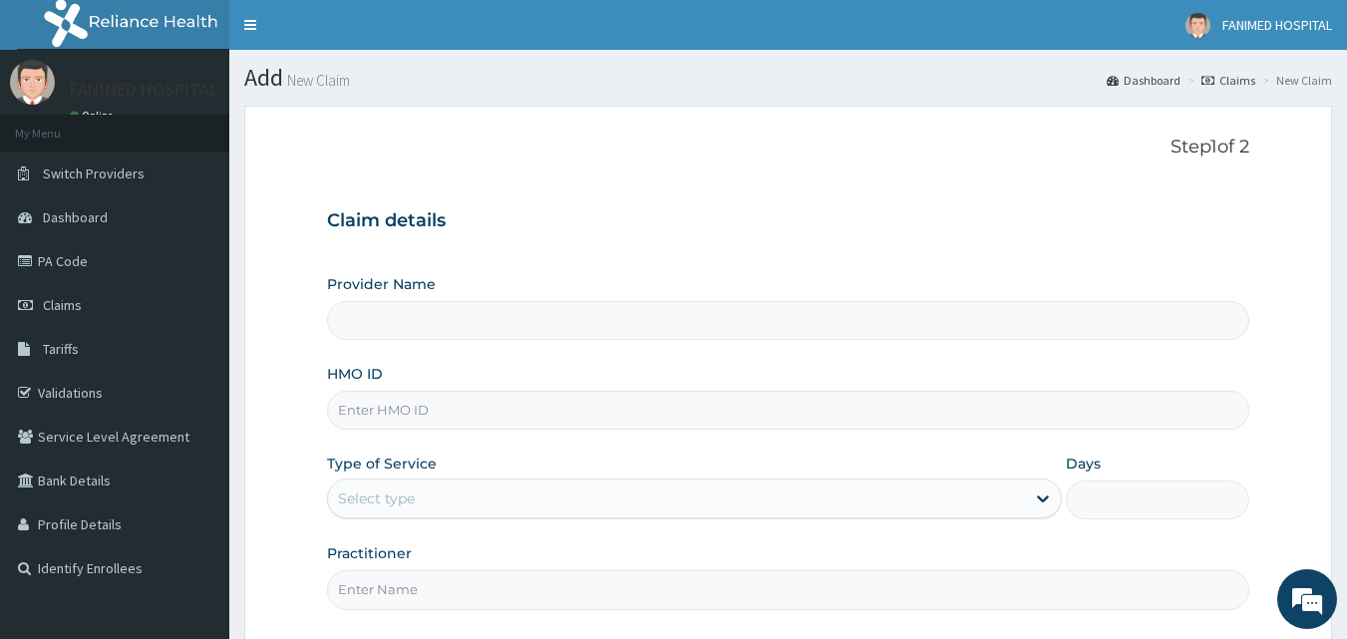
type input "[GEOGRAPHIC_DATA]"
click at [505, 409] on input "HMO ID" at bounding box center [788, 410] width 923 height 39
paste input "HEP/10009/A"
type input "HEP/10009/A"
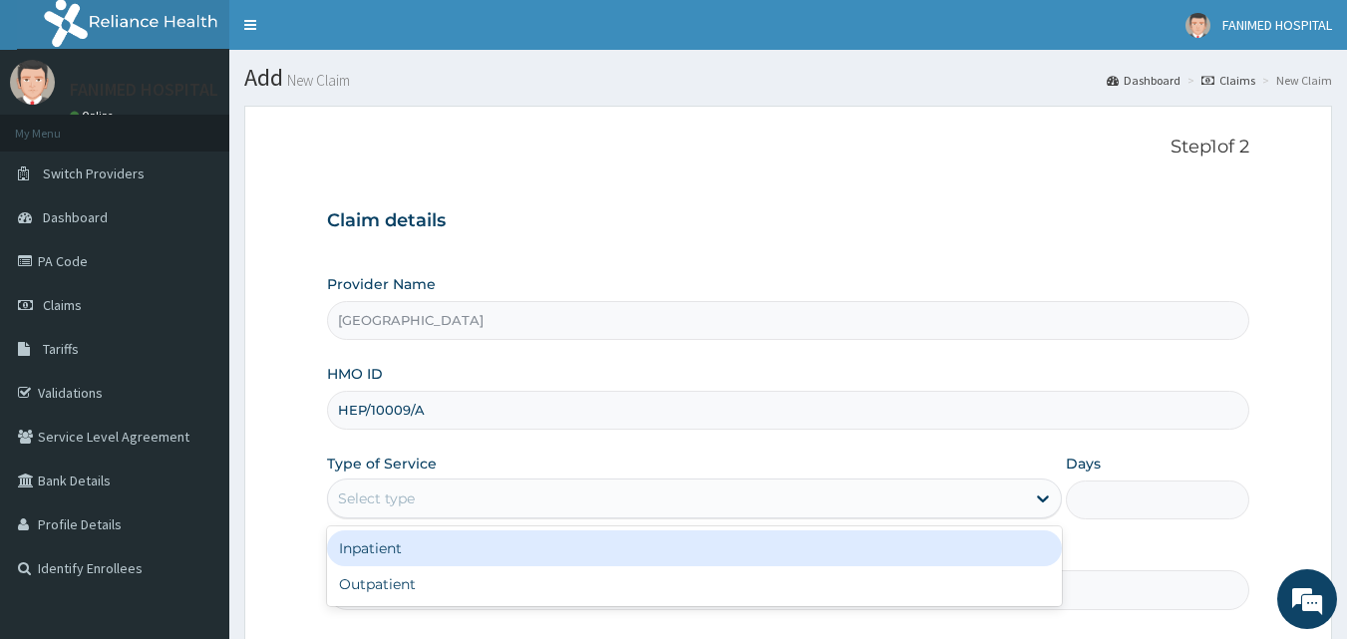
click at [483, 485] on div "Select type" at bounding box center [676, 499] width 697 height 32
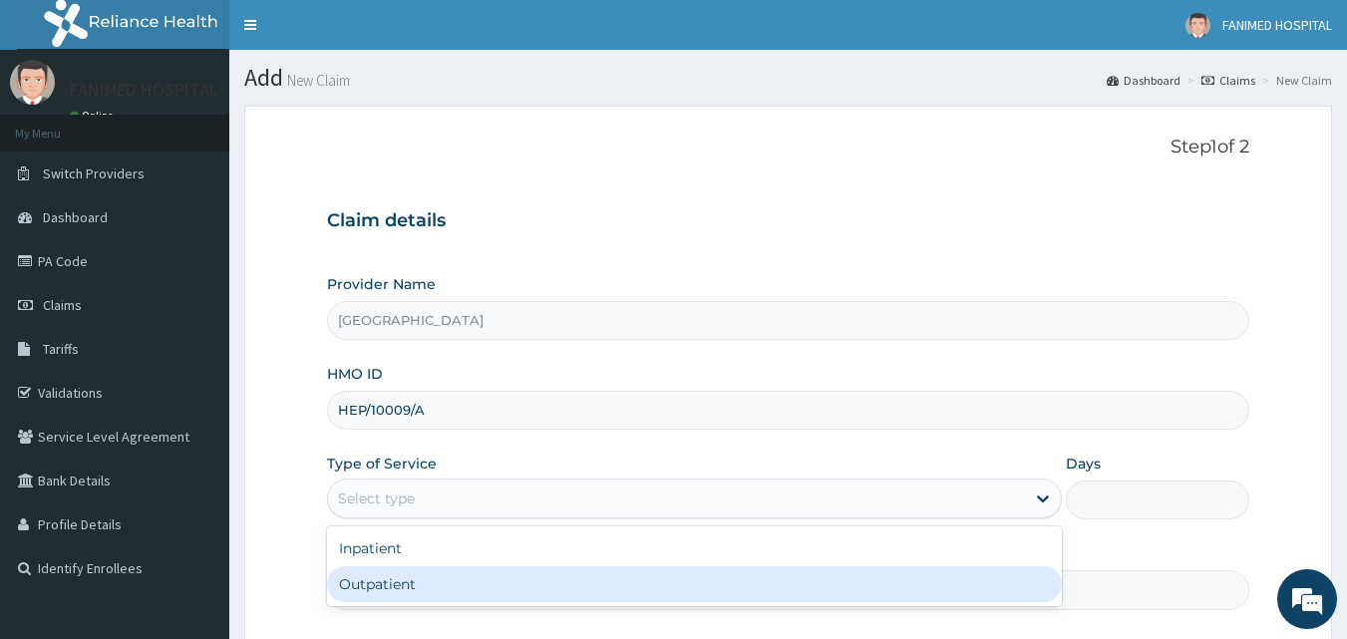
click at [461, 574] on div "Outpatient" at bounding box center [694, 584] width 735 height 36
type input "1"
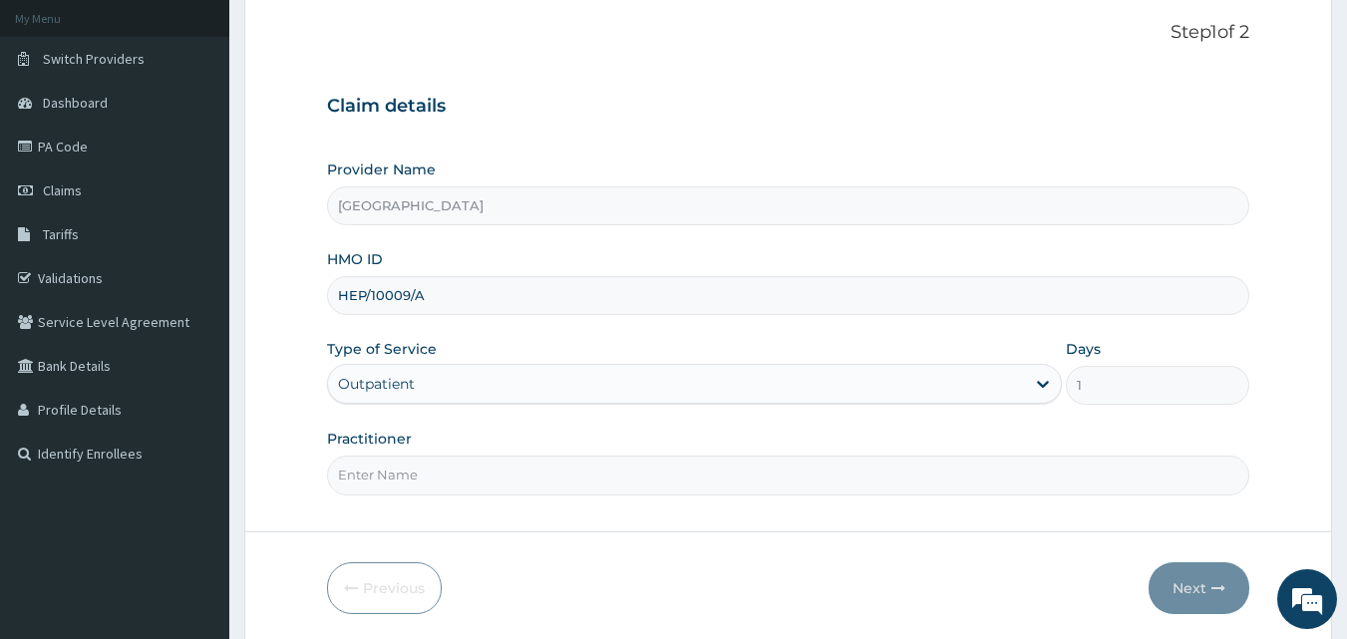
scroll to position [158, 0]
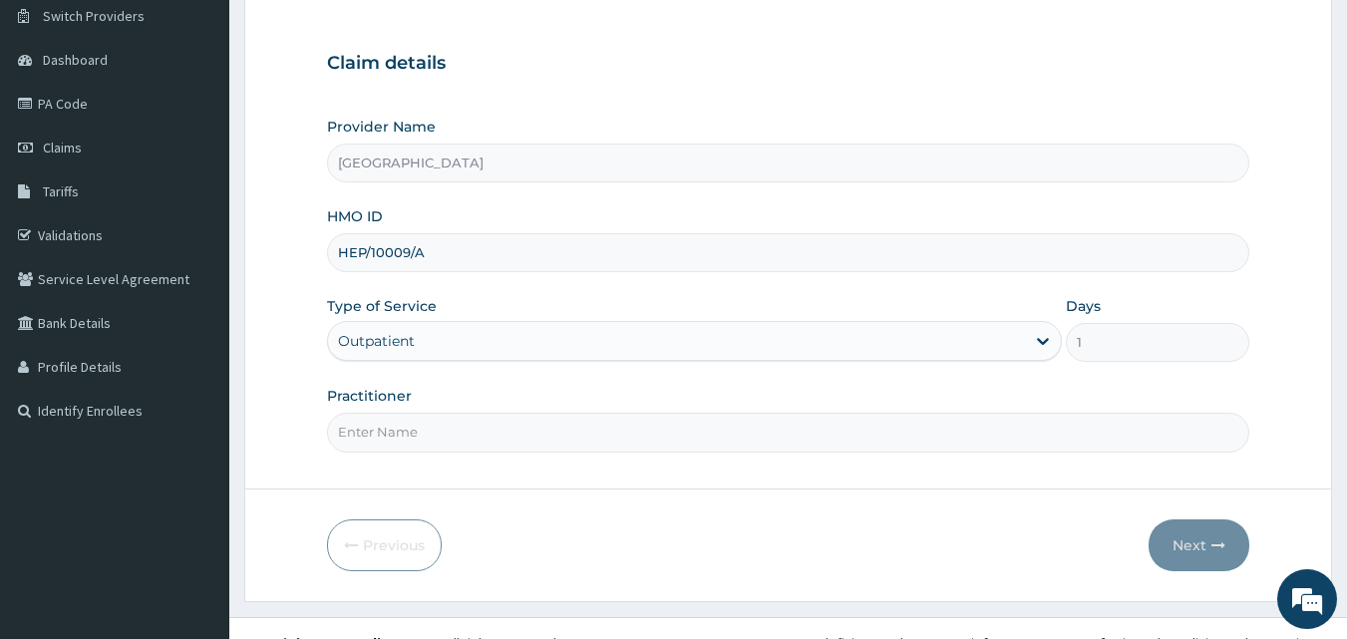
click at [730, 441] on input "Practitioner" at bounding box center [788, 432] width 923 height 39
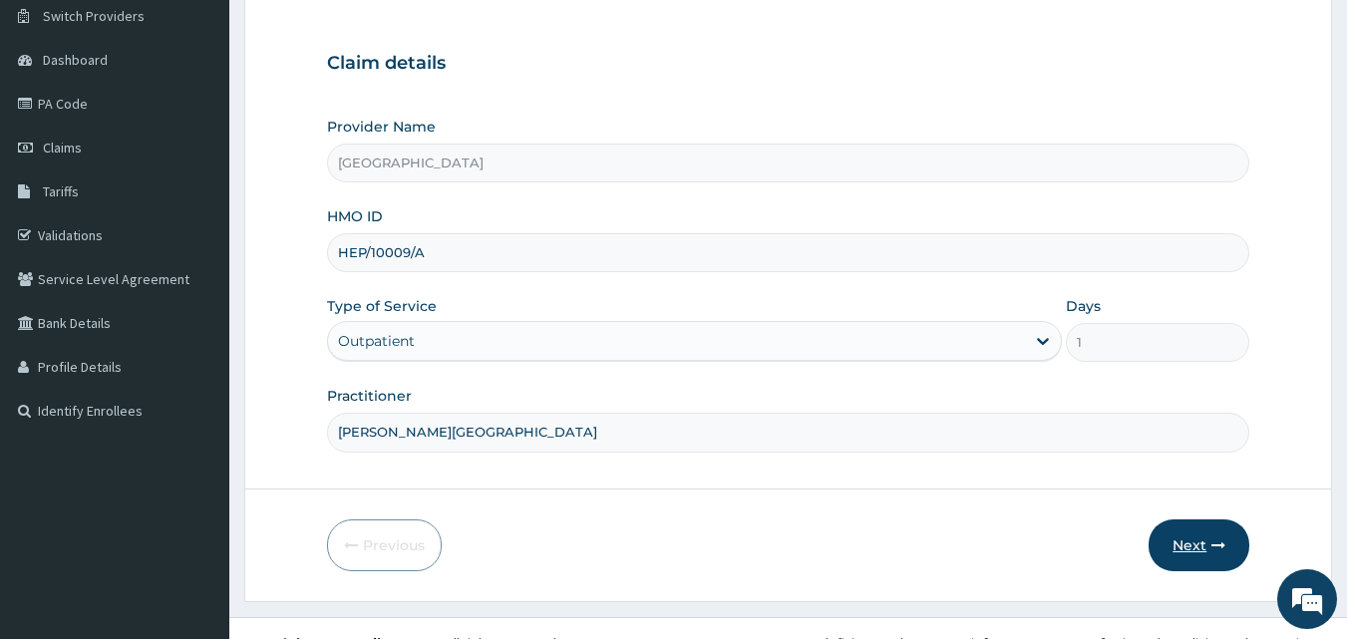
type input "[PERSON_NAME][GEOGRAPHIC_DATA]"
click at [1166, 542] on button "Next" at bounding box center [1198, 545] width 101 height 52
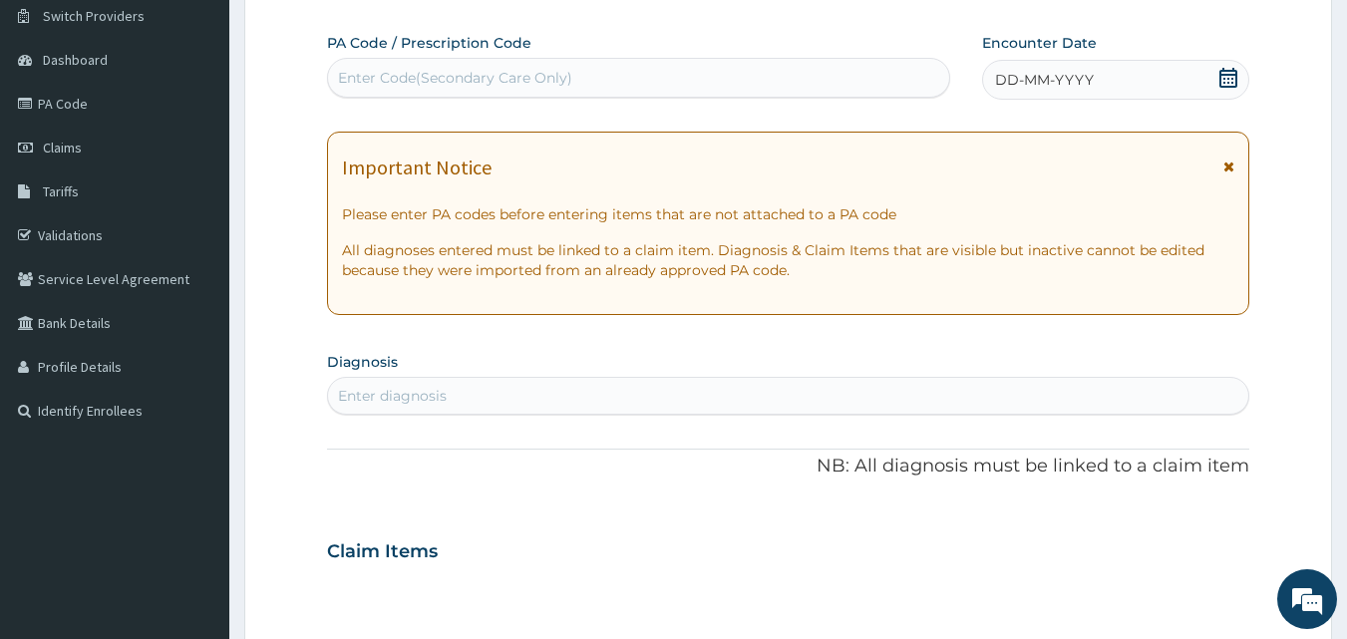
click at [593, 71] on div "Enter Code(Secondary Care Only)" at bounding box center [639, 78] width 622 height 32
paste input "PA/28BD2E"
type input "PA/28BD2E"
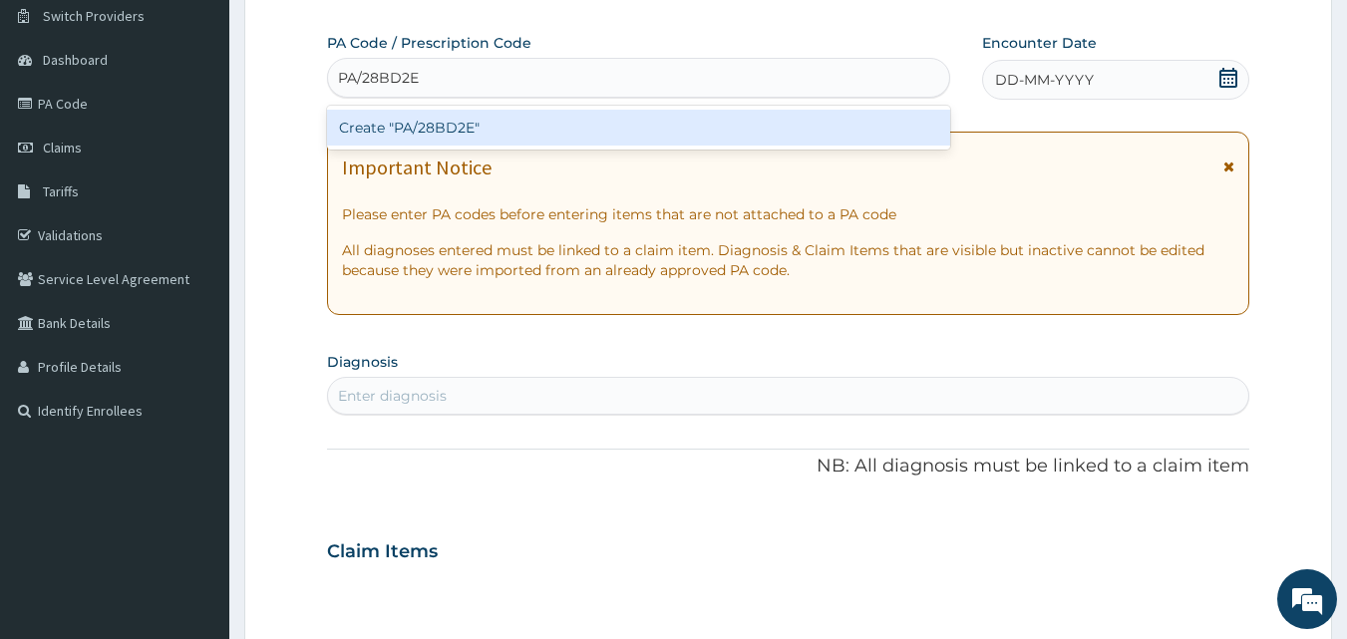
click at [552, 139] on div "Create "PA/28BD2E"" at bounding box center [639, 128] width 624 height 36
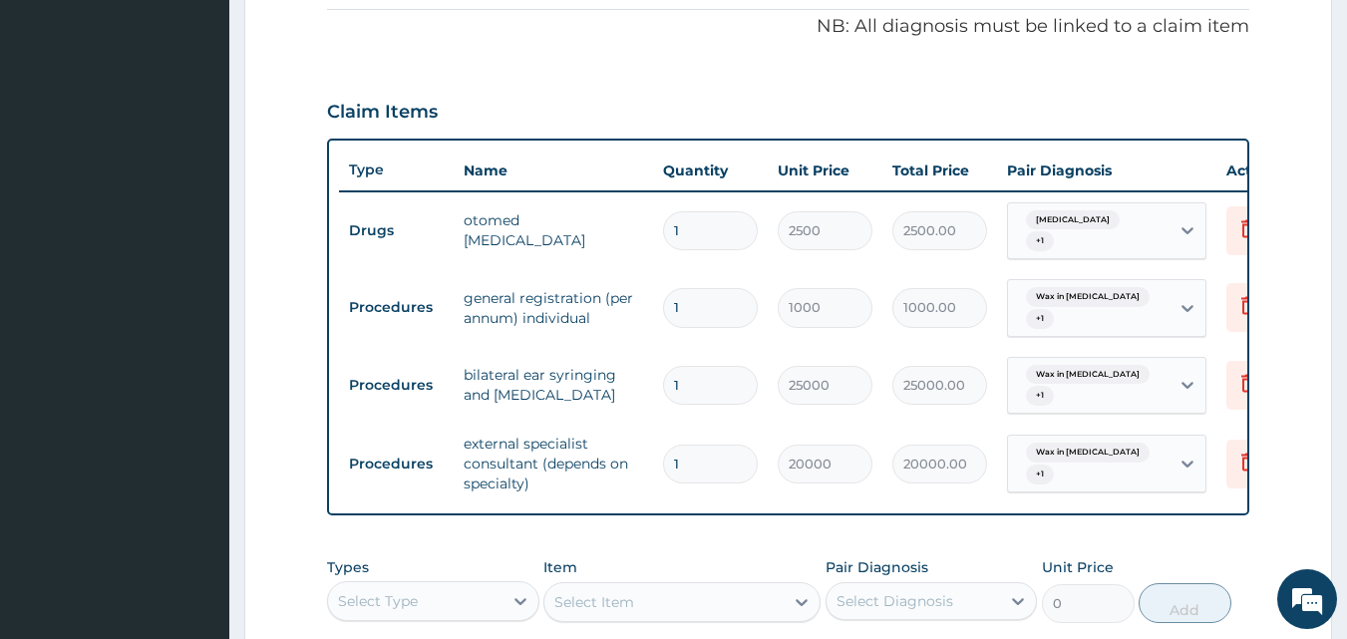
scroll to position [944, 0]
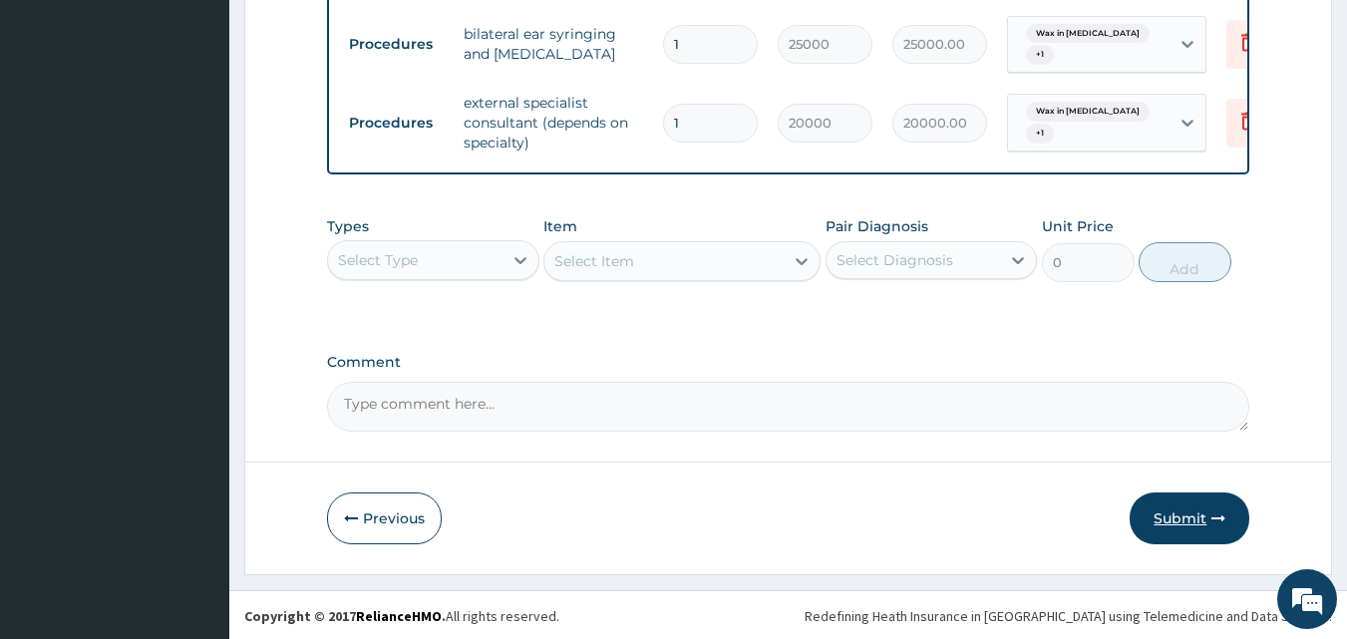
click at [1173, 515] on button "Submit" at bounding box center [1190, 518] width 120 height 52
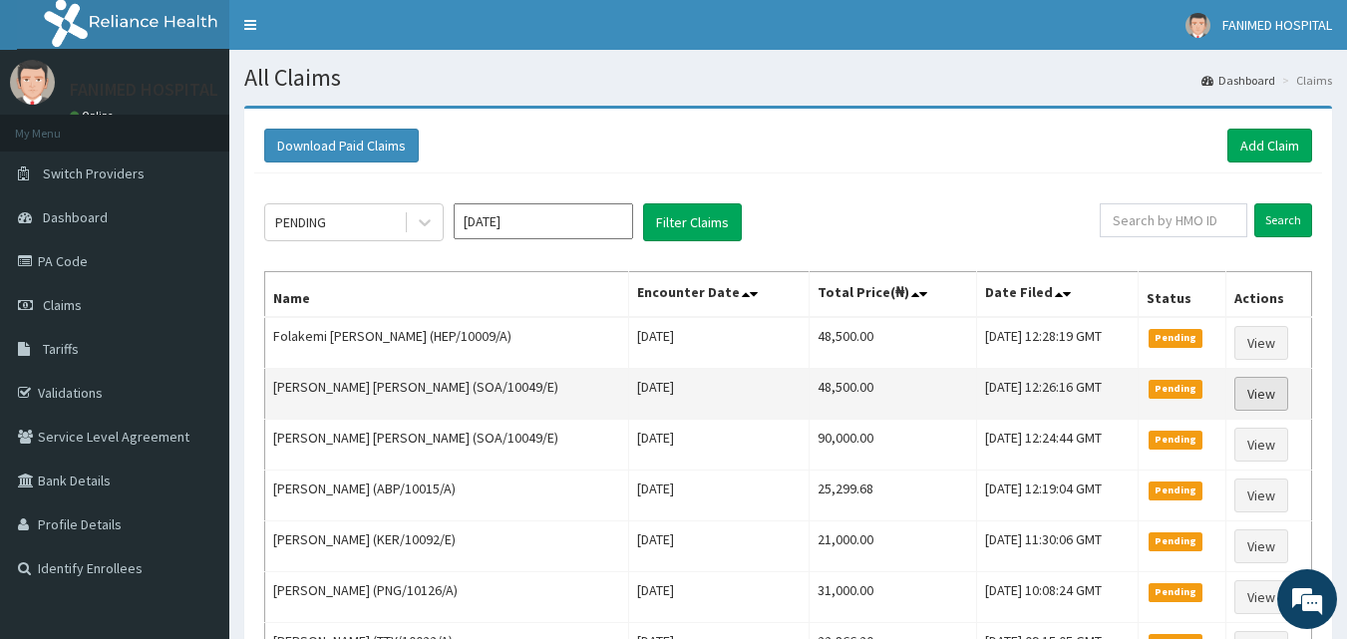
click at [1262, 390] on link "View" at bounding box center [1261, 394] width 54 height 34
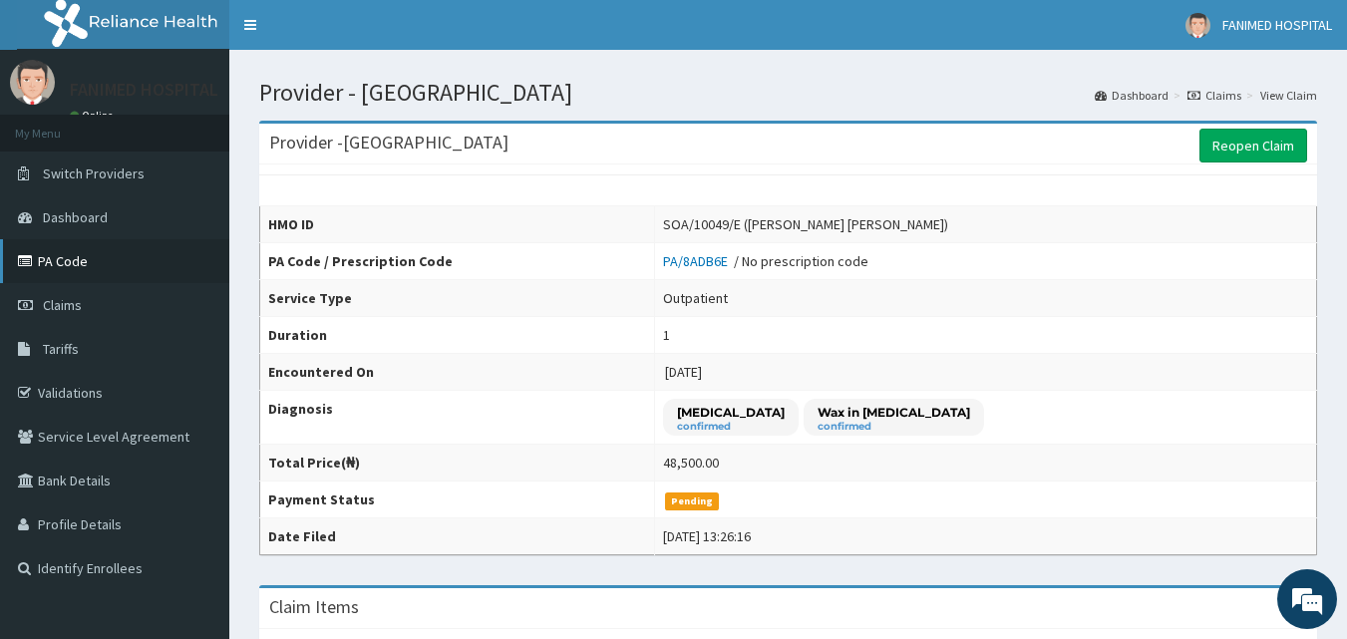
click at [68, 263] on link "PA Code" at bounding box center [114, 261] width 229 height 44
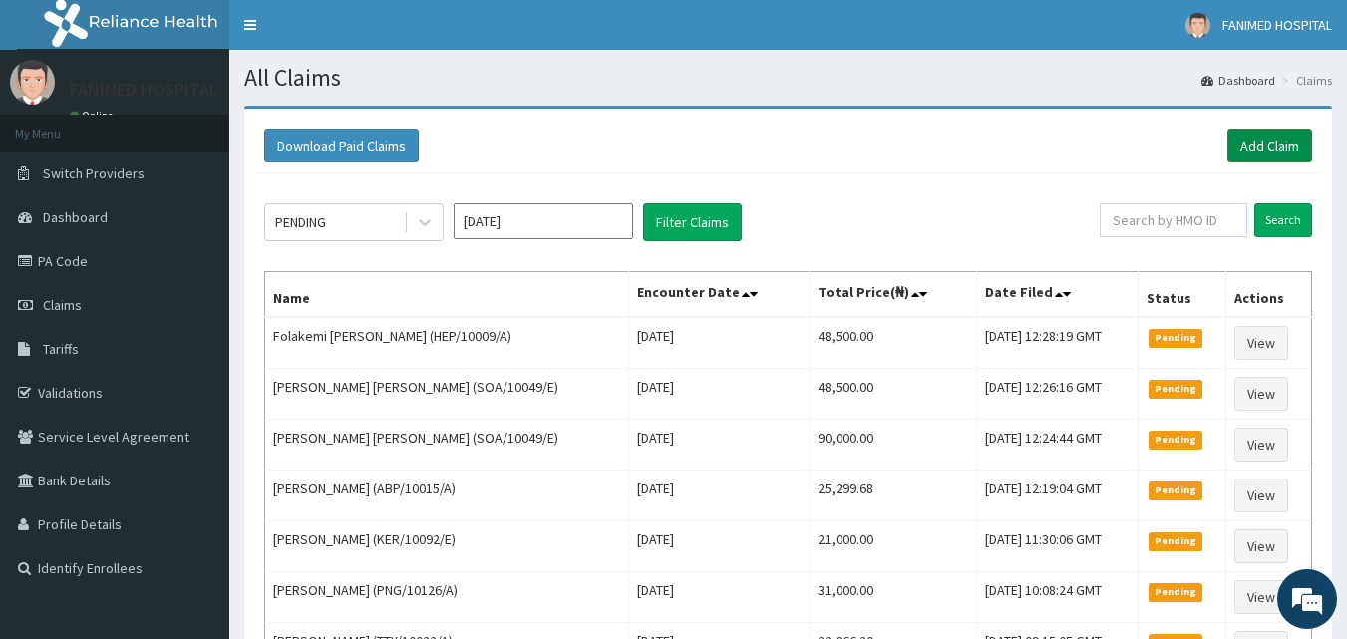
click at [1260, 135] on link "Add Claim" at bounding box center [1269, 146] width 85 height 34
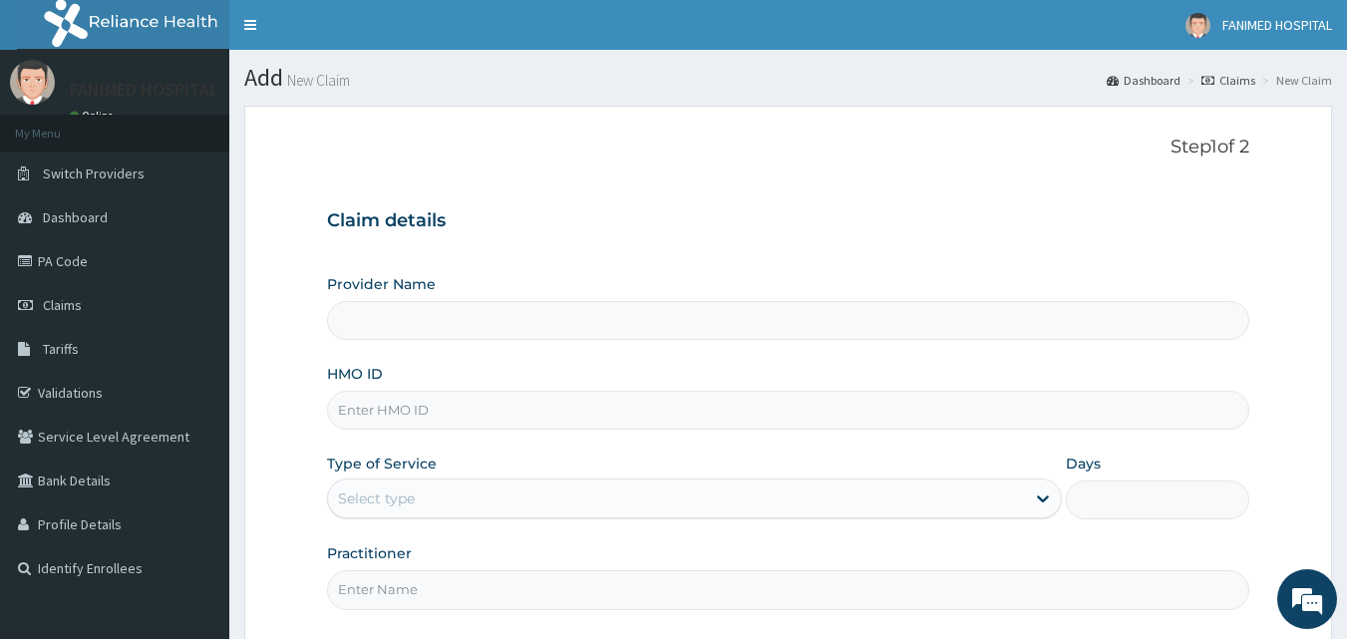
type input "[GEOGRAPHIC_DATA]"
click at [511, 411] on input "HMO ID" at bounding box center [788, 410] width 923 height 39
paste input "GCE/10110/A"
type input "GCE/10110/A"
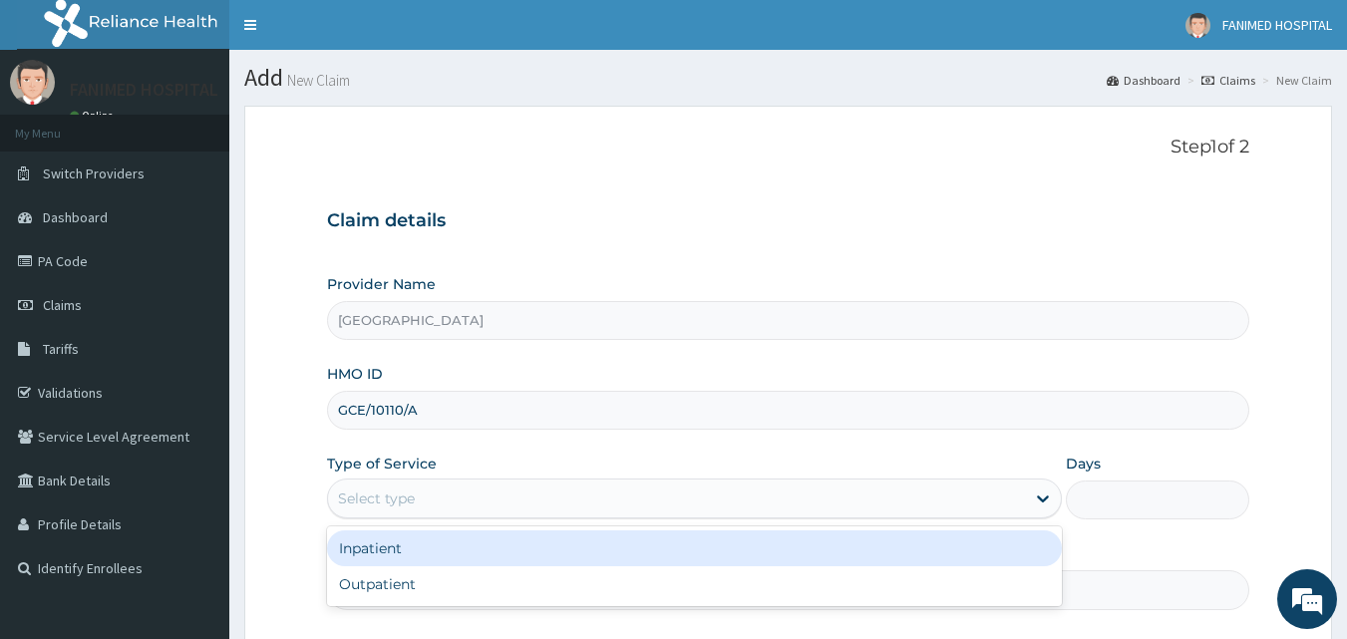
click at [559, 480] on div "Select type" at bounding box center [694, 499] width 735 height 40
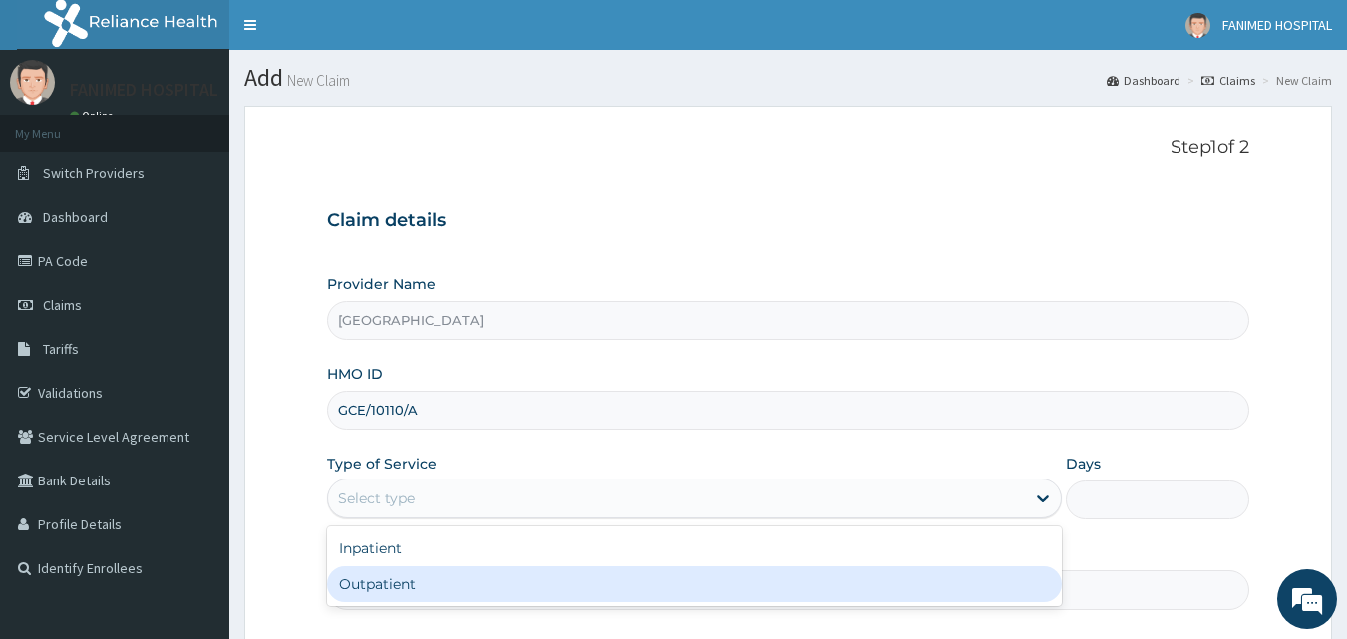
click at [539, 571] on div "Outpatient" at bounding box center [694, 584] width 735 height 36
type input "1"
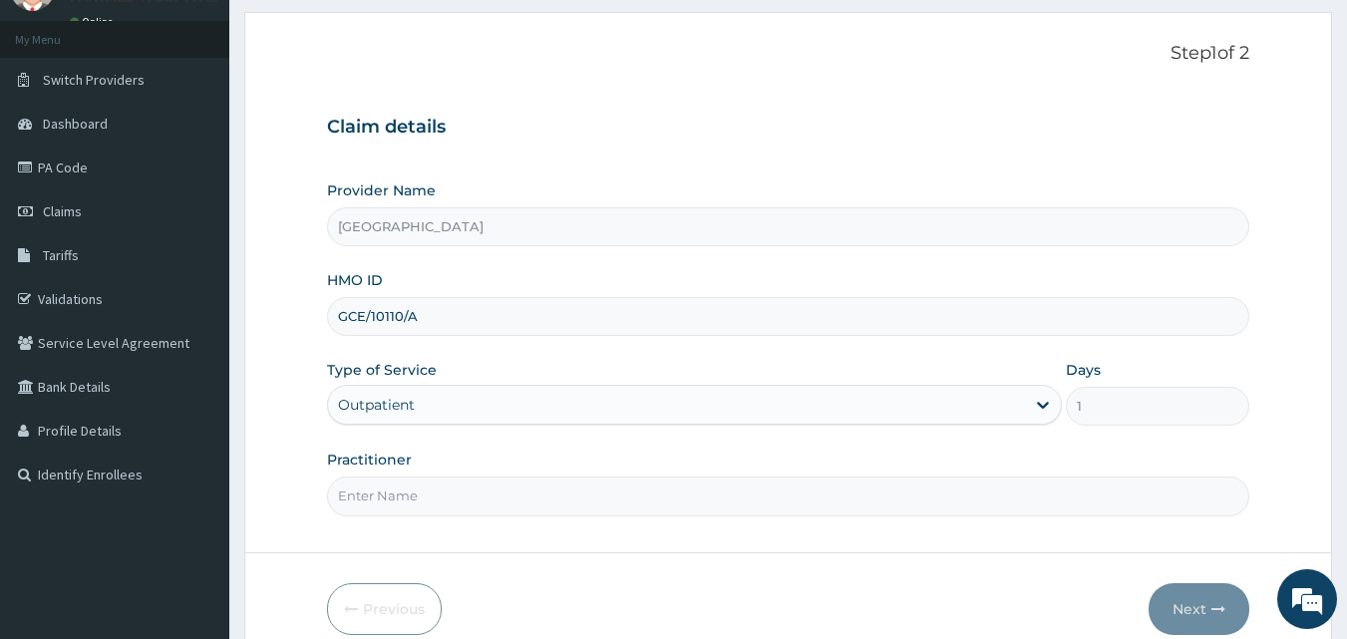
scroll to position [115, 0]
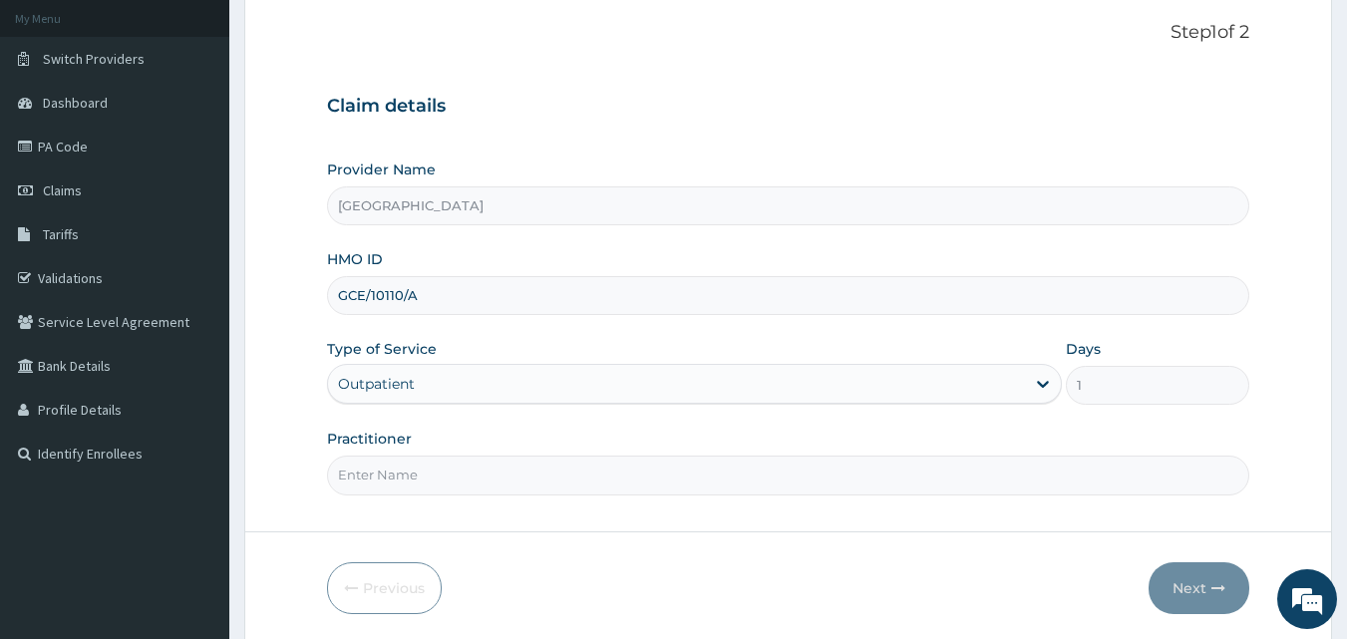
click at [768, 481] on input "Practitioner" at bounding box center [788, 475] width 923 height 39
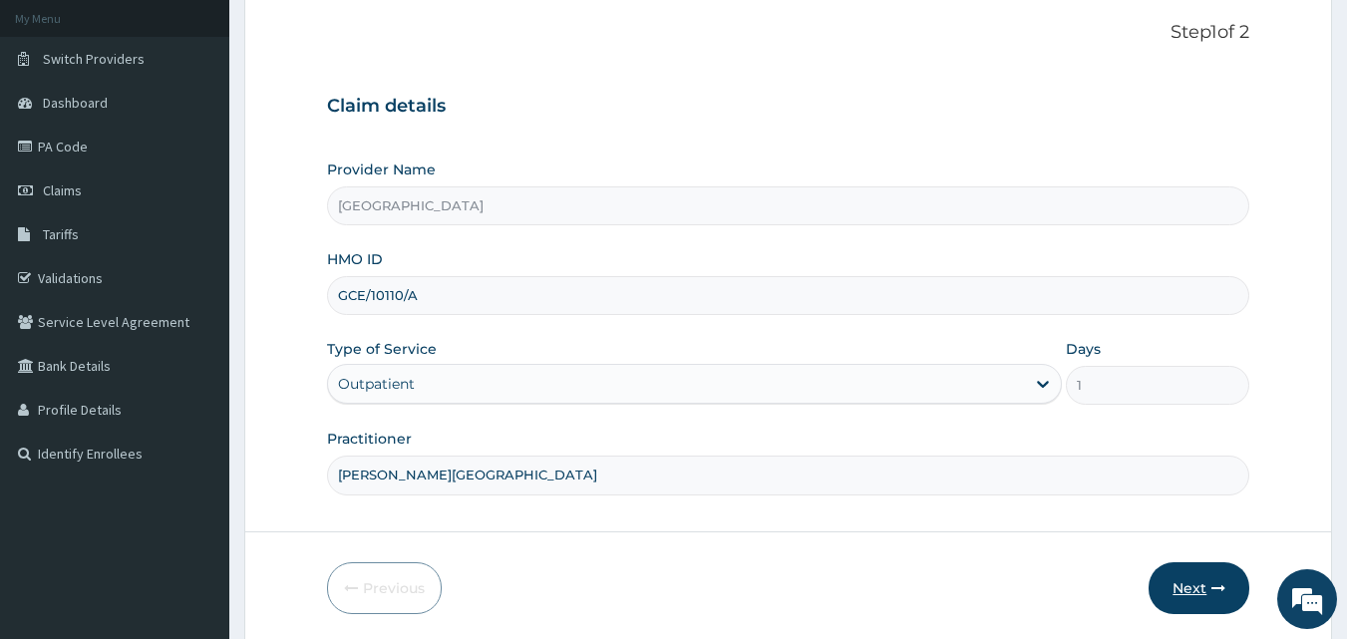
type input "[PERSON_NAME][GEOGRAPHIC_DATA]"
click at [1177, 583] on button "Next" at bounding box center [1198, 588] width 101 height 52
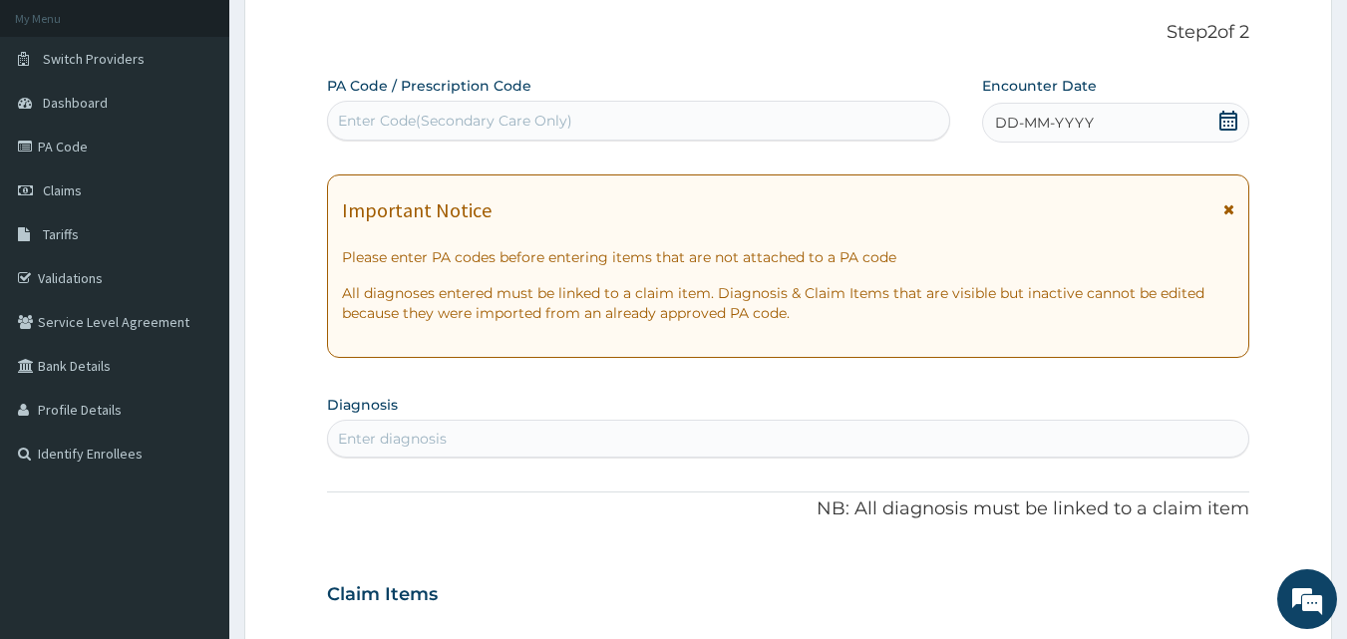
click at [611, 126] on div "Enter Code(Secondary Care Only)" at bounding box center [639, 121] width 622 height 32
paste input "PA/0EFBE8"
type input "PA/0EFBE8"
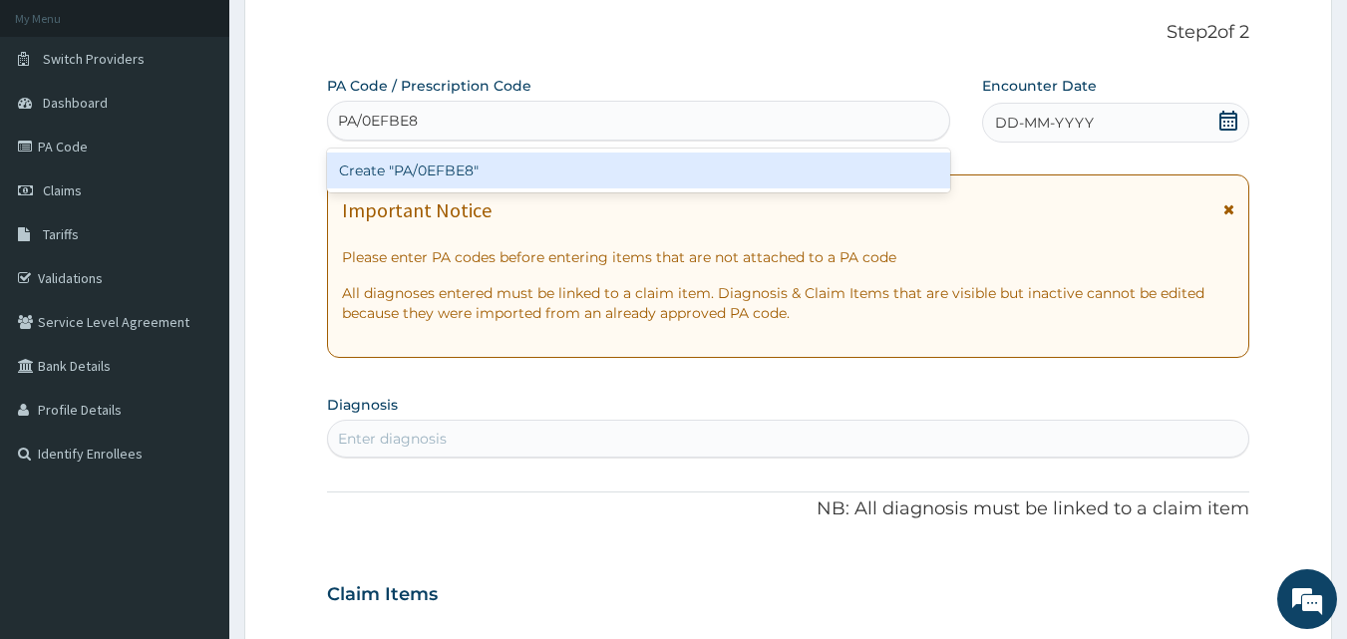
click at [613, 159] on div "Create "PA/0EFBE8"" at bounding box center [639, 171] width 624 height 36
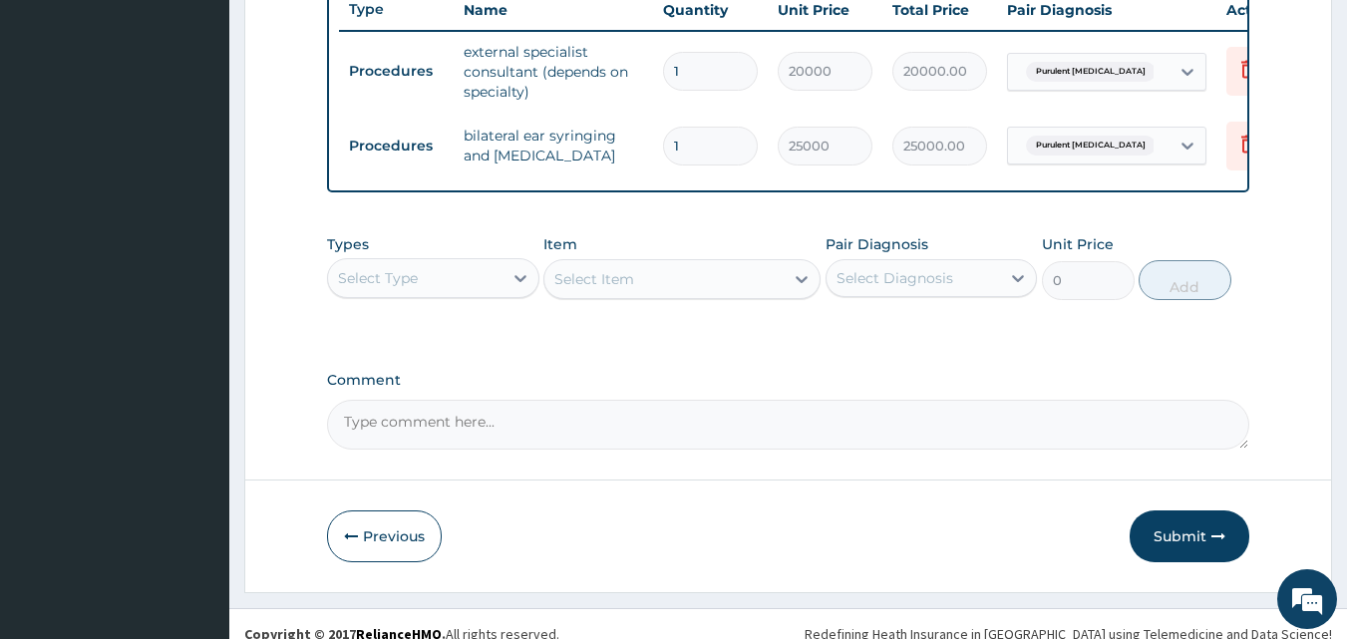
scroll to position [785, 0]
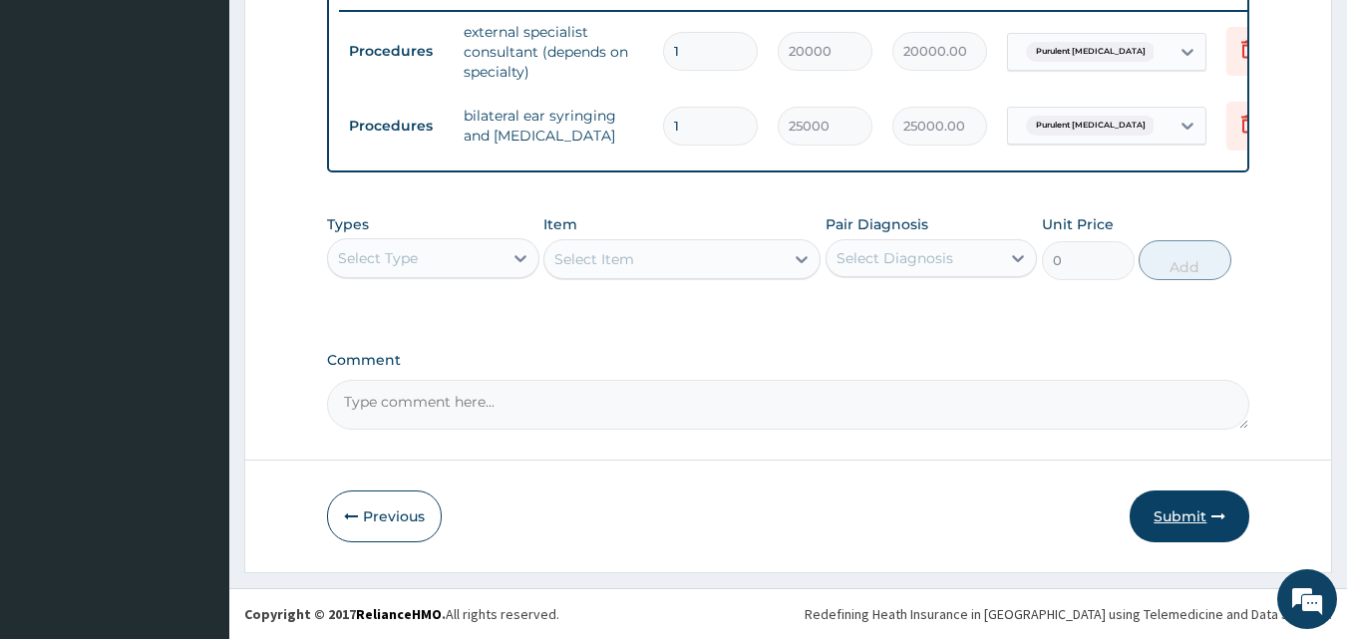
click at [1174, 535] on button "Submit" at bounding box center [1190, 517] width 120 height 52
